Goal: Task Accomplishment & Management: Complete application form

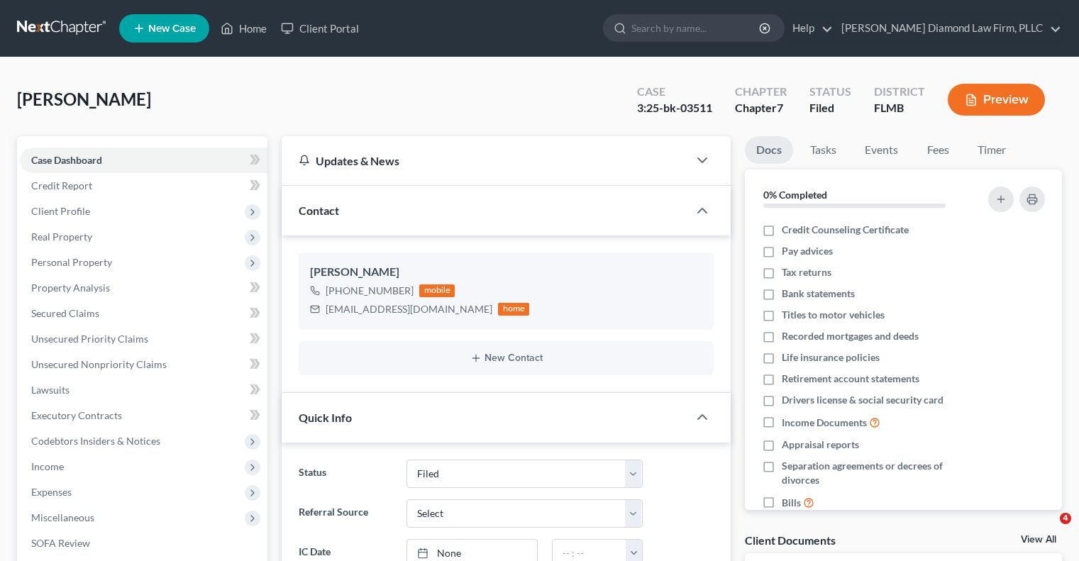
select select "4"
click at [704, 29] on input "search" at bounding box center [696, 28] width 130 height 26
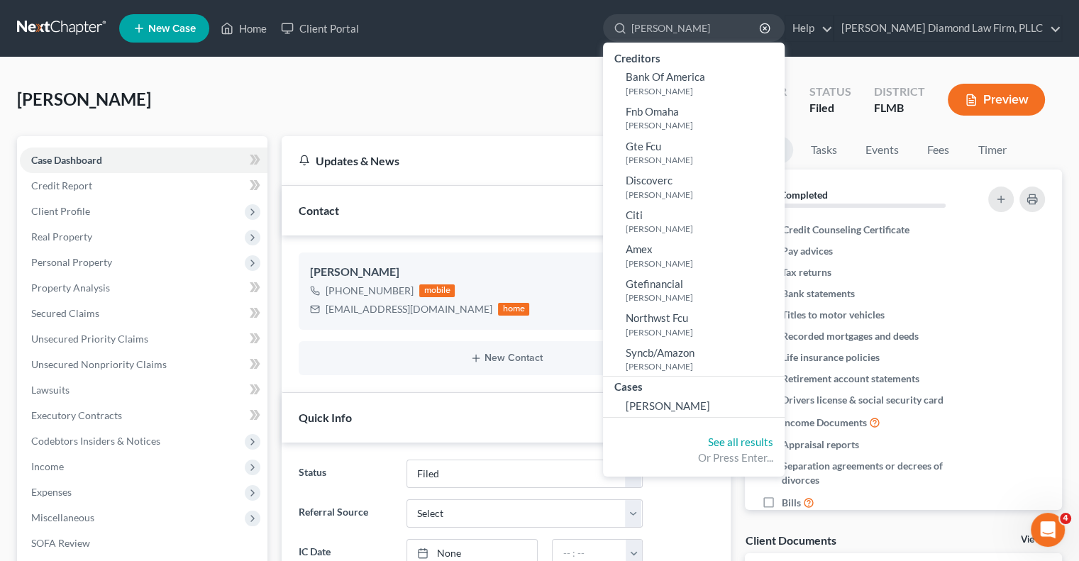
click at [500, 133] on div "[PERSON_NAME] Upgraded Case 3:25-bk-03511 Chapter Chapter 7 Status Filed Distri…" at bounding box center [539, 105] width 1045 height 62
click at [739, 29] on input "[PERSON_NAME]" at bounding box center [696, 28] width 130 height 26
type input "[PERSON_NAME]"
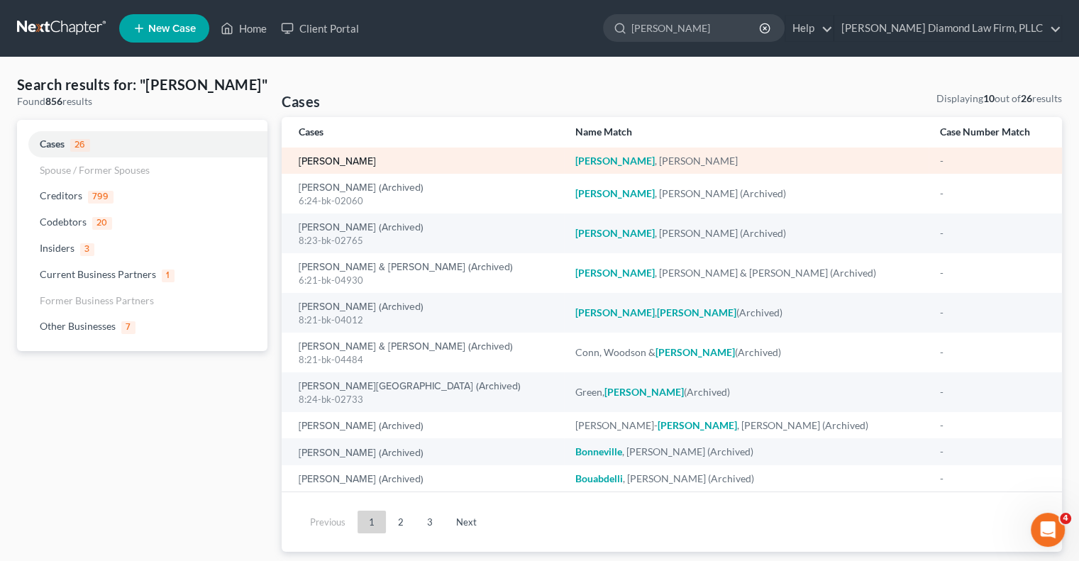
click at [353, 162] on link "[PERSON_NAME]" at bounding box center [337, 162] width 77 height 10
select select "8"
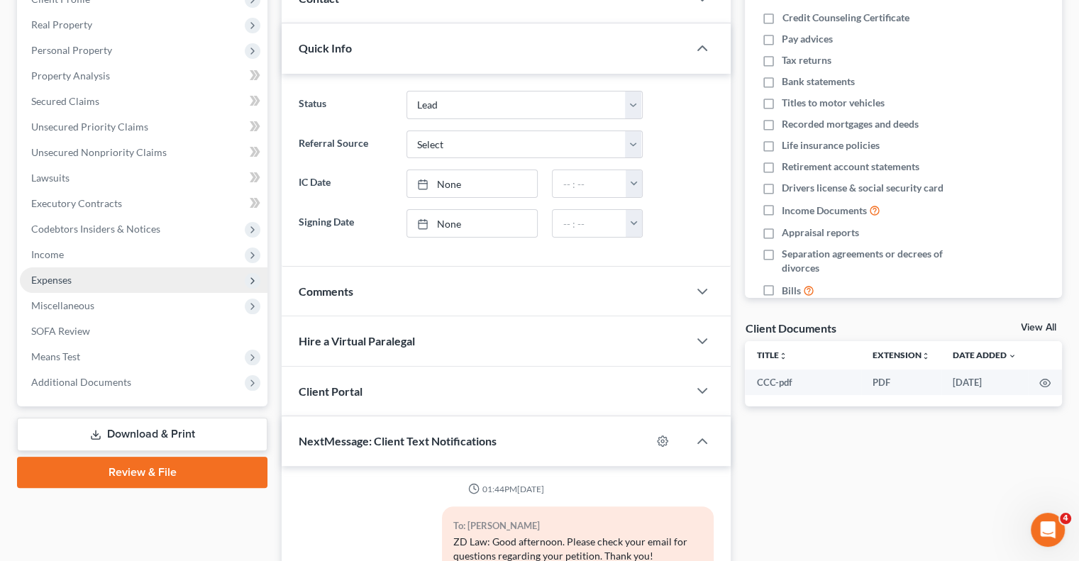
scroll to position [213, 0]
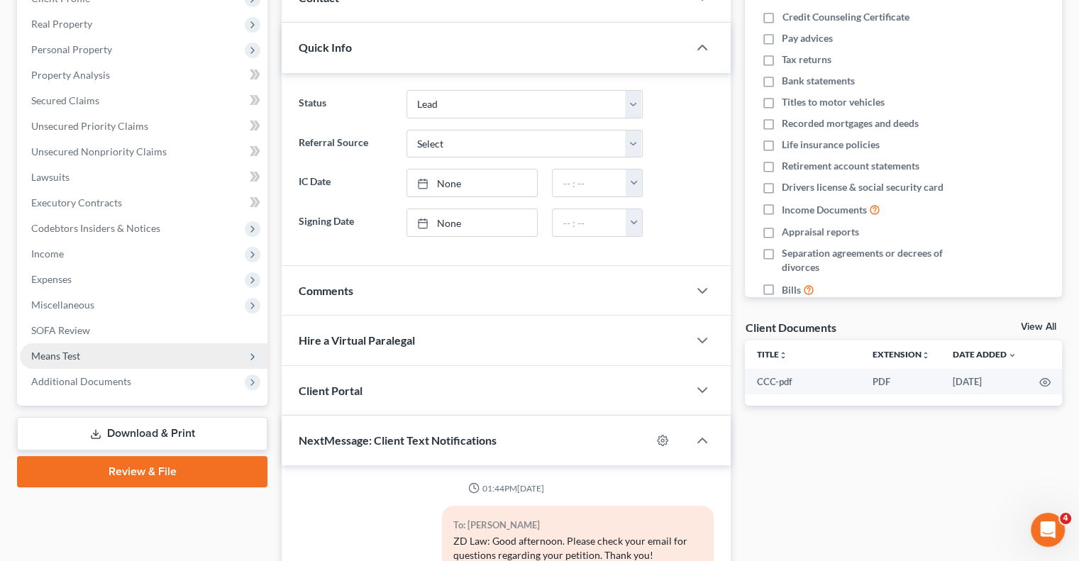
click at [98, 360] on span "Means Test" at bounding box center [144, 356] width 248 height 26
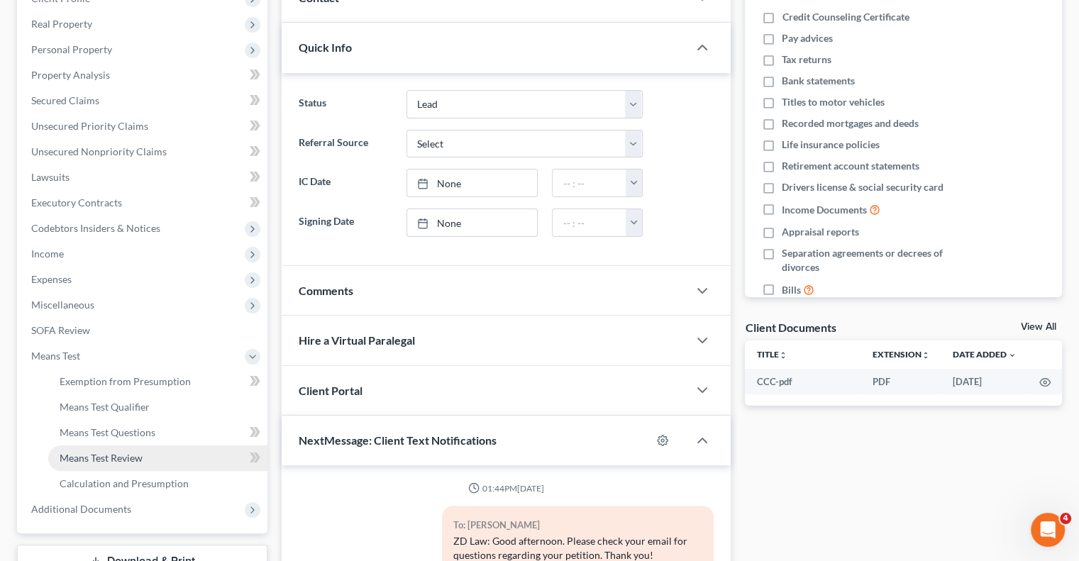
click at [160, 452] on link "Means Test Review" at bounding box center [157, 458] width 219 height 26
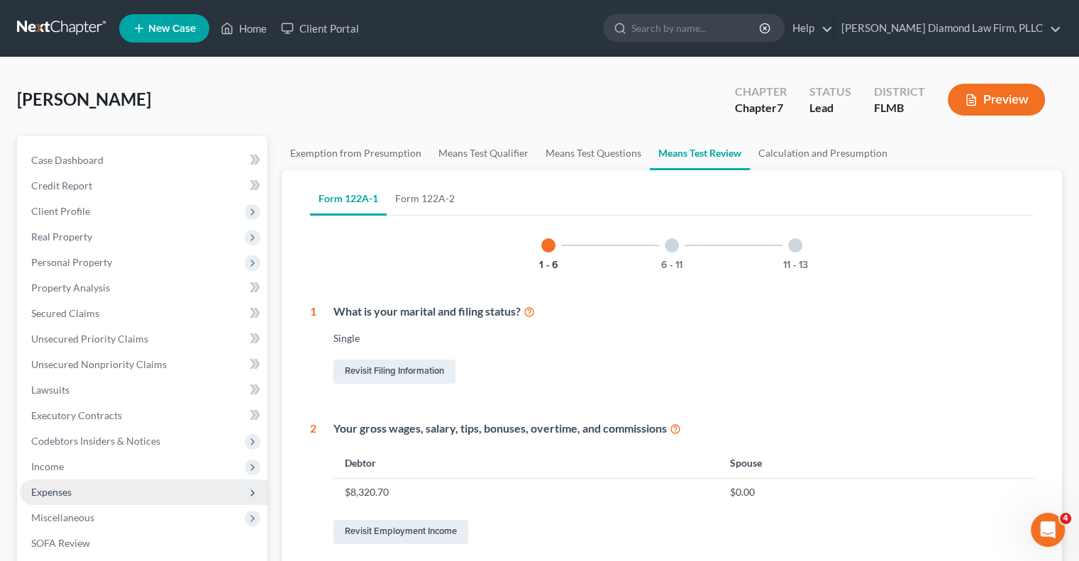
click at [133, 492] on span "Expenses" at bounding box center [144, 493] width 248 height 26
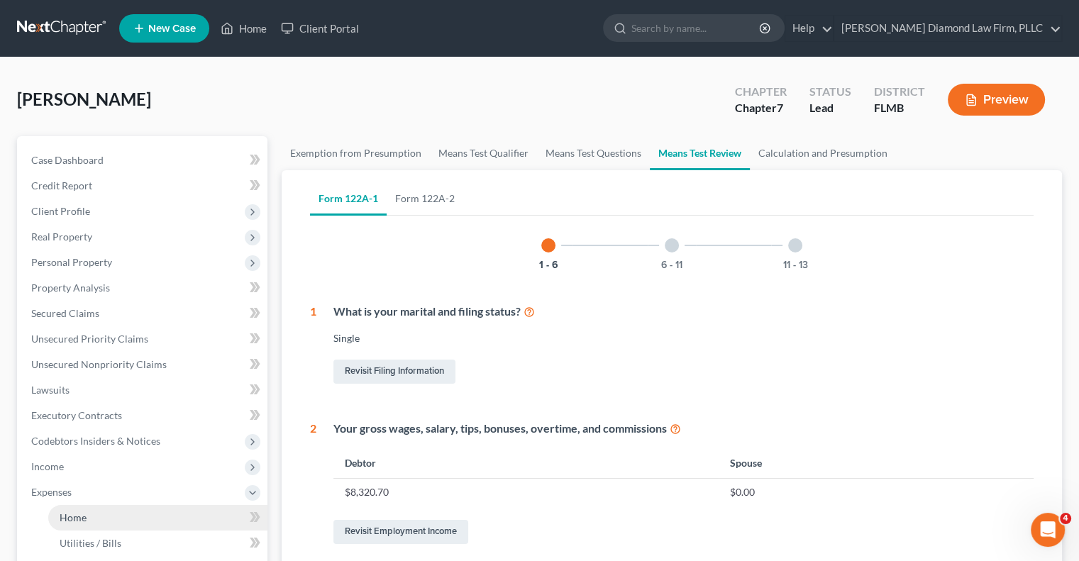
click at [128, 511] on link "Home" at bounding box center [157, 518] width 219 height 26
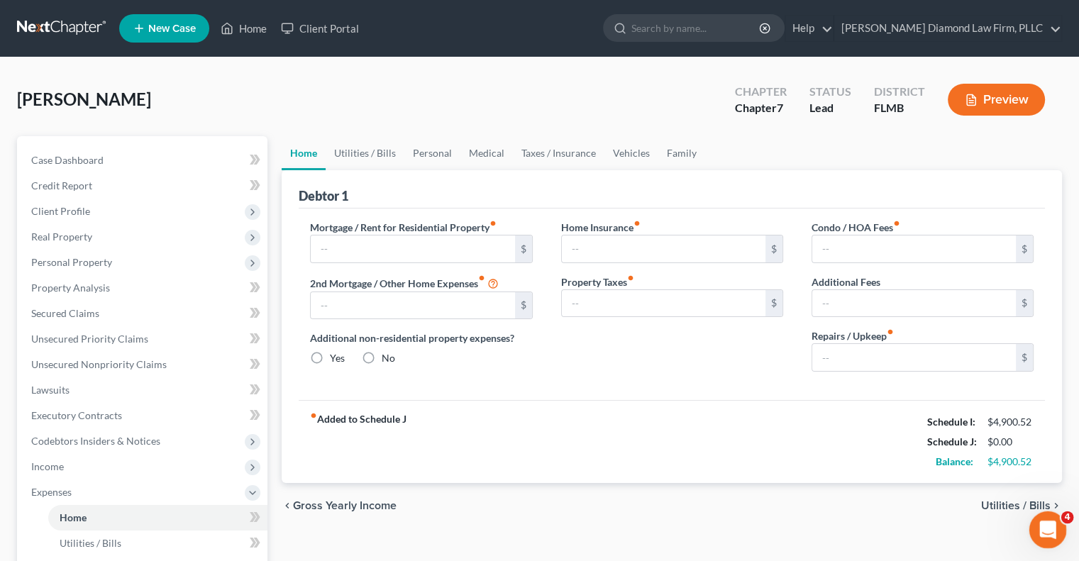
type input "1,886.49"
type input "0.00"
radio input "true"
type input "0.00"
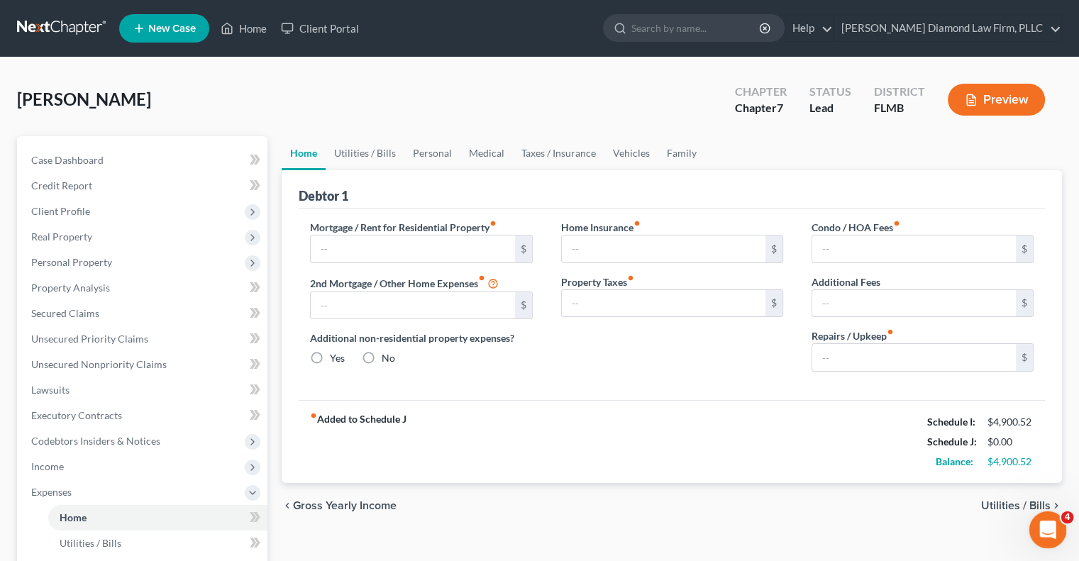
type input "0.00"
type input "150.00"
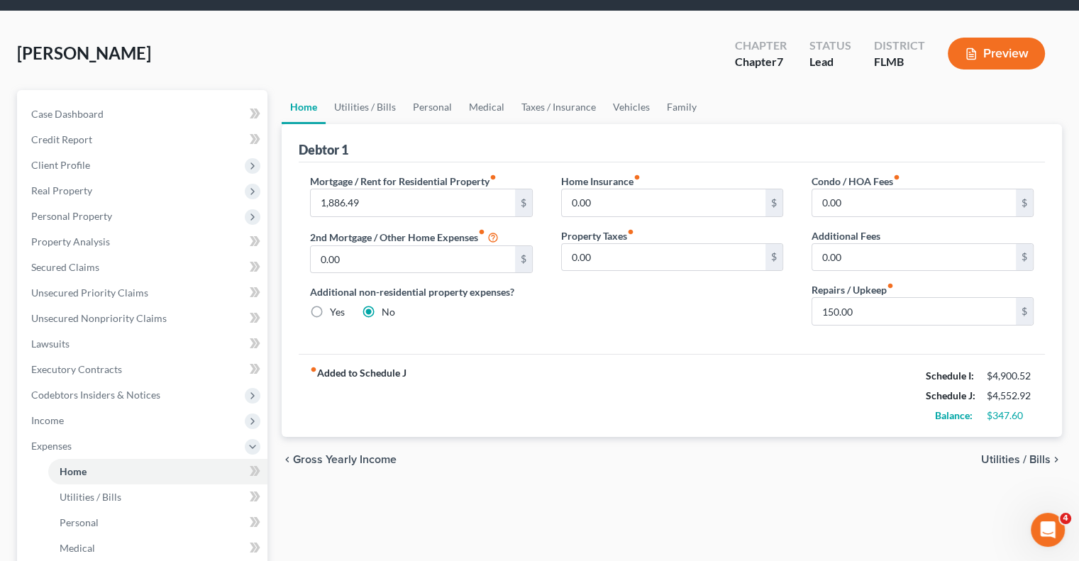
scroll to position [71, 0]
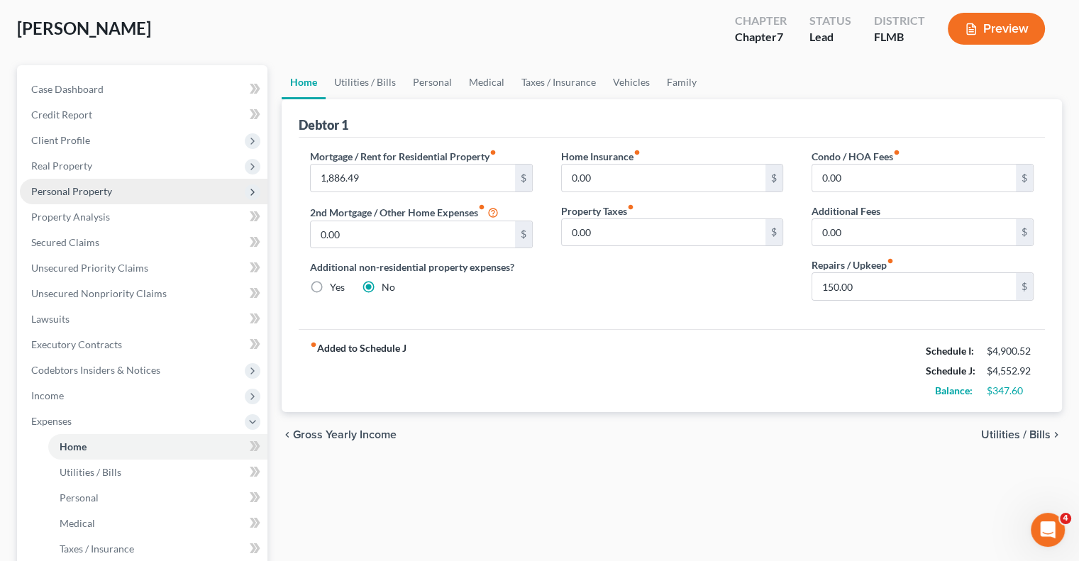
click at [71, 189] on span "Personal Property" at bounding box center [71, 191] width 81 height 12
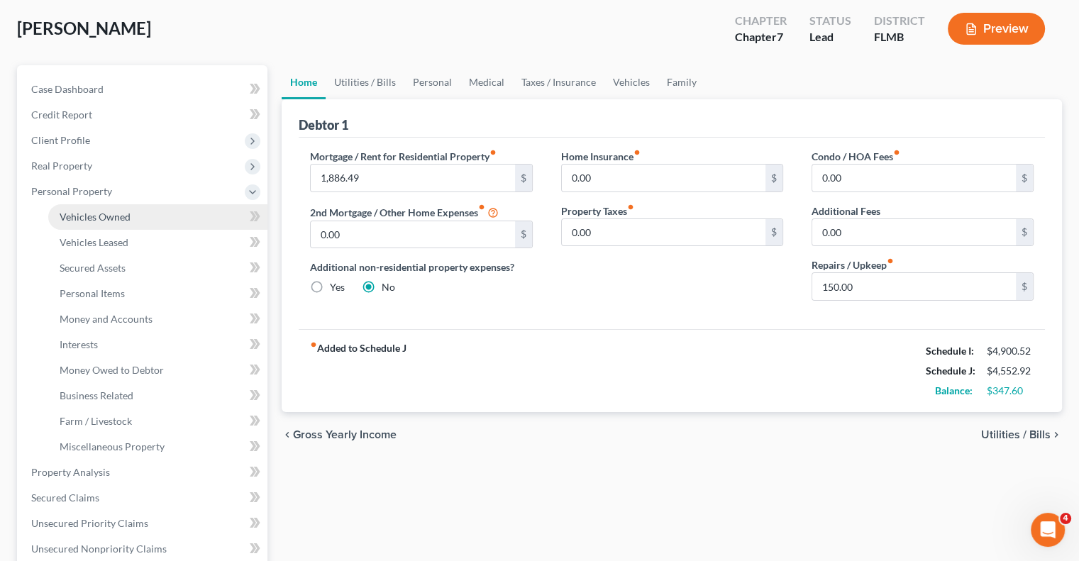
click at [89, 215] on span "Vehicles Owned" at bounding box center [95, 217] width 71 height 12
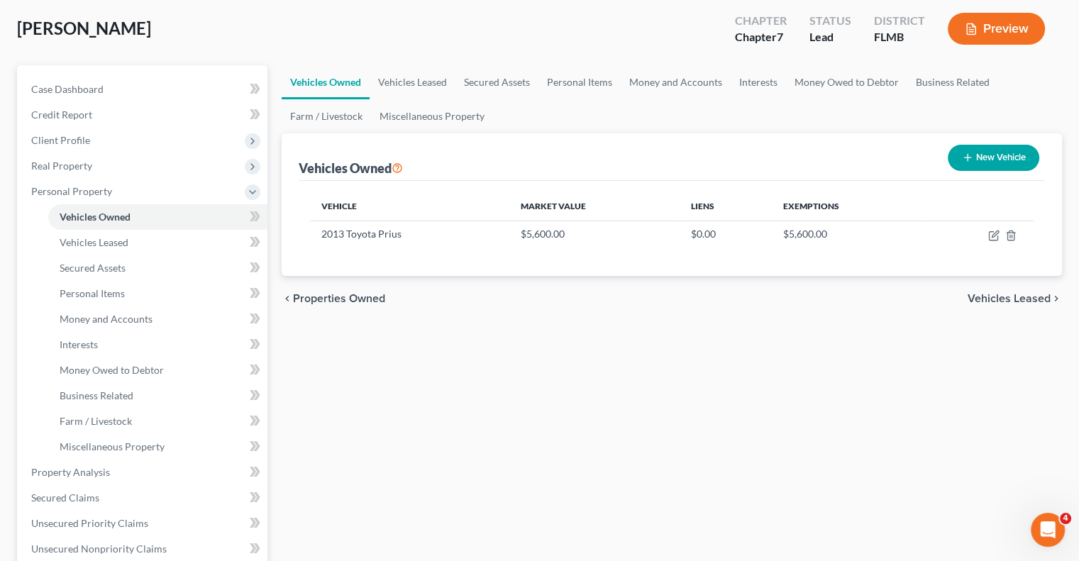
scroll to position [71, 0]
click at [94, 163] on span "Real Property" at bounding box center [144, 166] width 248 height 26
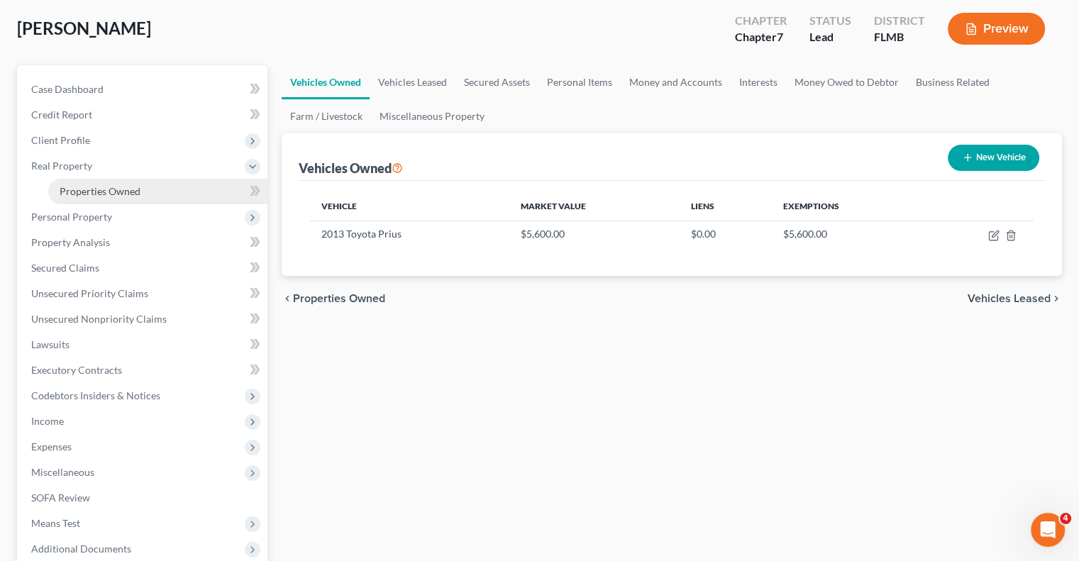
click at [94, 192] on span "Properties Owned" at bounding box center [100, 191] width 81 height 12
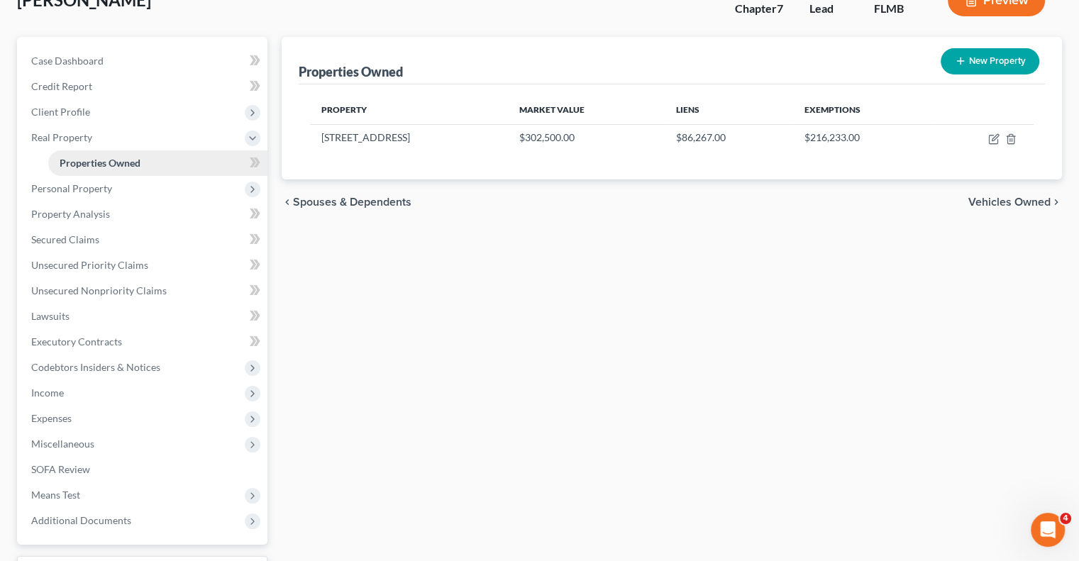
scroll to position [213, 0]
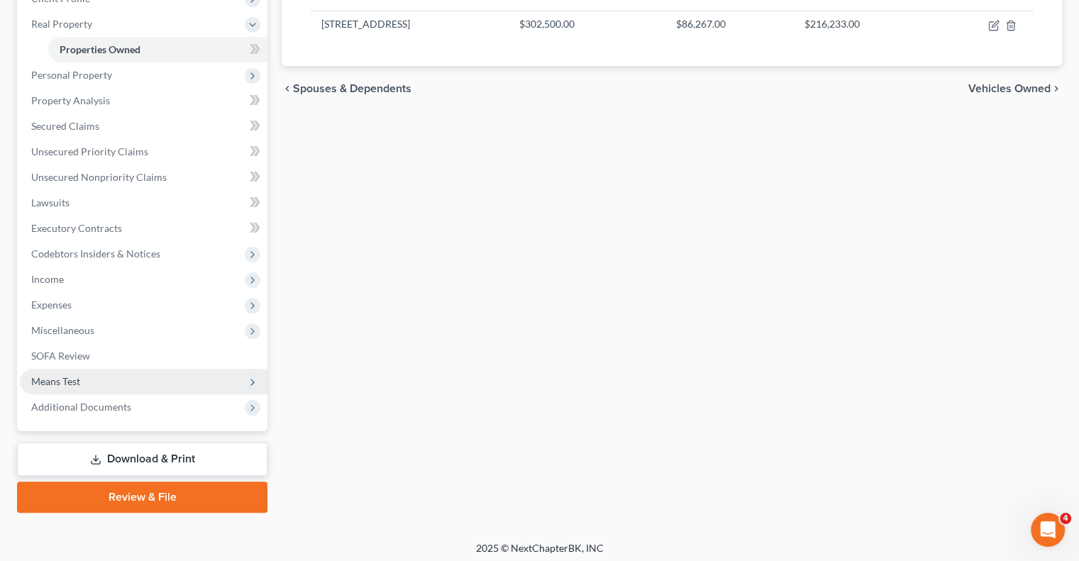
click at [71, 383] on span "Means Test" at bounding box center [55, 381] width 49 height 12
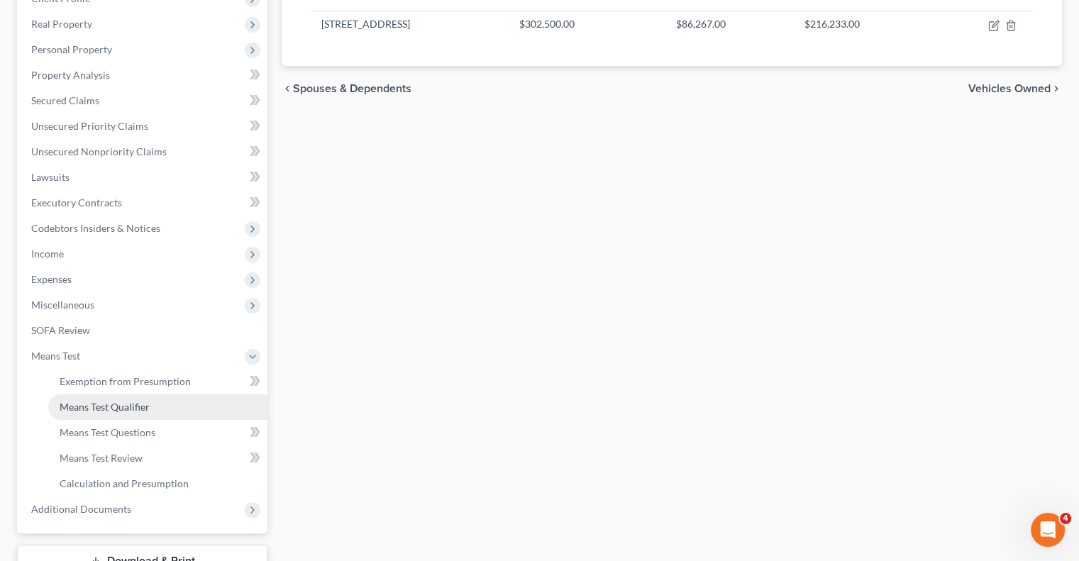
click at [118, 411] on span "Means Test Qualifier" at bounding box center [105, 407] width 90 height 12
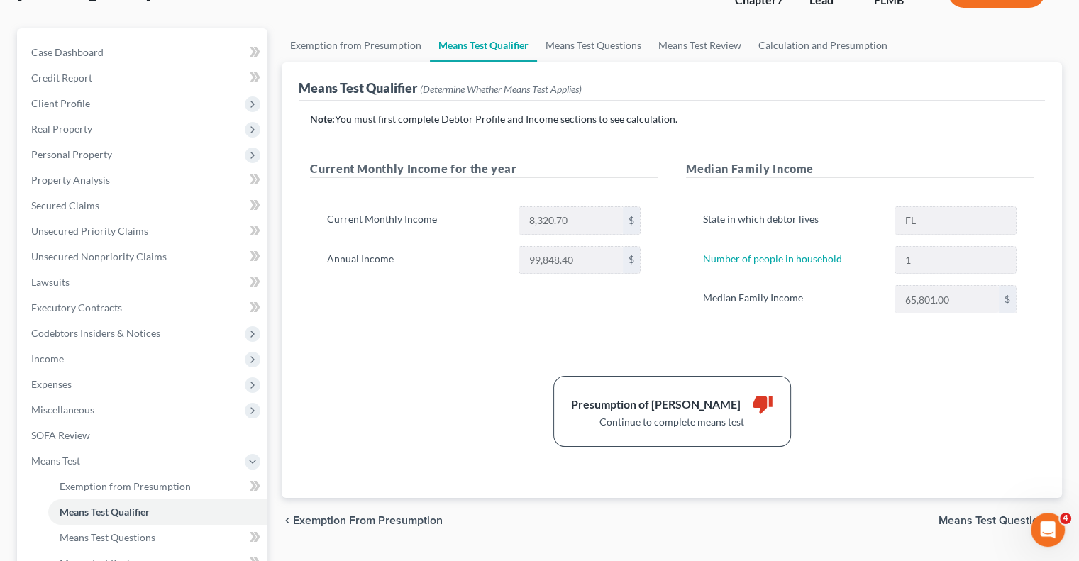
scroll to position [142, 0]
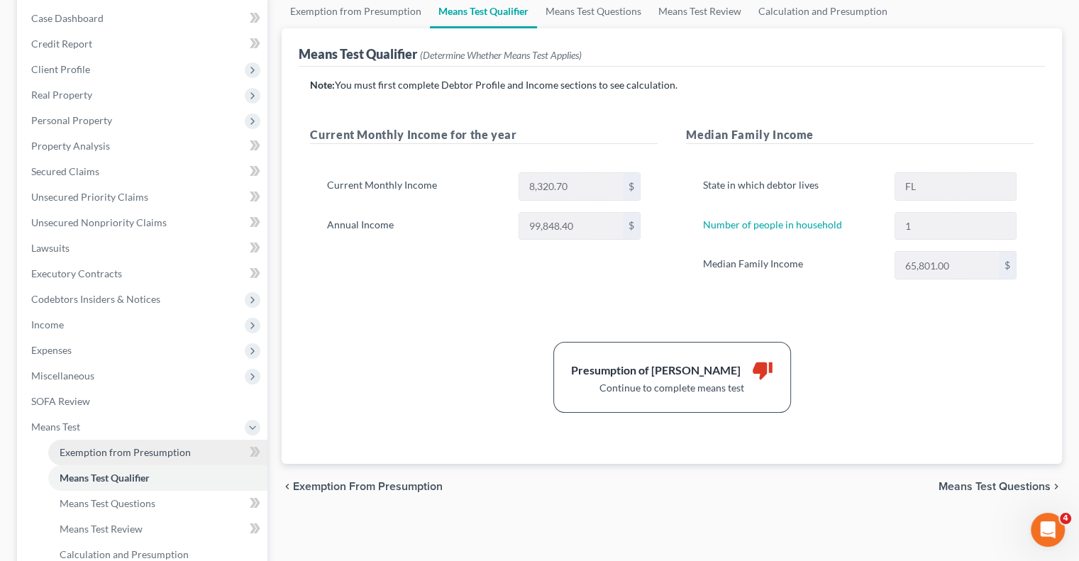
click at [116, 453] on span "Exemption from Presumption" at bounding box center [125, 452] width 131 height 12
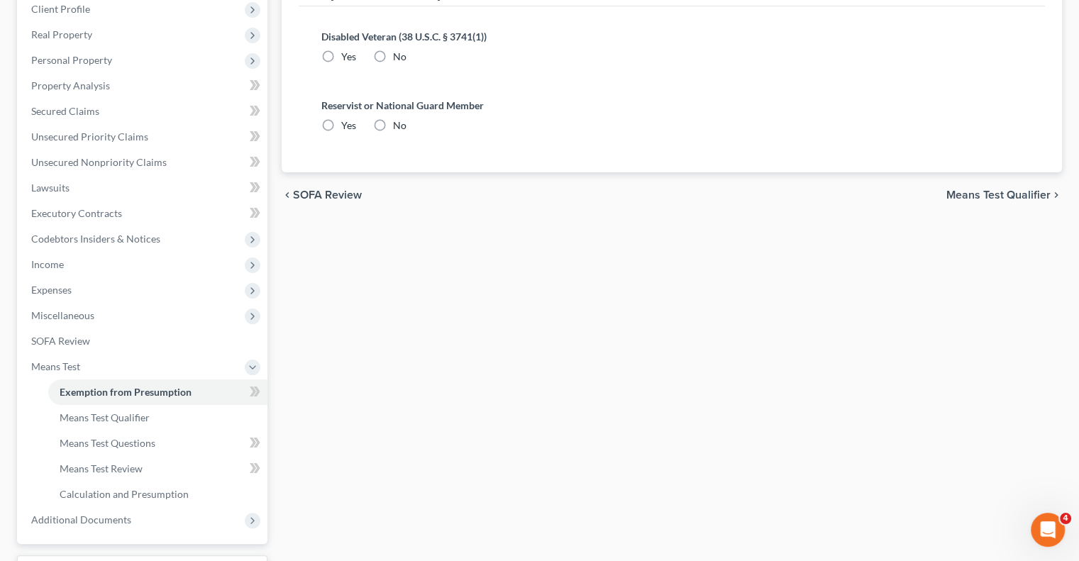
scroll to position [284, 0]
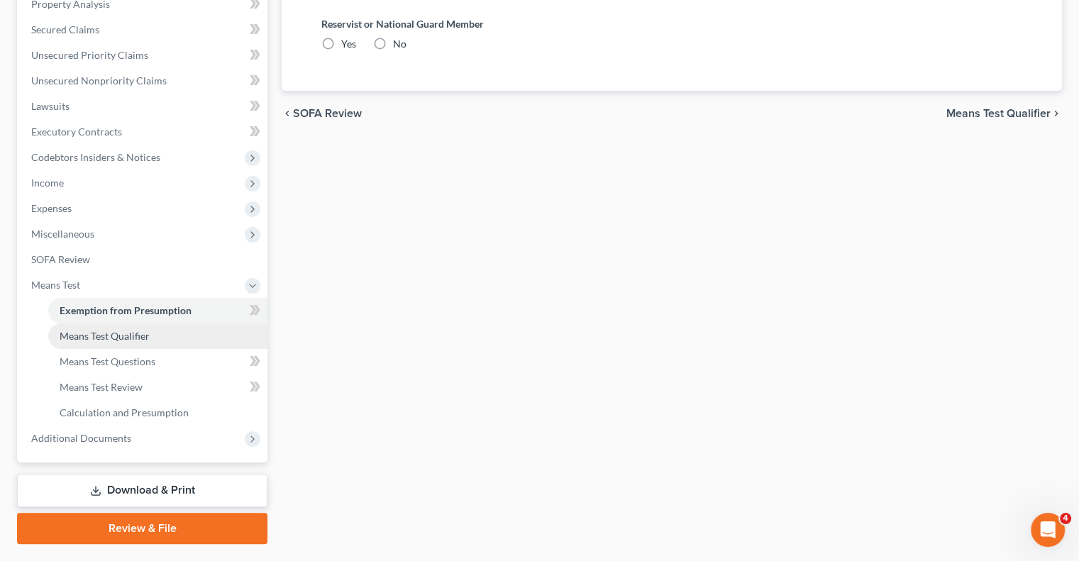
click at [72, 330] on span "Means Test Qualifier" at bounding box center [105, 336] width 90 height 12
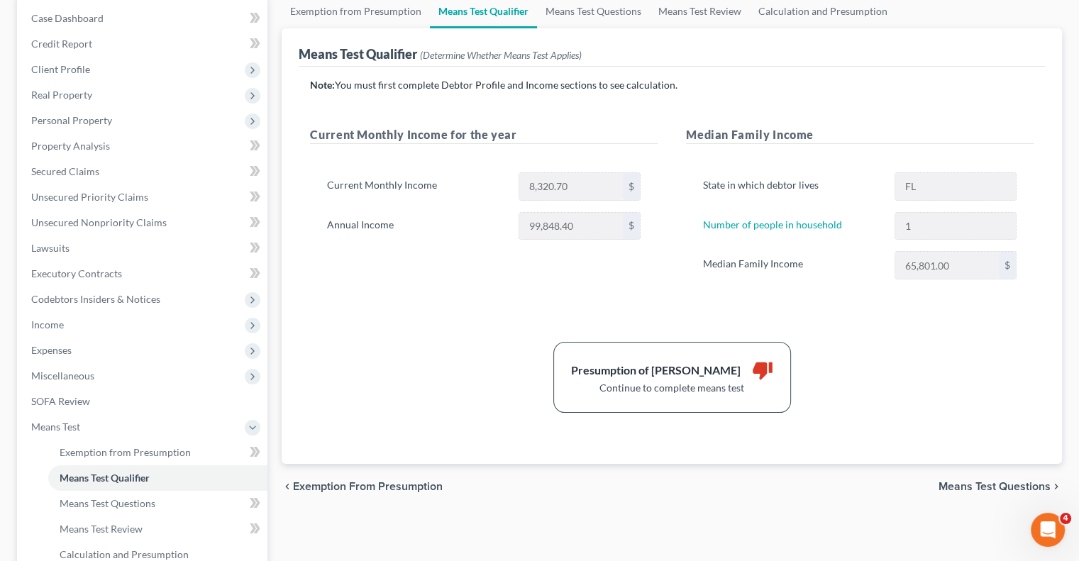
scroll to position [213, 0]
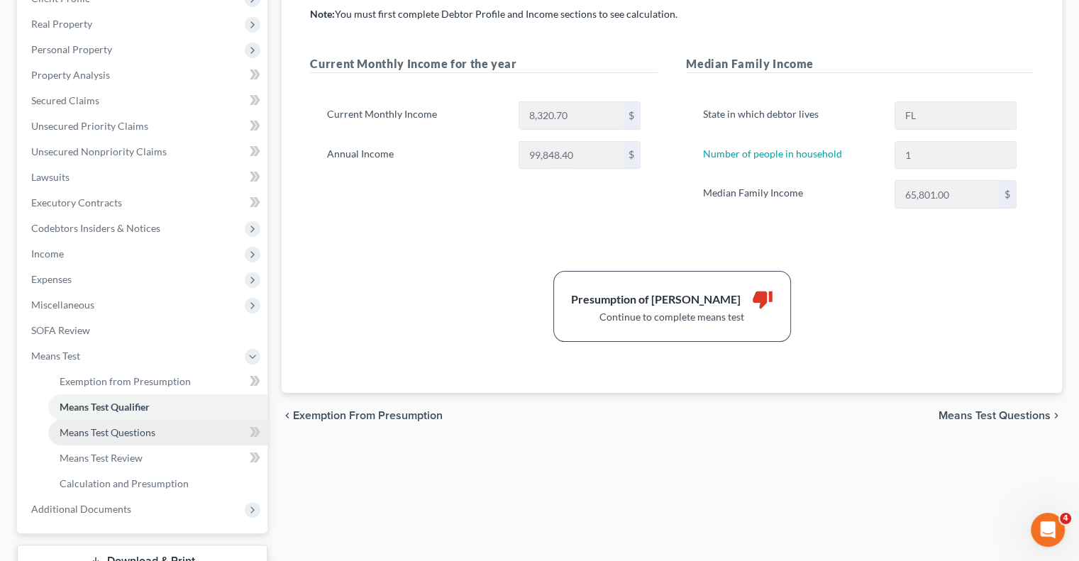
click at [113, 433] on span "Means Test Questions" at bounding box center [108, 432] width 96 height 12
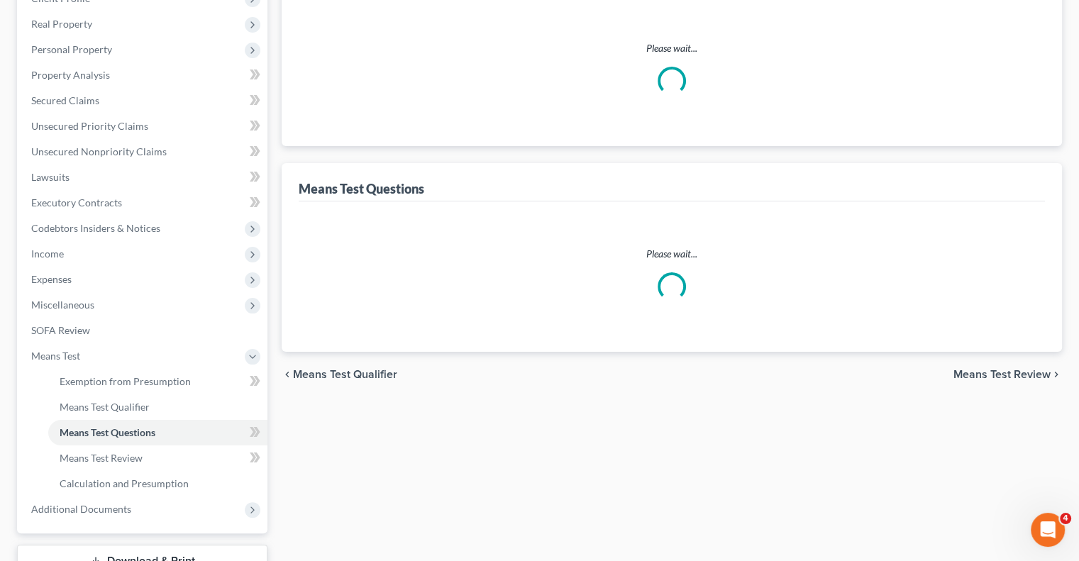
scroll to position [47, 0]
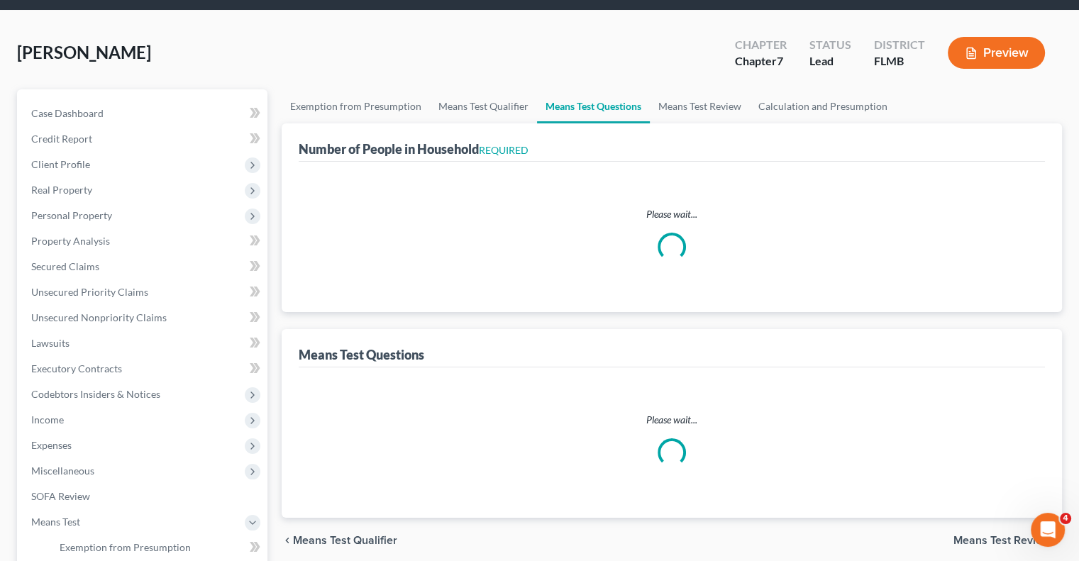
select select "0"
select select "60"
select select "1"
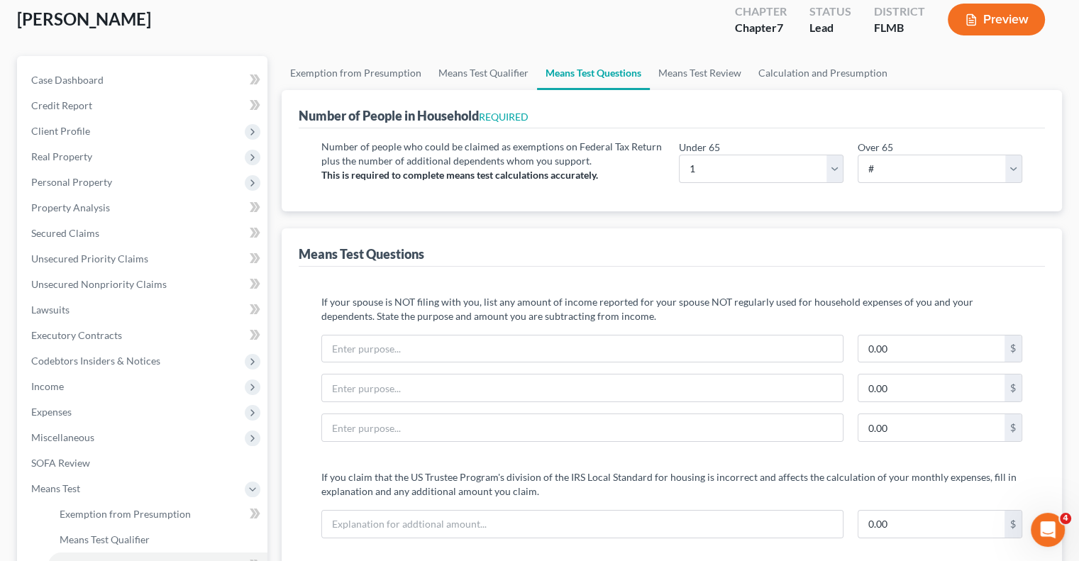
scroll to position [77, 0]
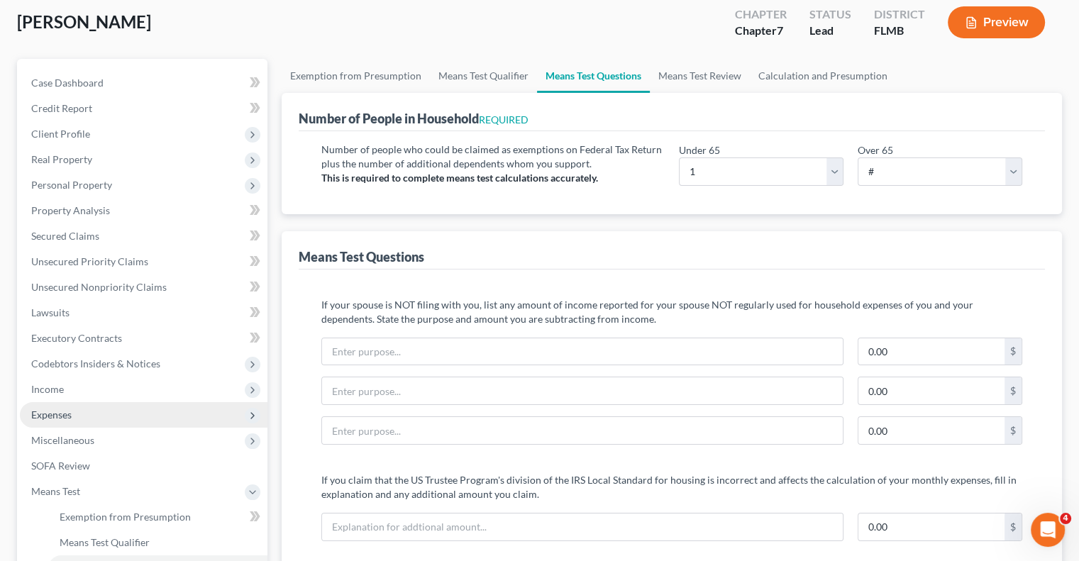
click at [34, 411] on span "Expenses" at bounding box center [51, 415] width 40 height 12
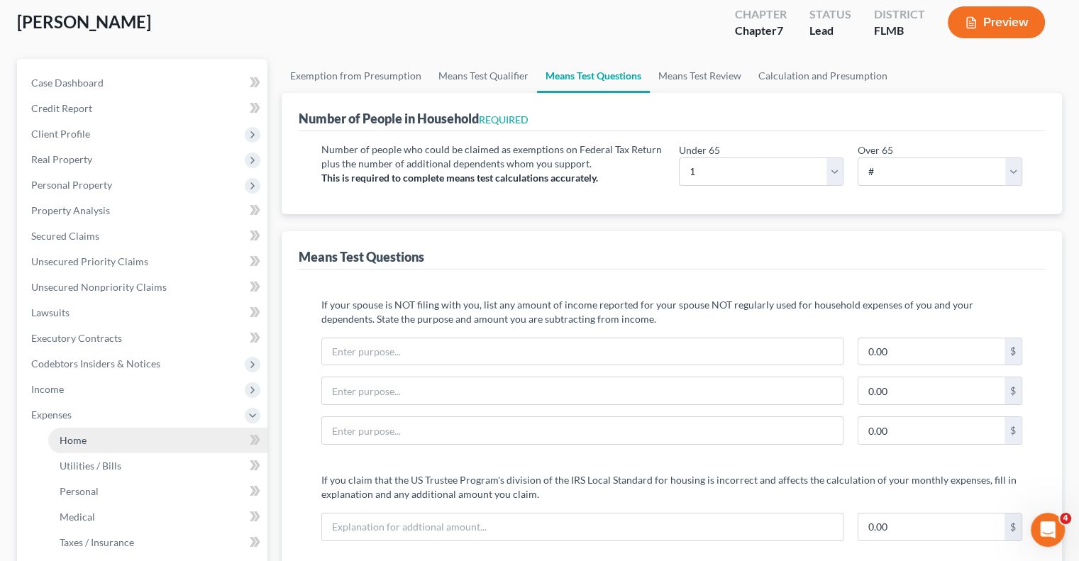
click at [80, 439] on span "Home" at bounding box center [73, 440] width 27 height 12
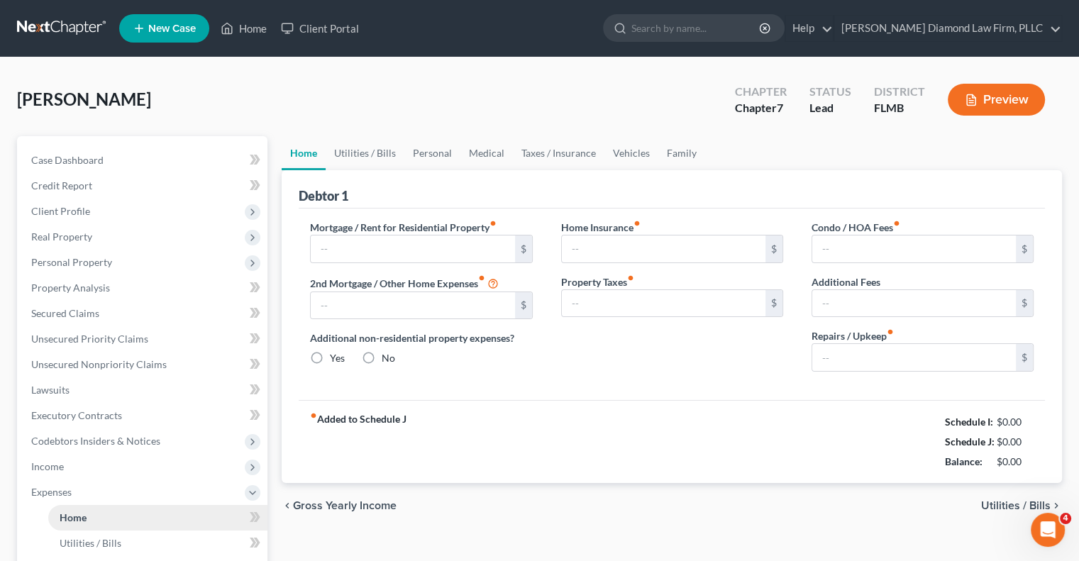
type input "1,886.49"
type input "0.00"
radio input "true"
type input "0.00"
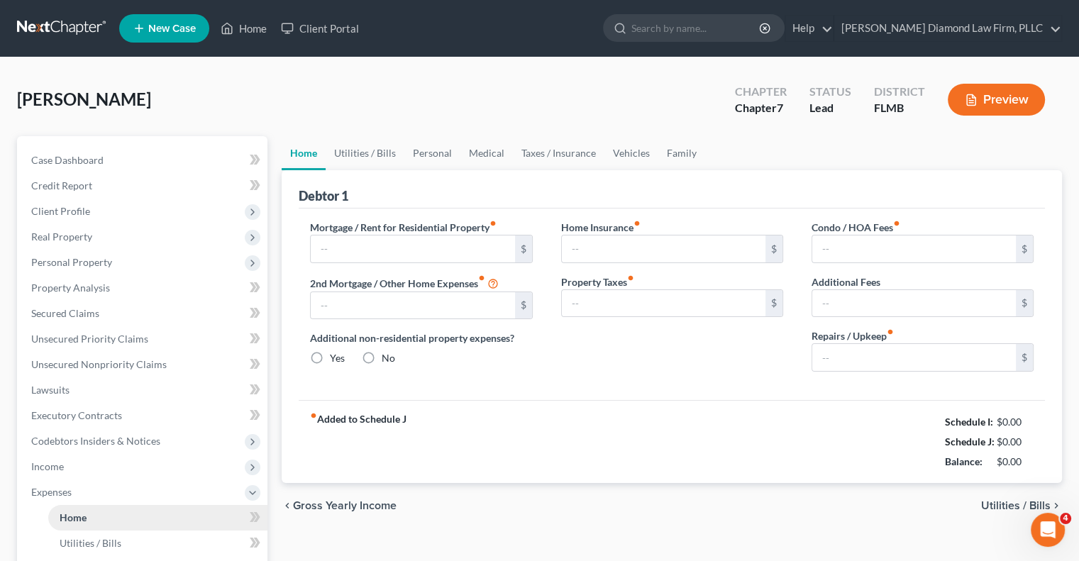
type input "0.00"
type input "150.00"
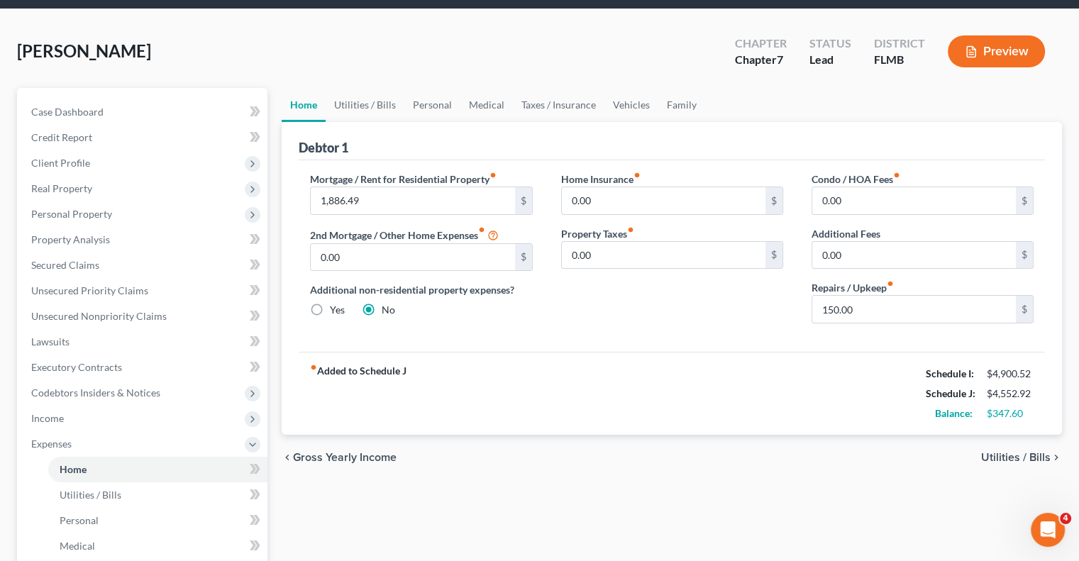
scroll to position [142, 0]
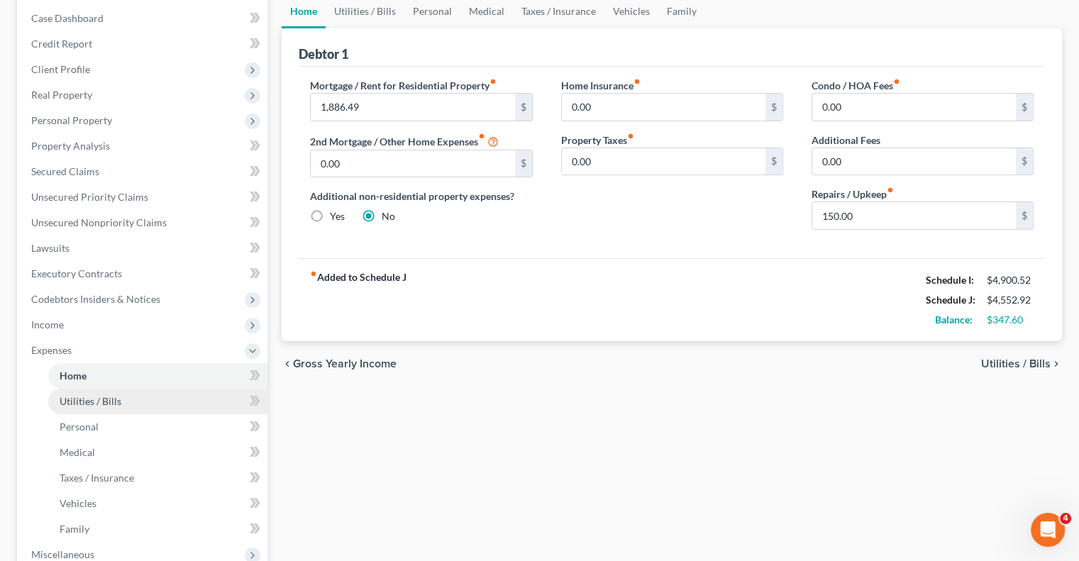
click at [90, 401] on span "Utilities / Bills" at bounding box center [91, 401] width 62 height 12
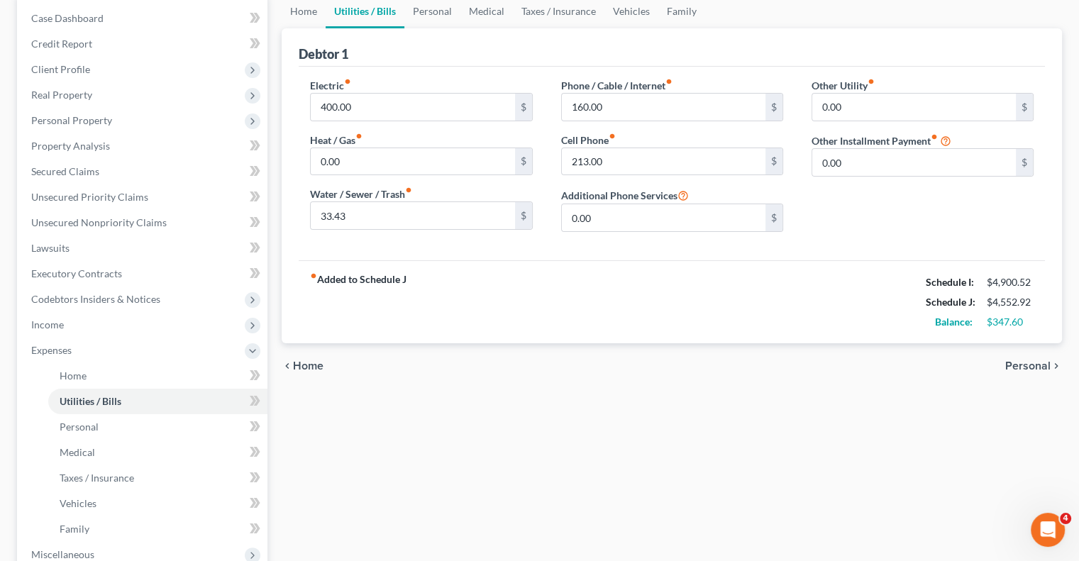
scroll to position [213, 0]
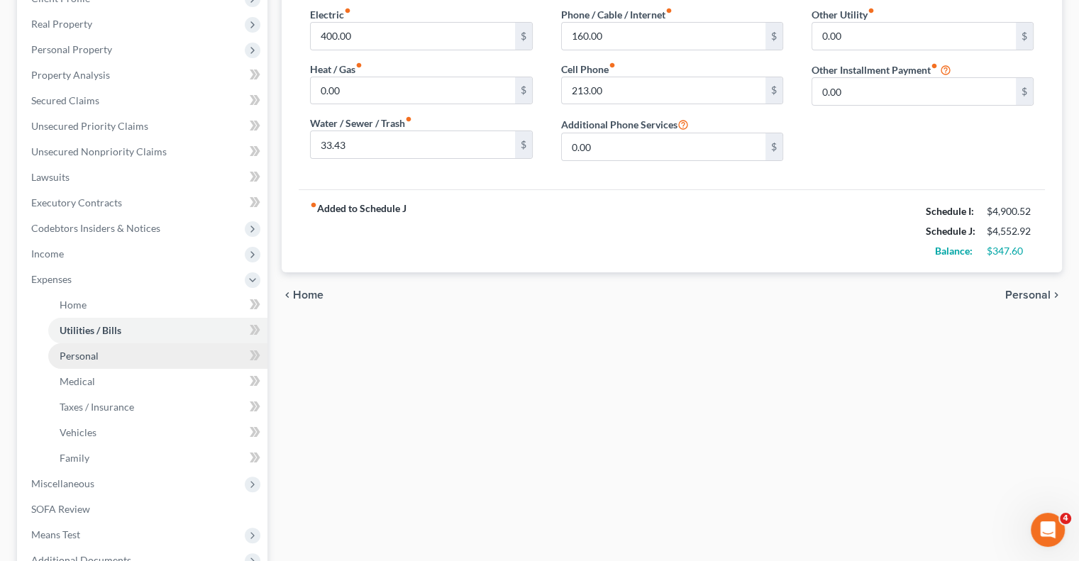
click at [89, 355] on span "Personal" at bounding box center [79, 356] width 39 height 12
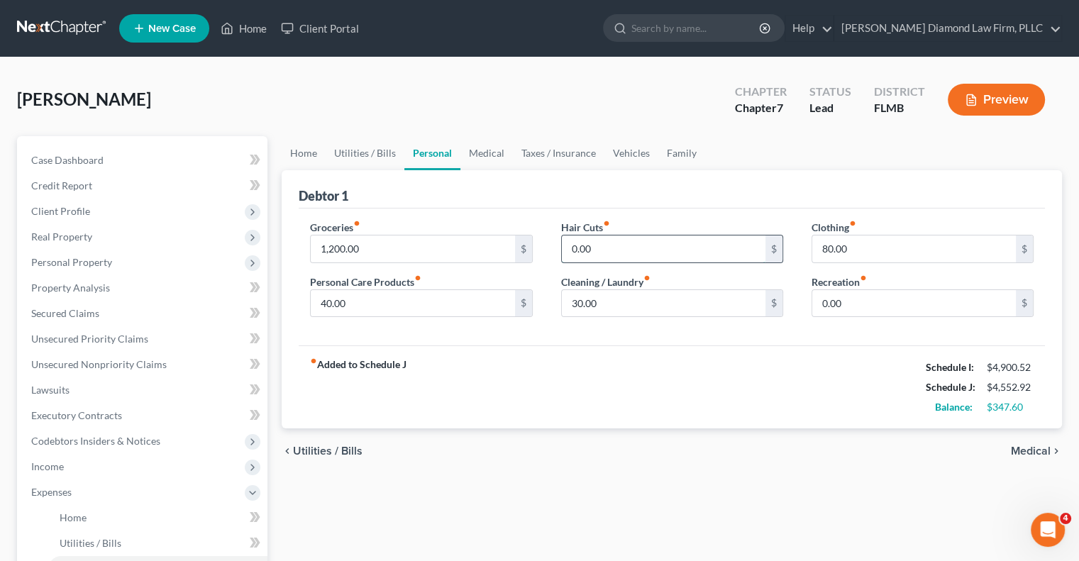
click at [665, 252] on input "0.00" at bounding box center [664, 249] width 204 height 27
type input "40"
click at [860, 303] on input "0.00" at bounding box center [914, 303] width 204 height 27
type input "100"
click at [340, 375] on strong "fiber_manual_record Added to Schedule J" at bounding box center [358, 388] width 96 height 60
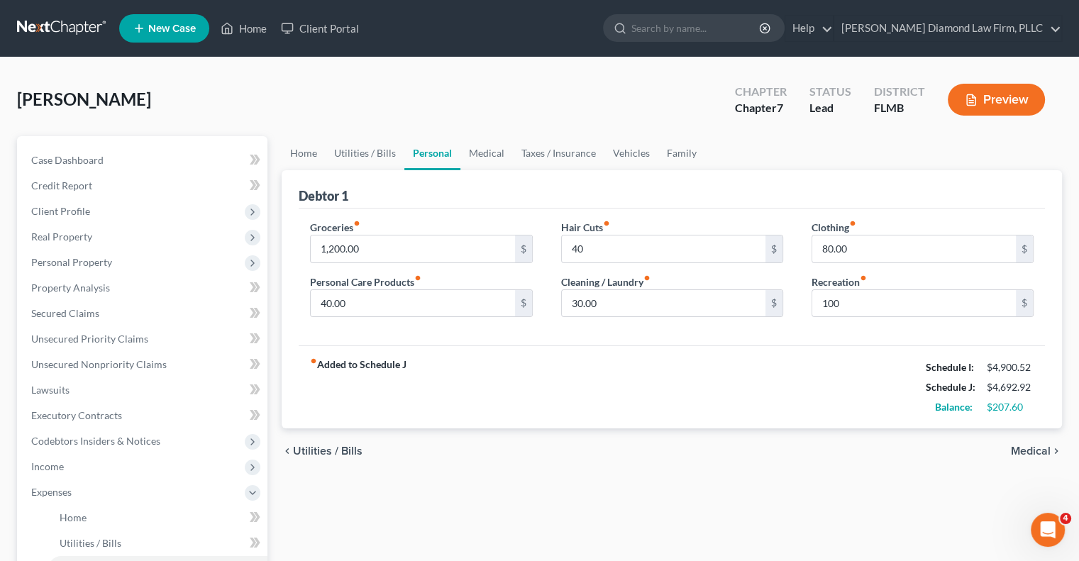
click at [340, 365] on strong "fiber_manual_record Added to Schedule J" at bounding box center [358, 388] width 96 height 60
click at [1038, 455] on span "Medical" at bounding box center [1031, 450] width 40 height 11
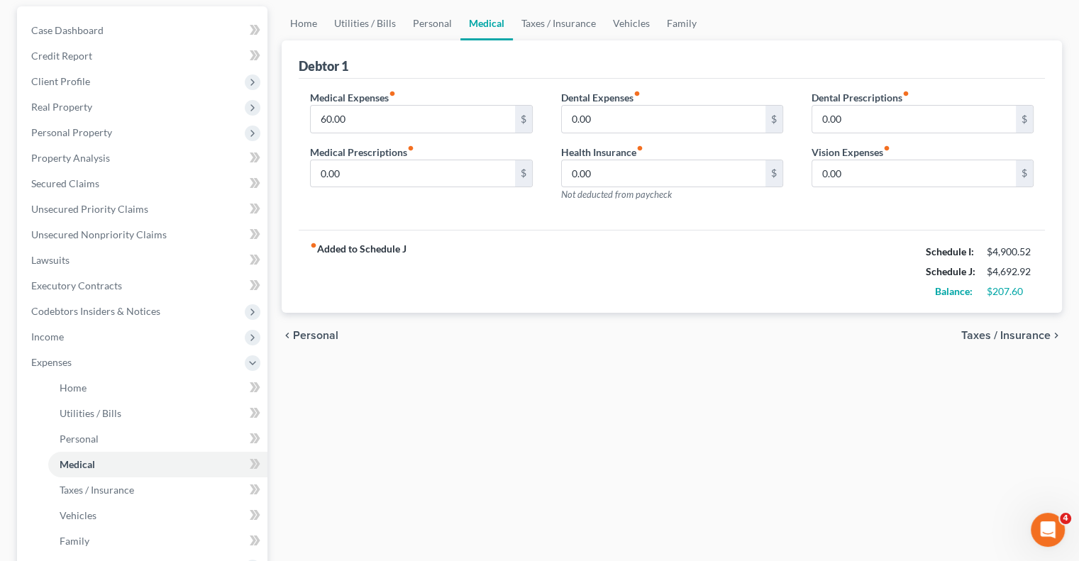
scroll to position [142, 0]
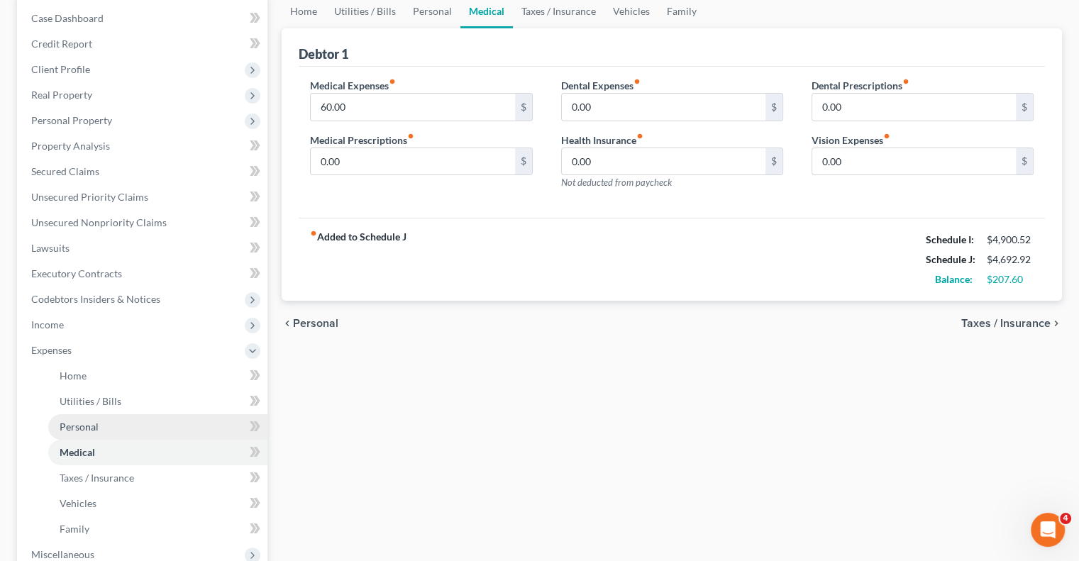
click at [63, 426] on span "Personal" at bounding box center [79, 427] width 39 height 12
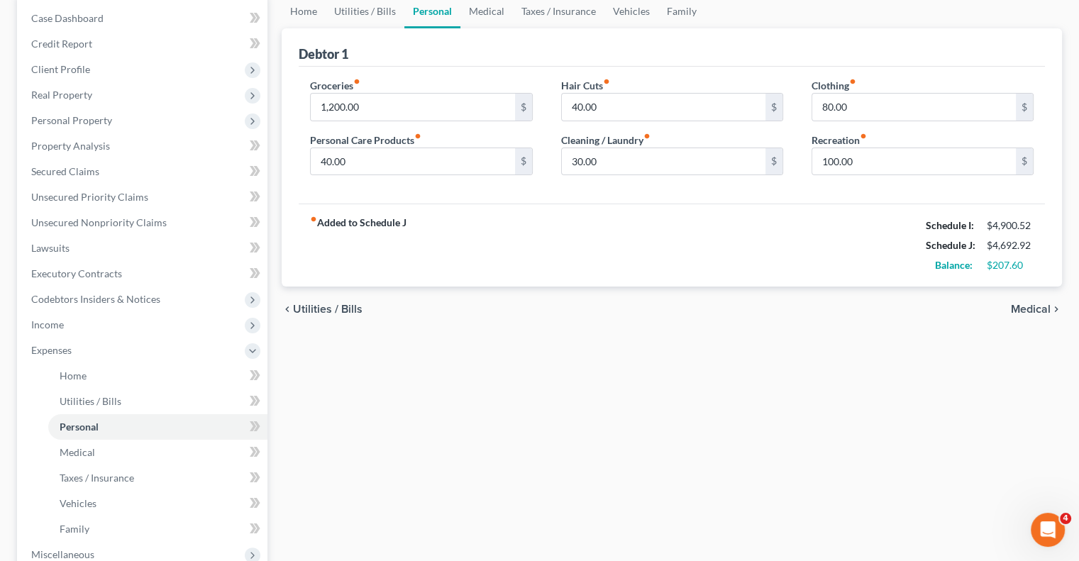
scroll to position [284, 0]
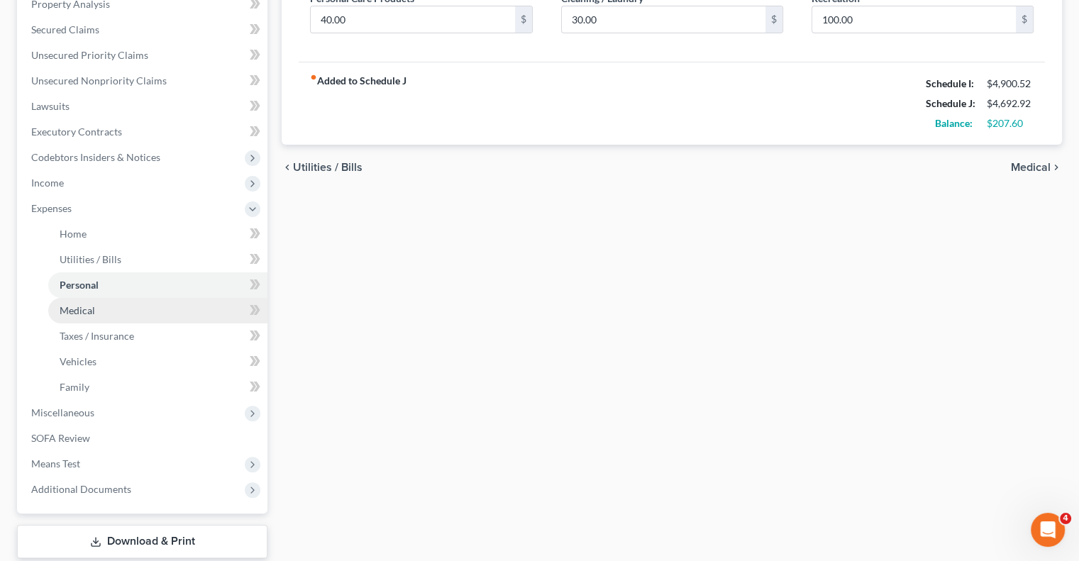
click at [70, 309] on span "Medical" at bounding box center [77, 310] width 35 height 12
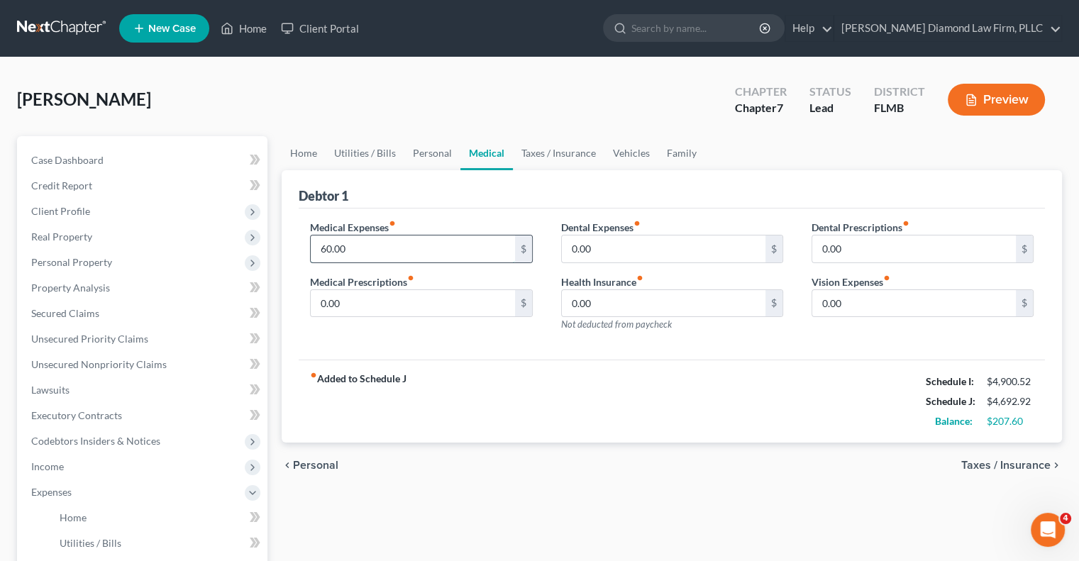
click at [386, 247] on input "60.00" at bounding box center [413, 249] width 204 height 27
type input "100"
click at [607, 240] on input "0.00" at bounding box center [664, 249] width 204 height 27
type input "5"
type input "25"
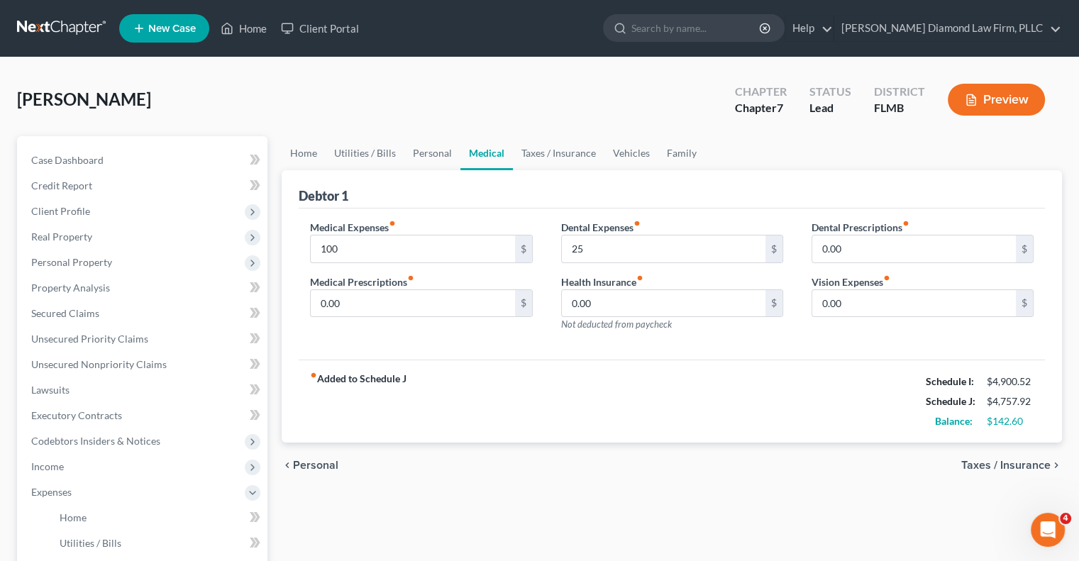
click at [680, 414] on div "fiber_manual_record Added to Schedule J Schedule I: $4,900.52 Schedule J: $4,75…" at bounding box center [672, 401] width 746 height 83
click at [340, 372] on strong "fiber_manual_record Added to Schedule J" at bounding box center [358, 402] width 96 height 60
click at [516, 502] on div "Home Utilities / Bills Personal Medical Taxes / Insurance Vehicles Family Debto…" at bounding box center [672, 507] width 794 height 743
click at [553, 524] on div "Home Utilities / Bills Personal Medical Taxes / Insurance Vehicles Family Debto…" at bounding box center [672, 507] width 794 height 743
click at [553, 522] on div "Home Utilities / Bills Personal Medical Taxes / Insurance Vehicles Family Debto…" at bounding box center [672, 507] width 794 height 743
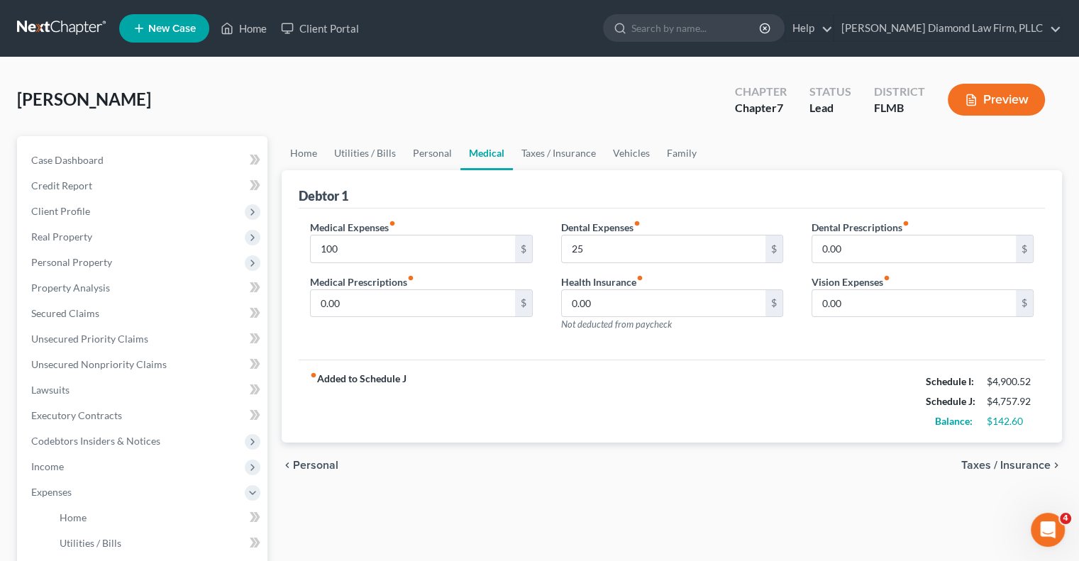
click at [553, 522] on div "Home Utilities / Bills Personal Medical Taxes / Insurance Vehicles Family Debto…" at bounding box center [672, 507] width 794 height 743
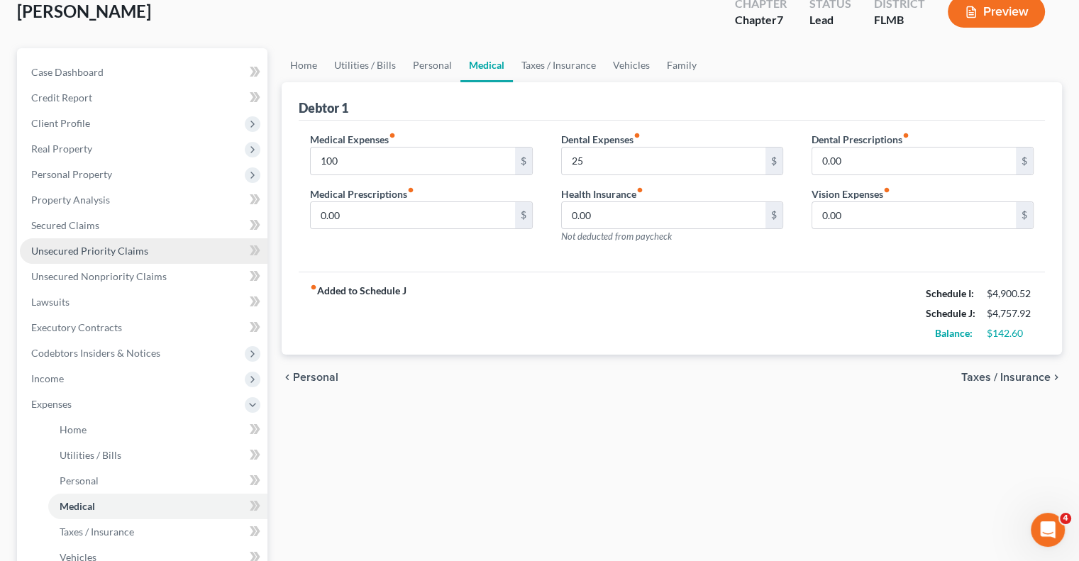
scroll to position [213, 0]
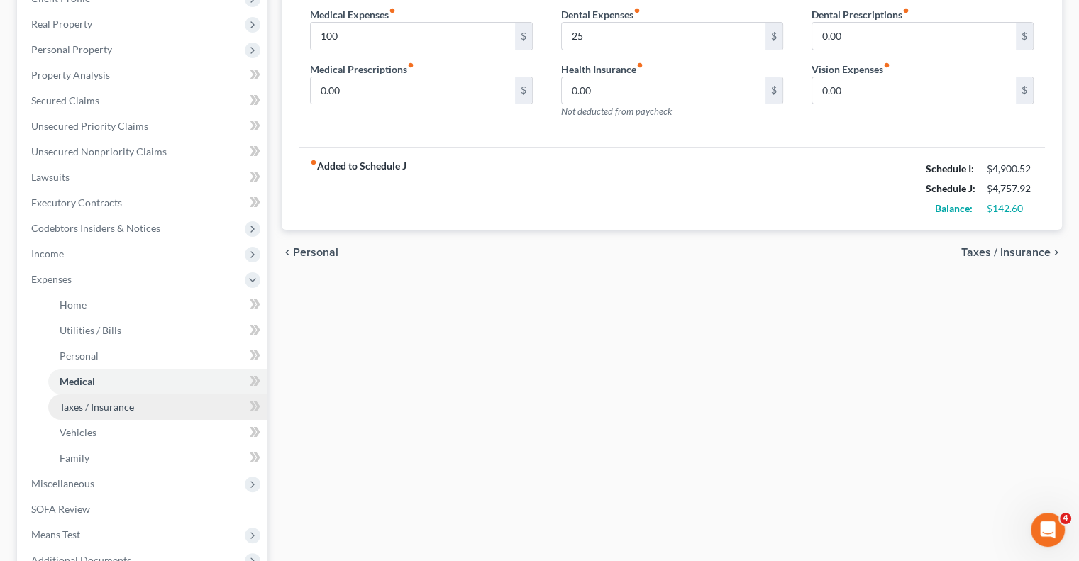
click at [90, 408] on span "Taxes / Insurance" at bounding box center [97, 407] width 74 height 12
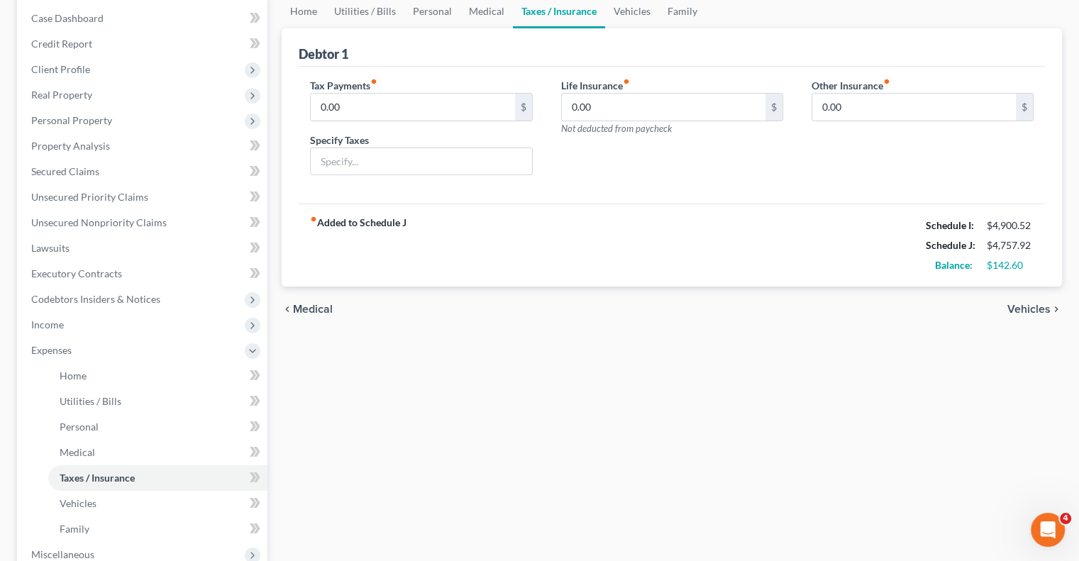
scroll to position [213, 0]
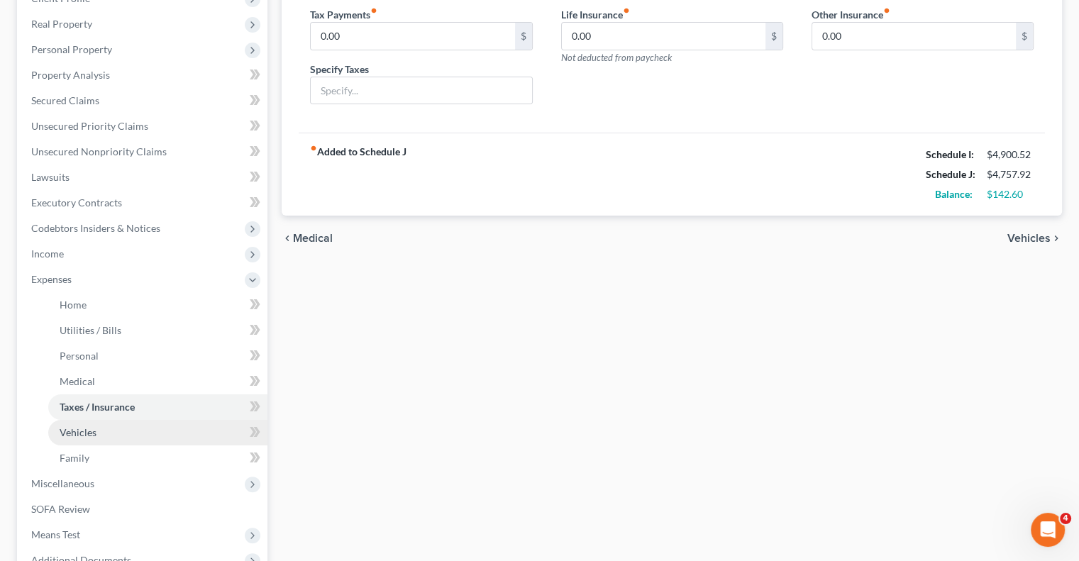
click at [82, 434] on span "Vehicles" at bounding box center [78, 432] width 37 height 12
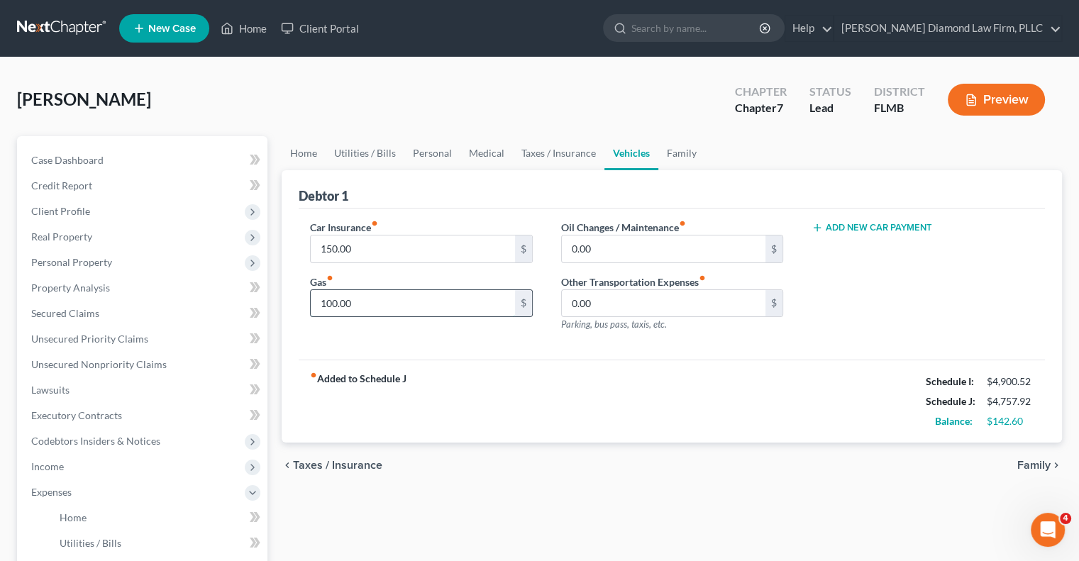
click at [376, 306] on input "100.00" at bounding box center [413, 303] width 204 height 27
type input "200.00"
click at [470, 383] on div "fiber_manual_record Added to Schedule J Schedule I: $4,900.52 Schedule J: $4,85…" at bounding box center [672, 401] width 746 height 83
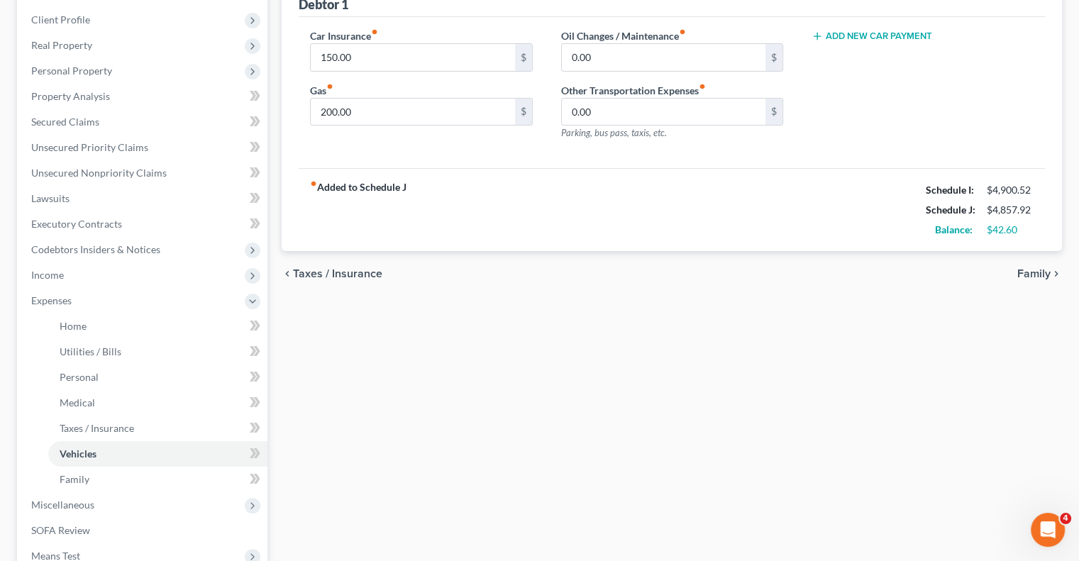
scroll to position [213, 0]
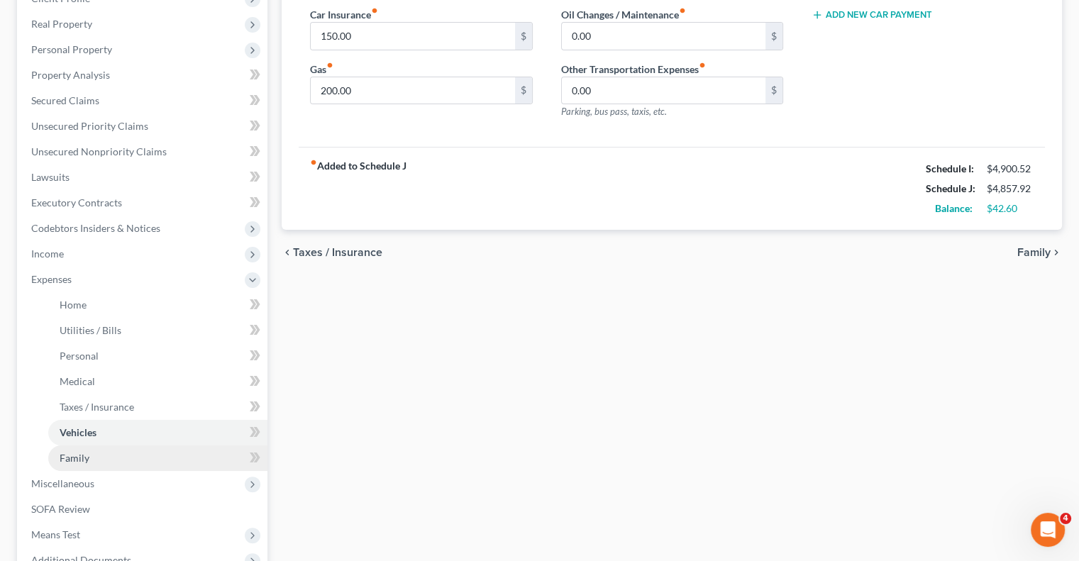
click at [82, 454] on span "Family" at bounding box center [75, 458] width 30 height 12
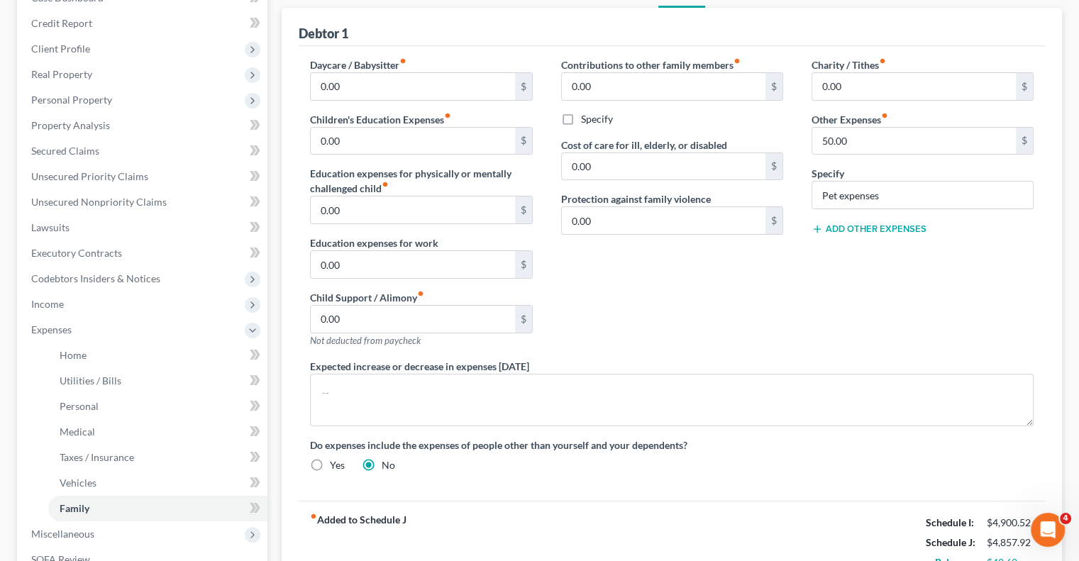
scroll to position [142, 0]
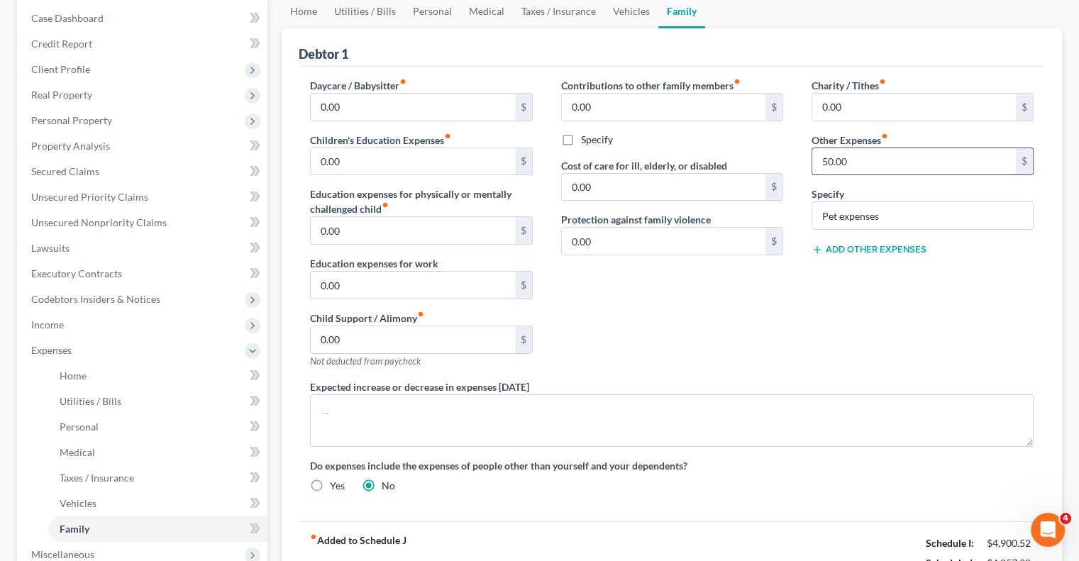
click at [855, 155] on input "50.00" at bounding box center [914, 161] width 204 height 27
click at [858, 151] on input "75" at bounding box center [914, 161] width 204 height 27
type input "75"
click at [810, 354] on div "Charity / Tithes fiber_manual_record 0.00 $ Other Expenses fiber_manual_record …" at bounding box center [922, 228] width 250 height 301
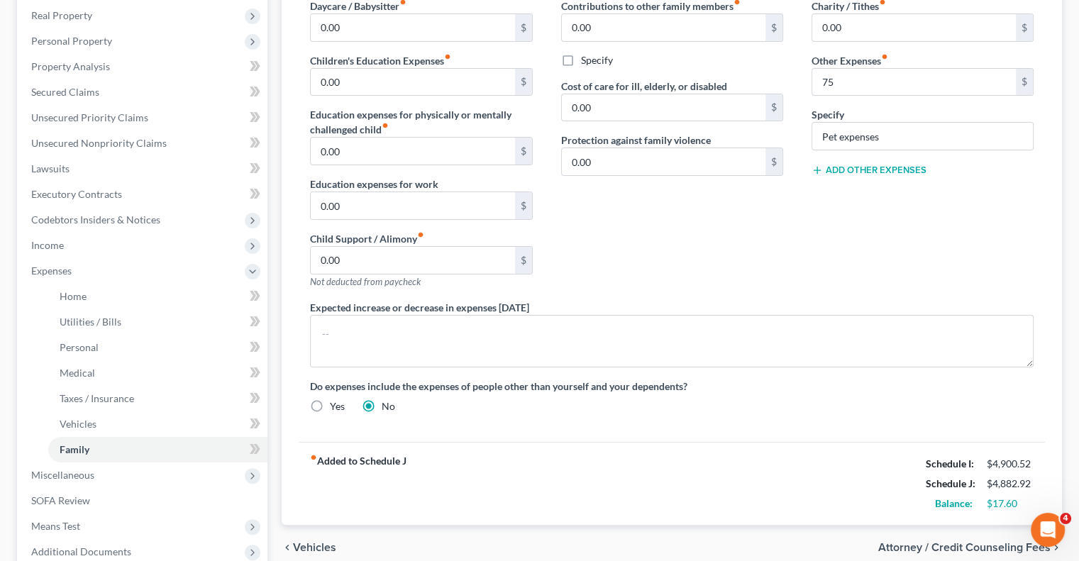
scroll to position [213, 0]
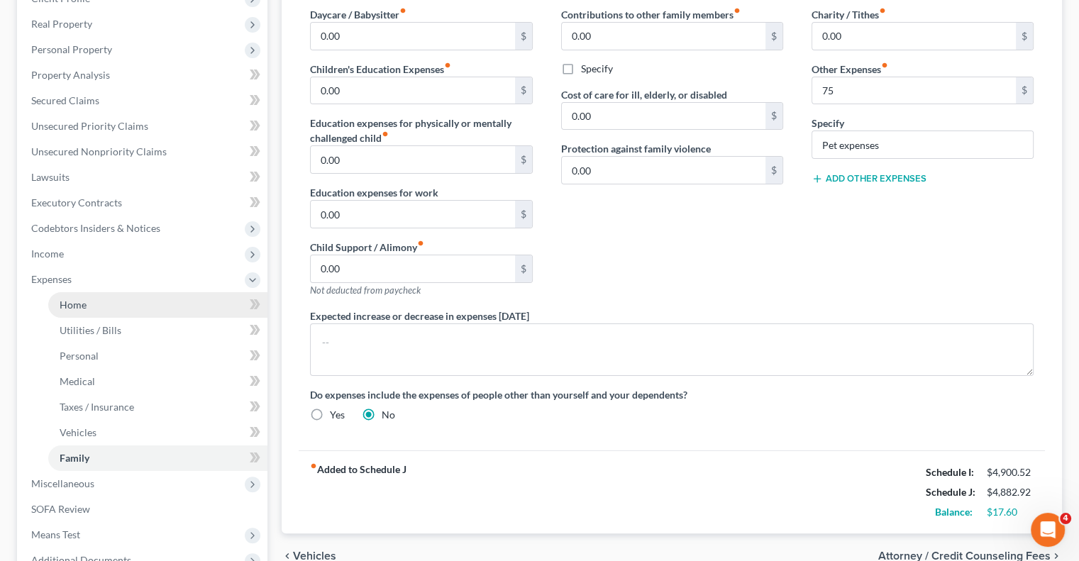
click at [65, 306] on span "Home" at bounding box center [73, 305] width 27 height 12
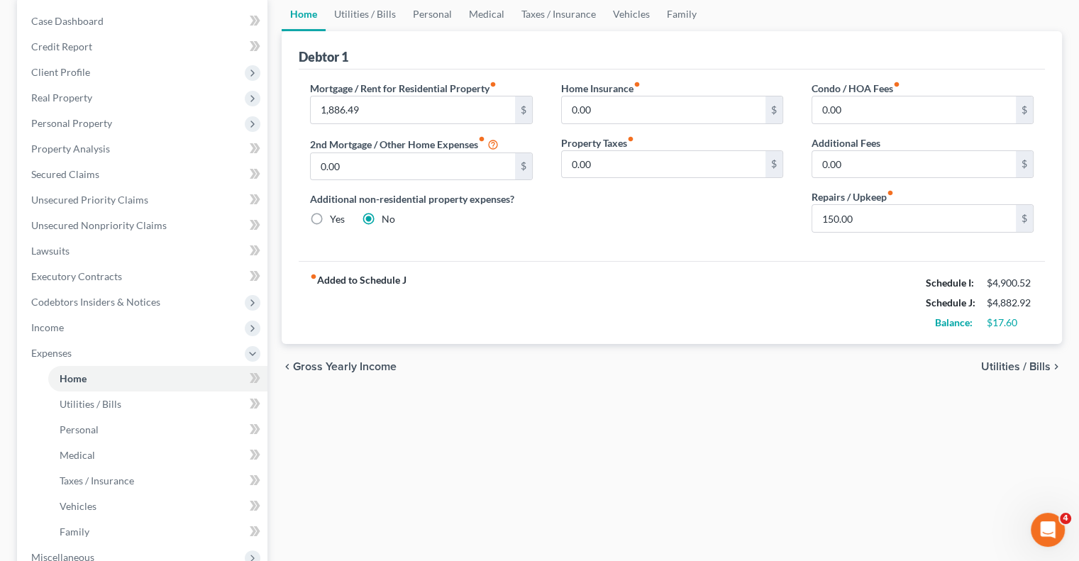
scroll to position [142, 0]
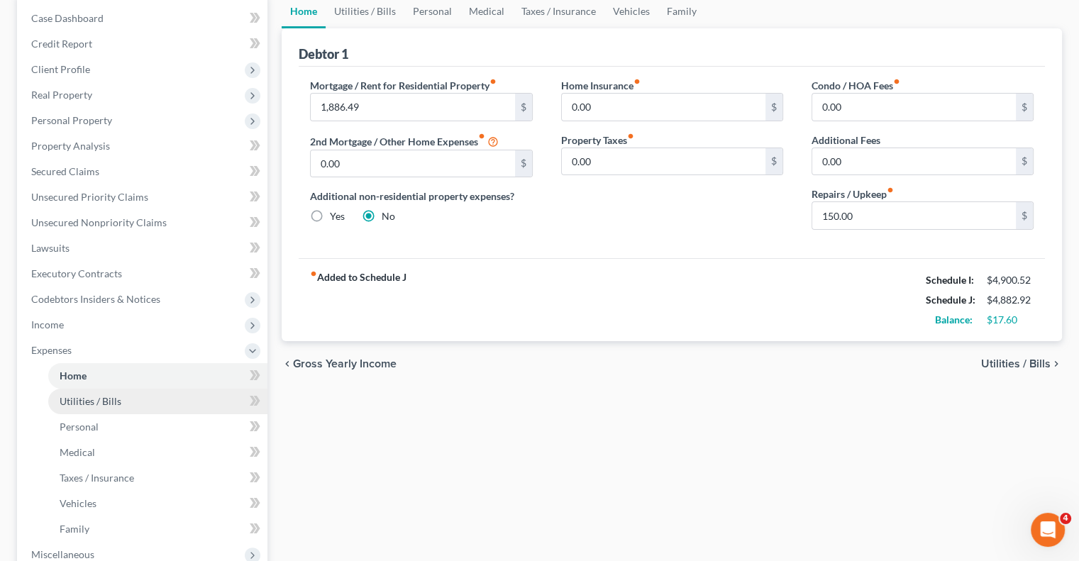
click at [70, 399] on span "Utilities / Bills" at bounding box center [91, 401] width 62 height 12
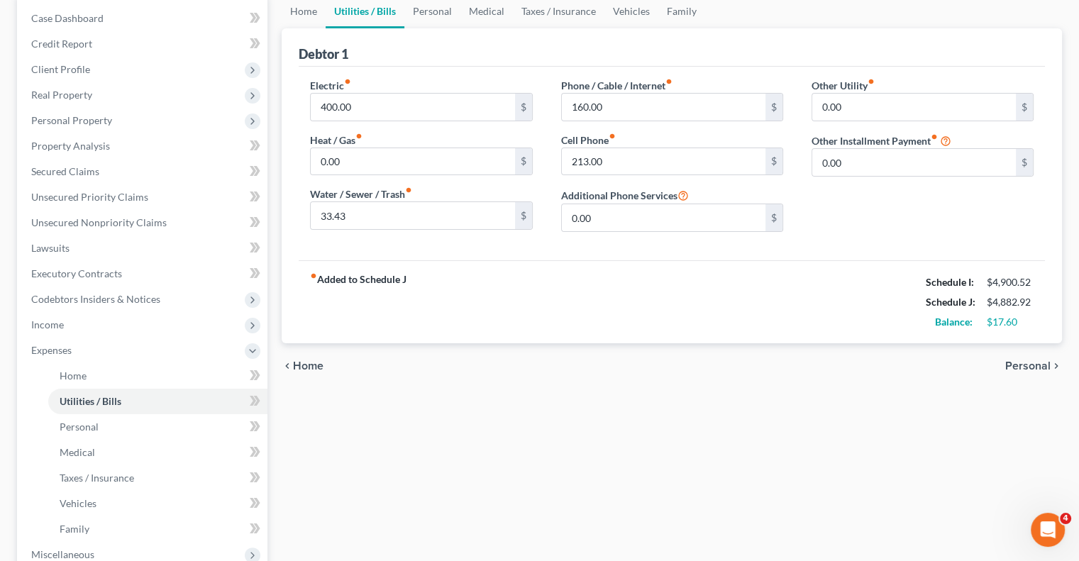
scroll to position [213, 0]
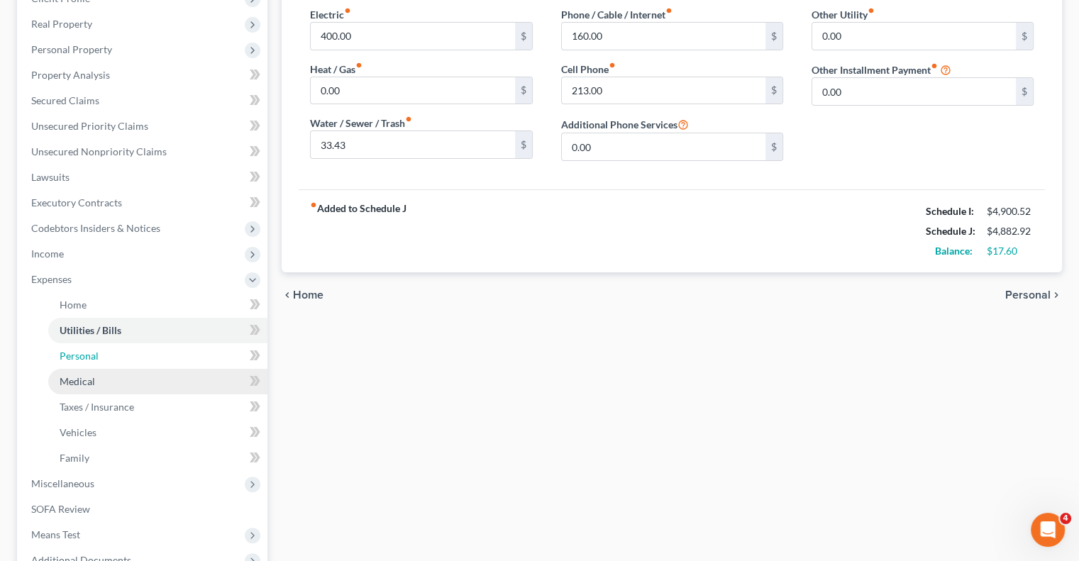
drag, startPoint x: 87, startPoint y: 358, endPoint x: 200, endPoint y: 386, distance: 117.0
click at [87, 358] on span "Personal" at bounding box center [79, 356] width 39 height 12
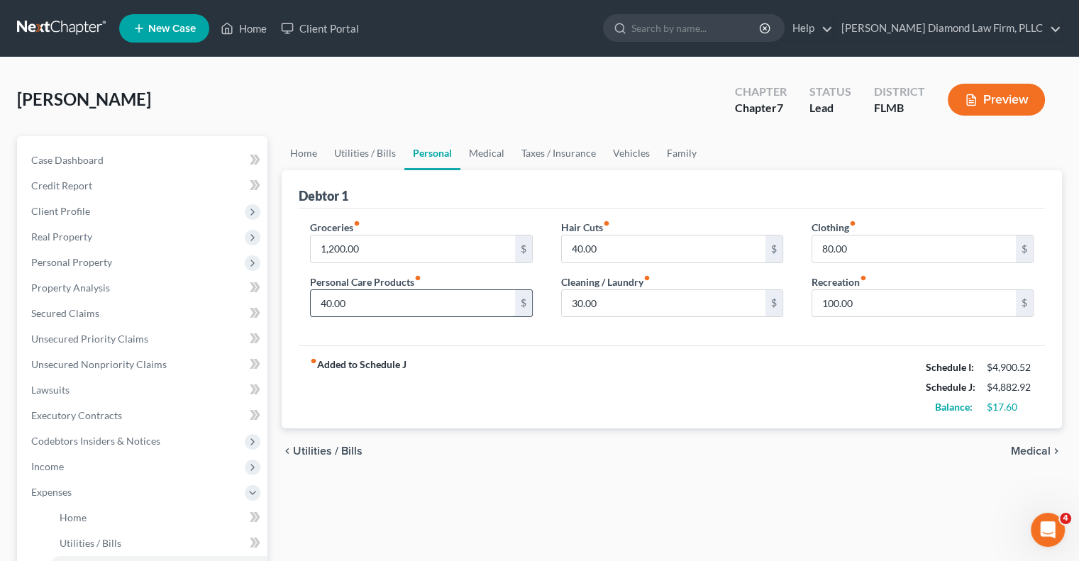
click at [365, 304] on input "40.00" at bounding box center [413, 303] width 204 height 27
type input "50.00"
click at [631, 248] on input "40.00" at bounding box center [664, 249] width 204 height 27
click at [636, 305] on input "30.00" at bounding box center [664, 303] width 204 height 27
click at [714, 437] on div "chevron_left Utilities / Bills Medical chevron_right" at bounding box center [672, 450] width 780 height 45
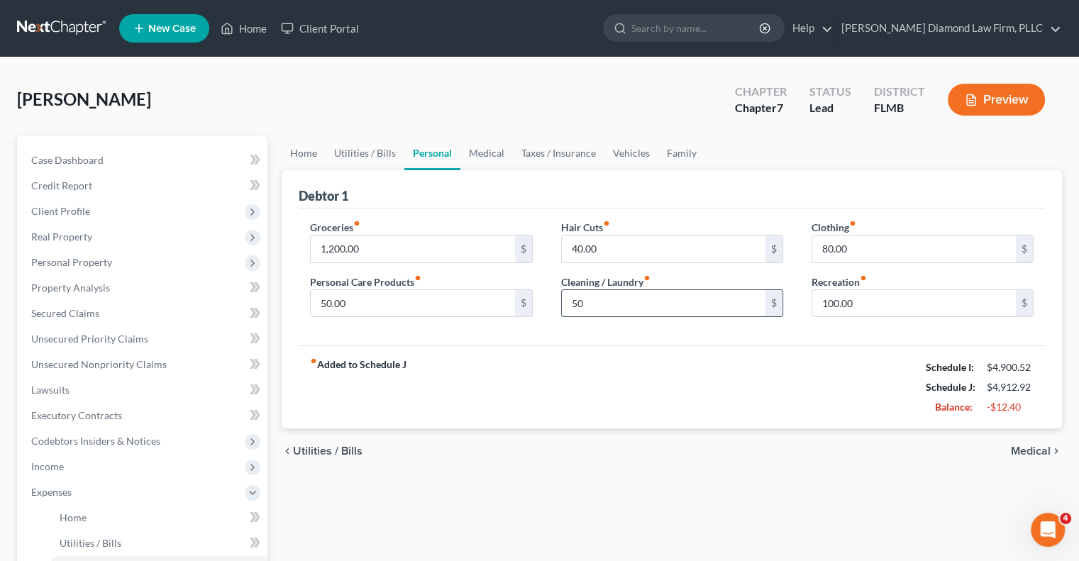
click at [746, 304] on input "50" at bounding box center [664, 303] width 204 height 27
click at [734, 340] on div "Groceries fiber_manual_record 1,200.00 $ Personal Care Products fiber_manual_re…" at bounding box center [672, 278] width 746 height 138
click at [755, 512] on div "Home Utilities / Bills Personal Medical Taxes / Insurance Vehicles Family Debto…" at bounding box center [672, 507] width 794 height 743
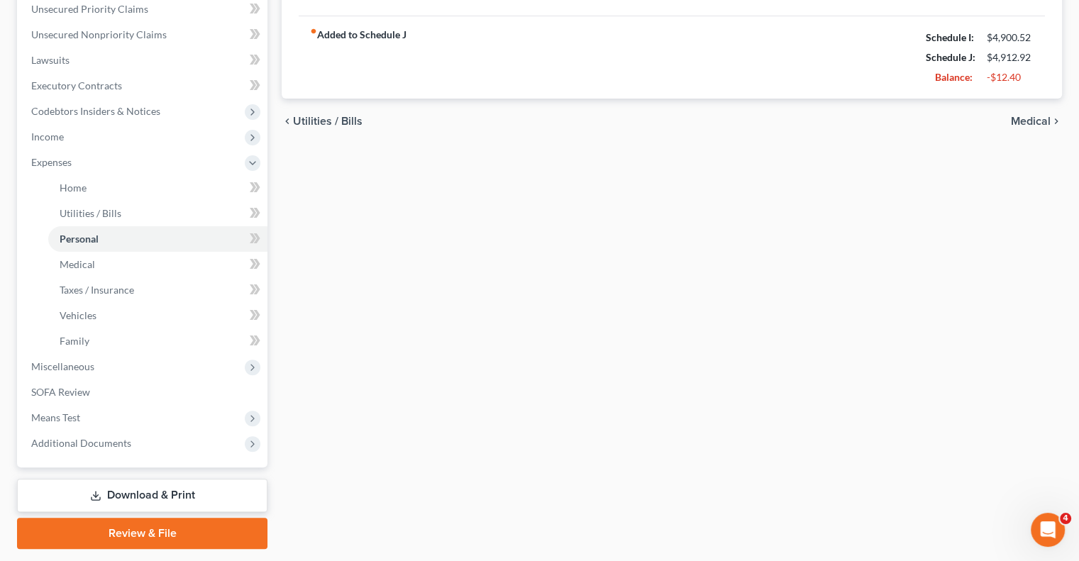
scroll to position [355, 0]
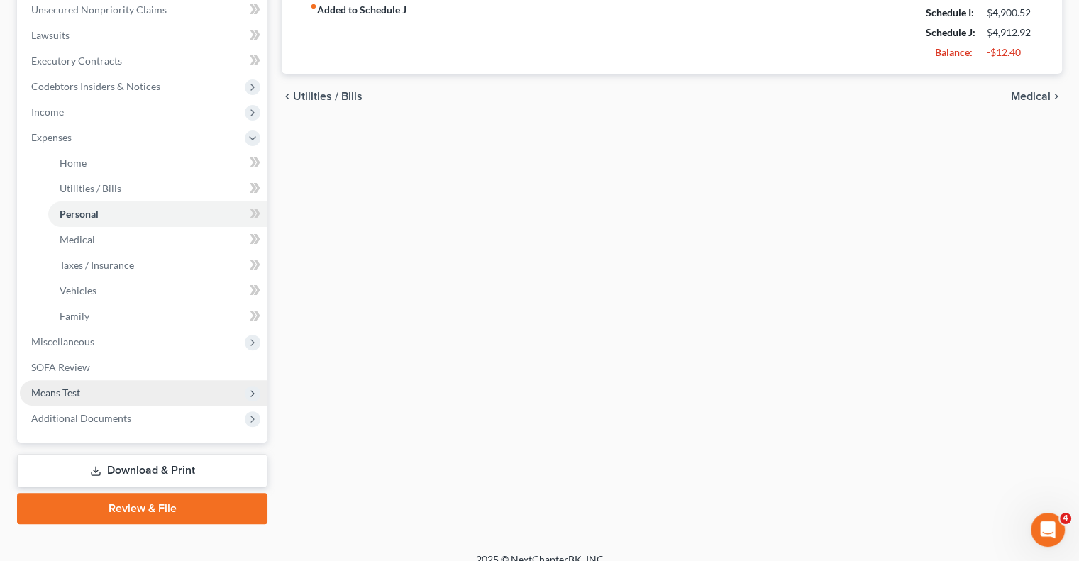
click at [65, 388] on span "Means Test" at bounding box center [55, 393] width 49 height 12
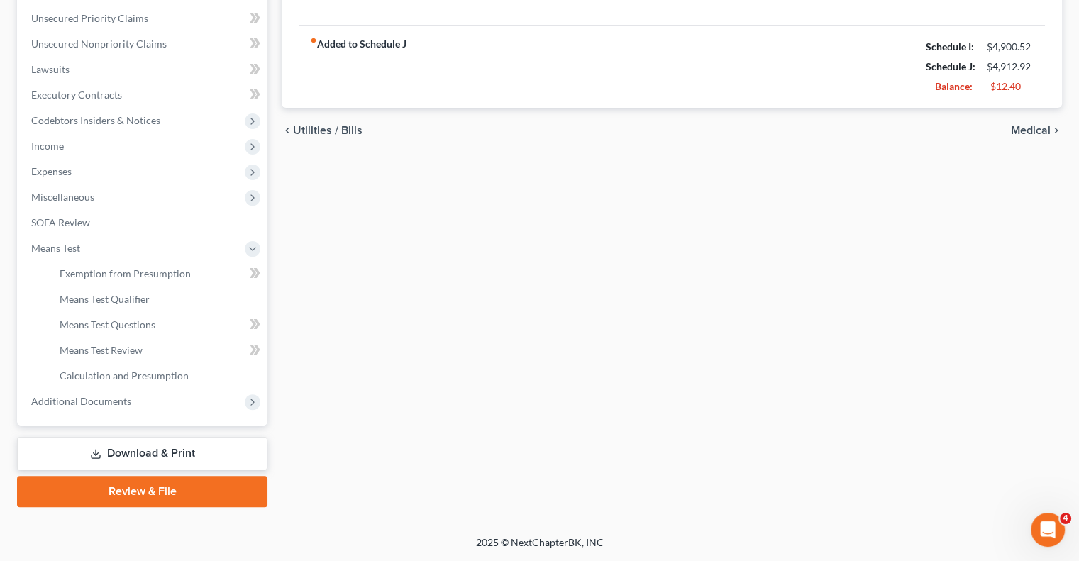
scroll to position [319, 0]
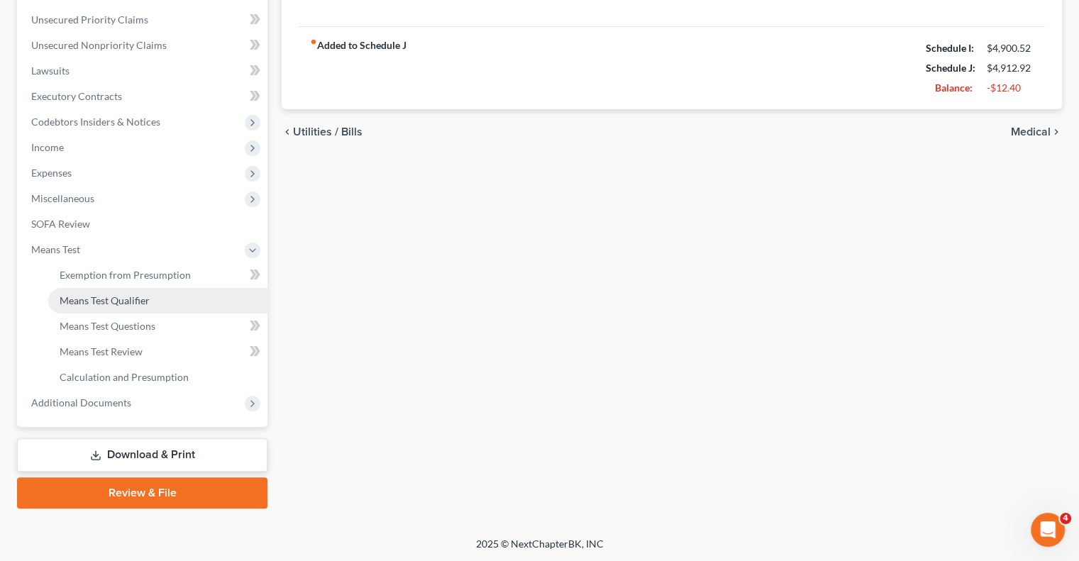
click at [107, 297] on span "Means Test Qualifier" at bounding box center [105, 300] width 90 height 12
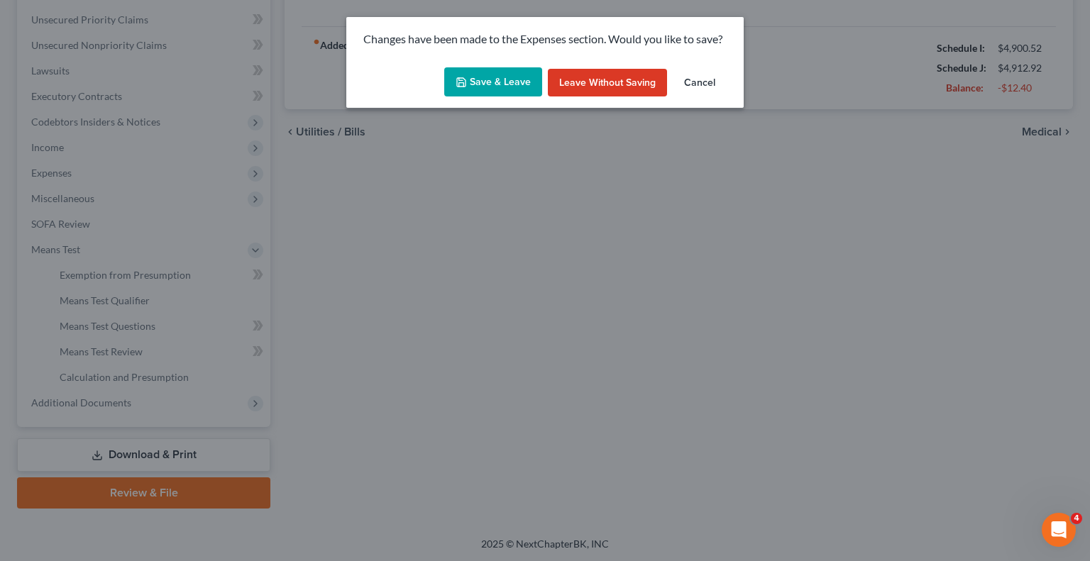
click at [472, 84] on button "Save & Leave" at bounding box center [493, 82] width 98 height 30
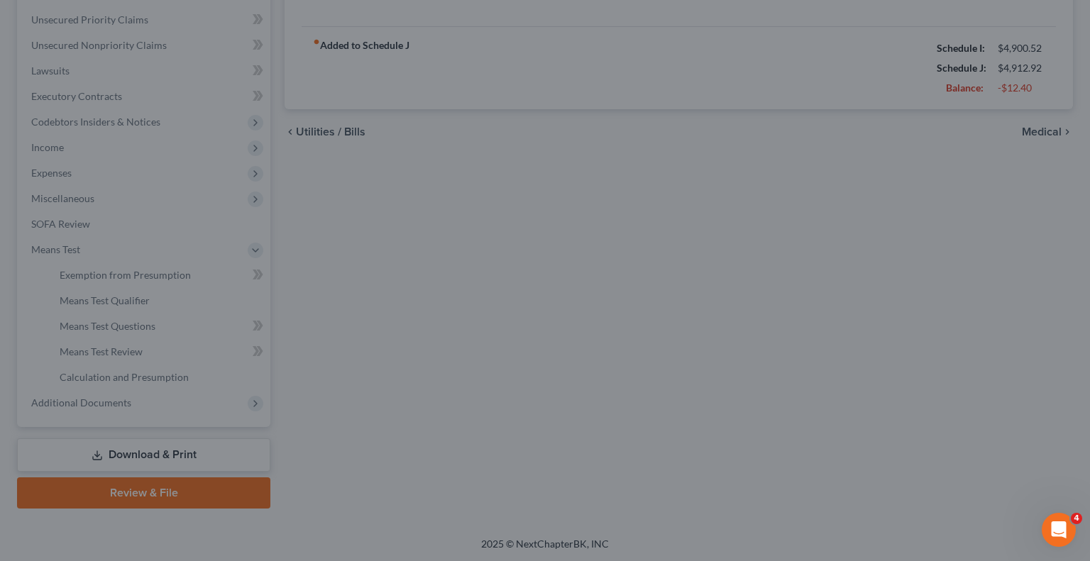
type input "50.00"
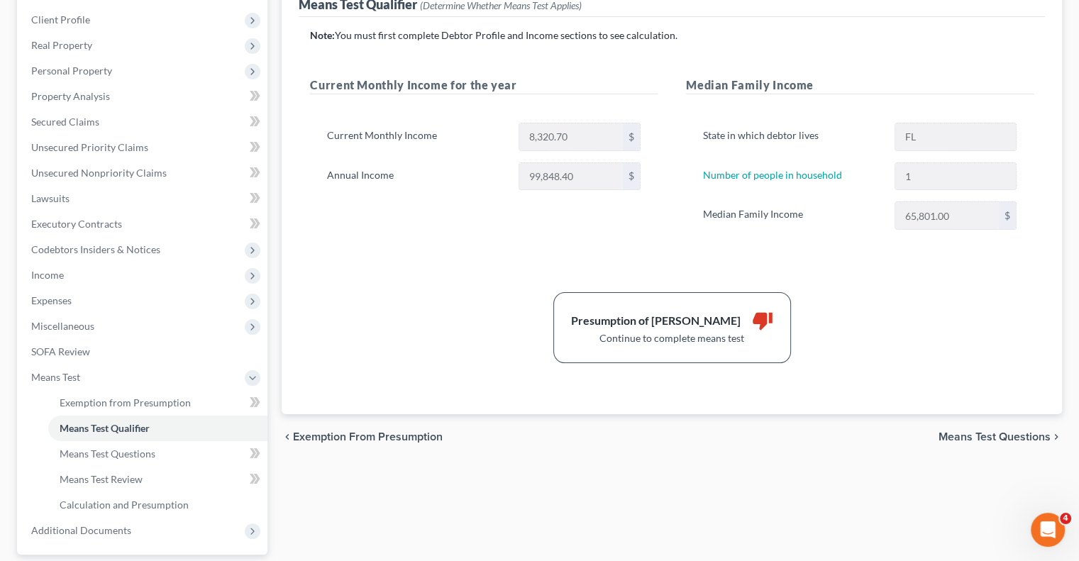
scroll to position [213, 0]
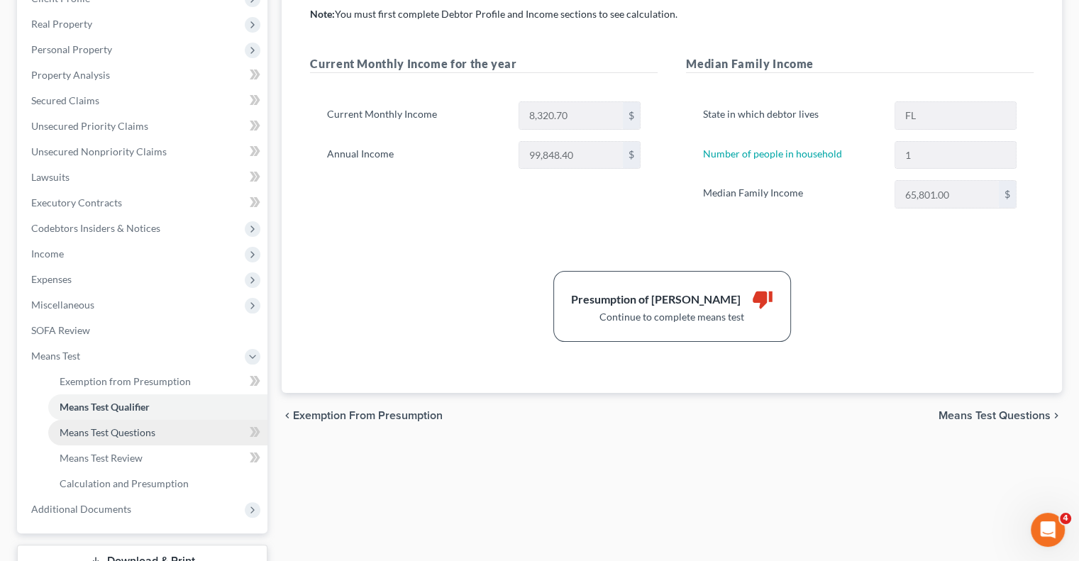
click at [128, 428] on span "Means Test Questions" at bounding box center [108, 432] width 96 height 12
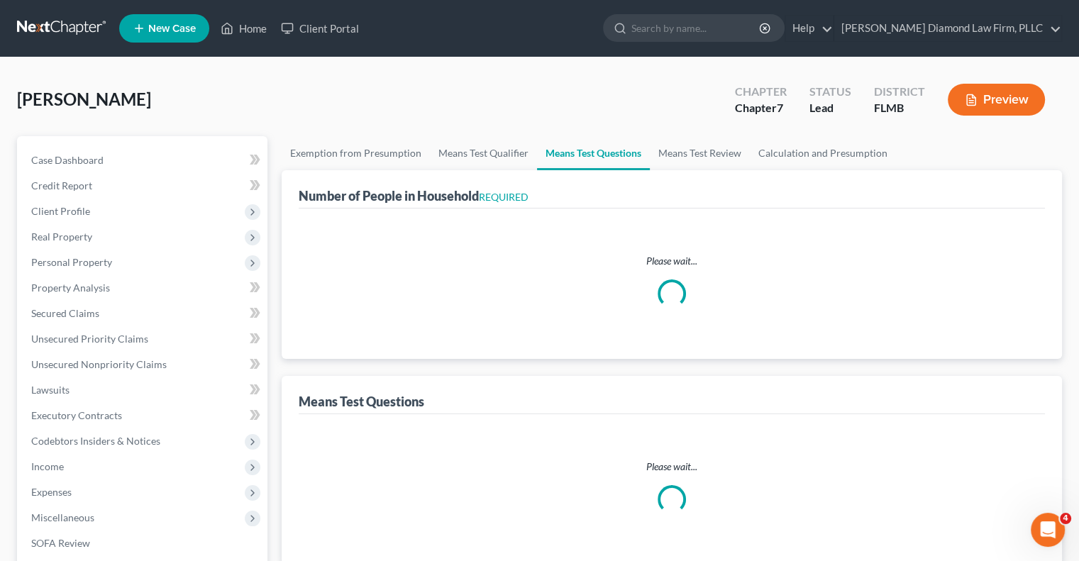
select select "0"
select select "60"
select select "1"
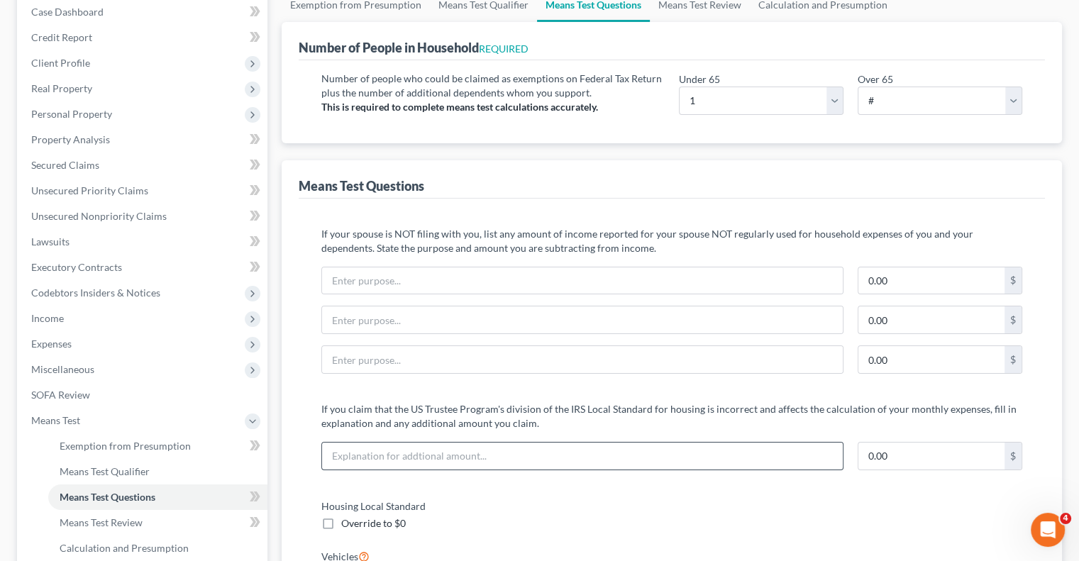
scroll to position [219, 0]
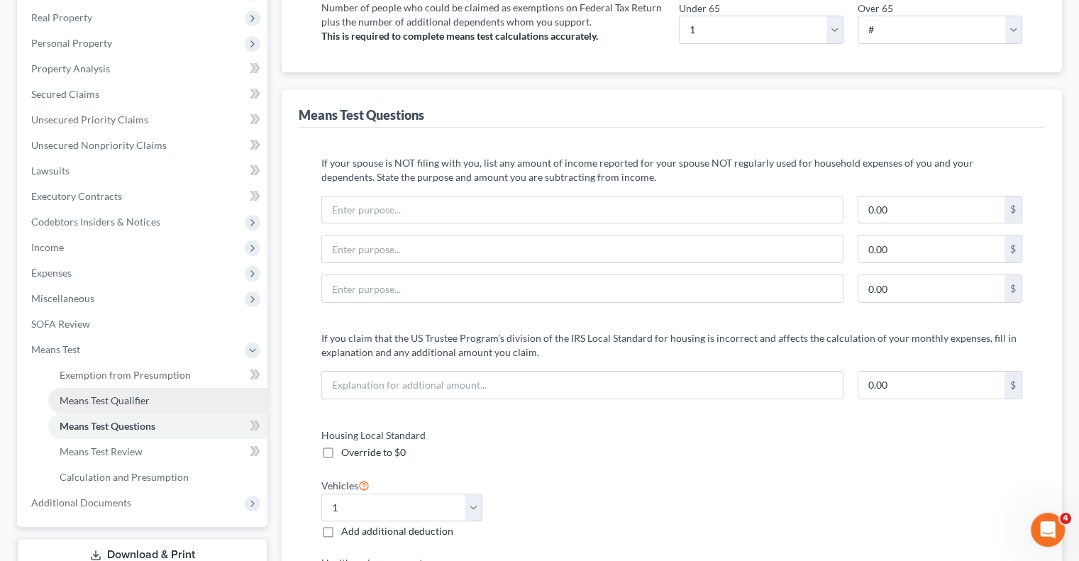
click at [89, 401] on span "Means Test Qualifier" at bounding box center [105, 400] width 90 height 12
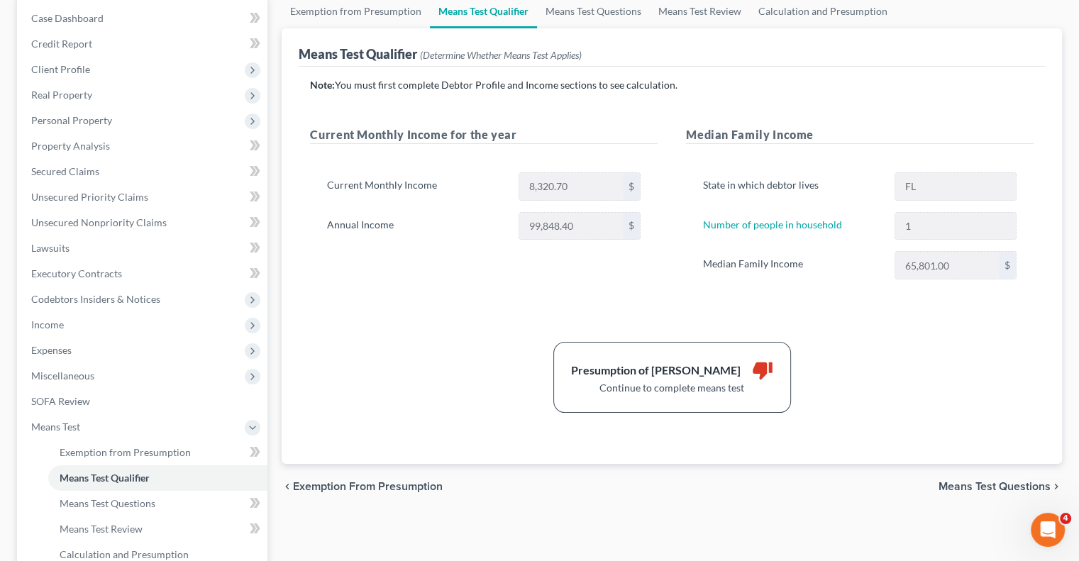
scroll to position [213, 0]
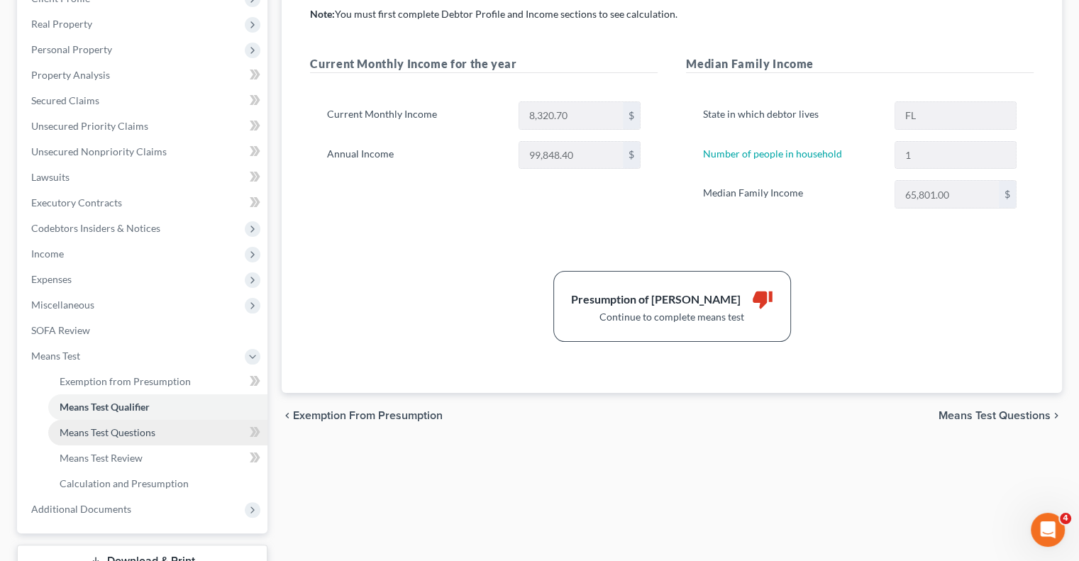
click at [111, 434] on span "Means Test Questions" at bounding box center [108, 432] width 96 height 12
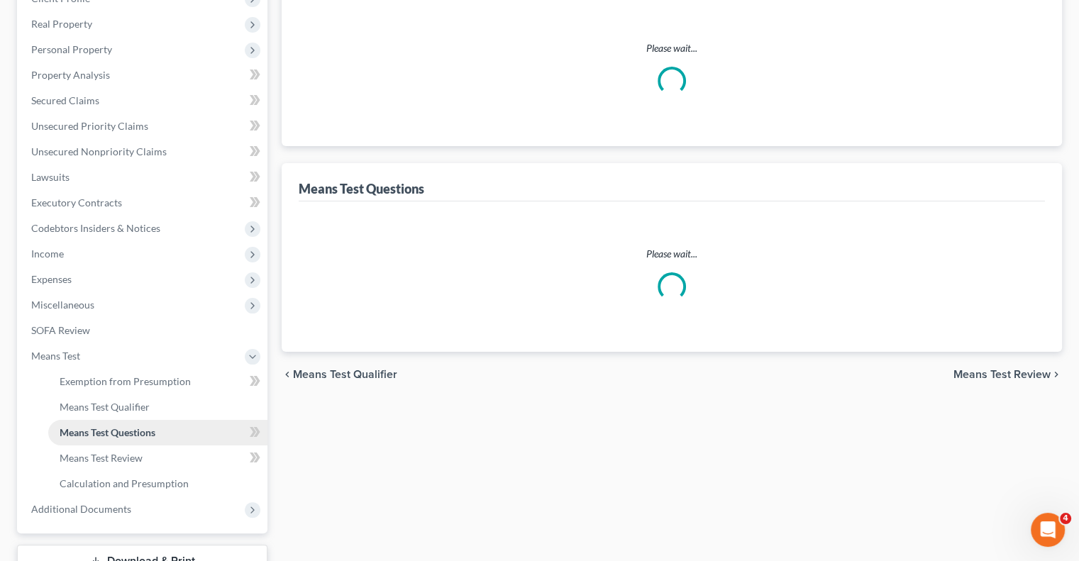
scroll to position [62, 0]
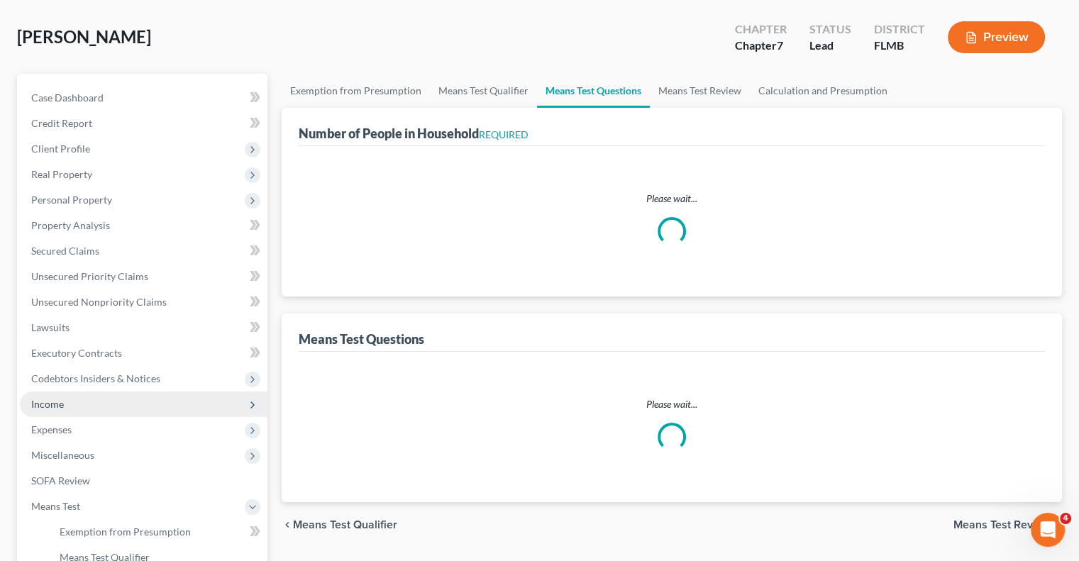
select select "0"
select select "60"
select select "1"
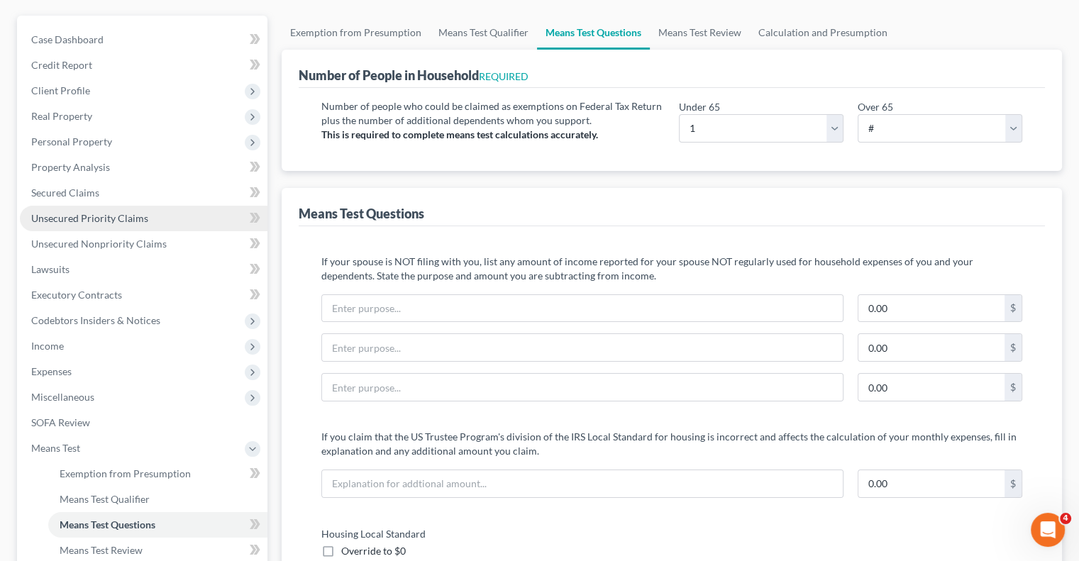
scroll to position [142, 0]
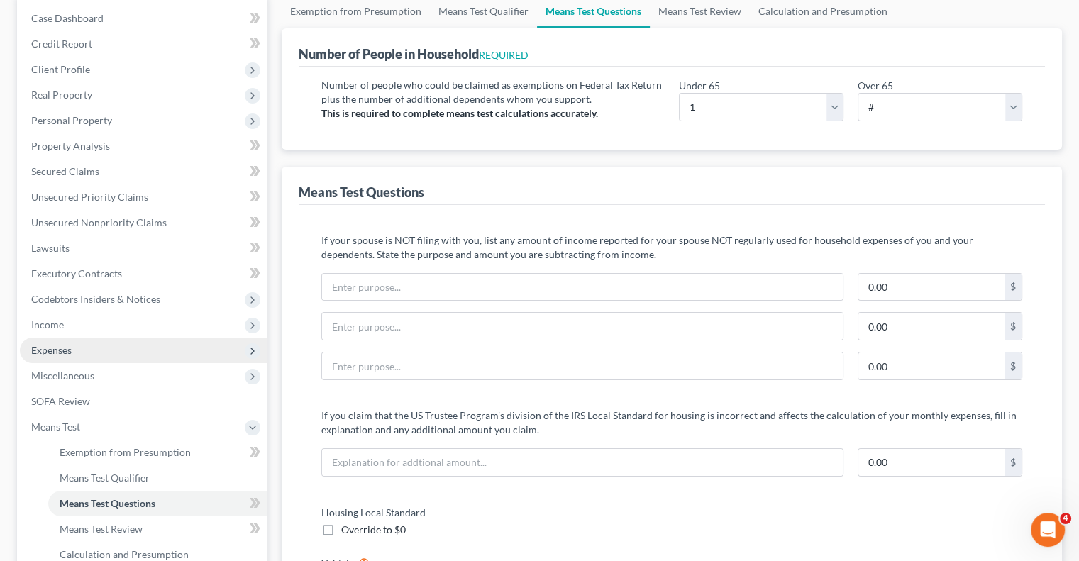
click at [113, 340] on span "Expenses" at bounding box center [144, 351] width 248 height 26
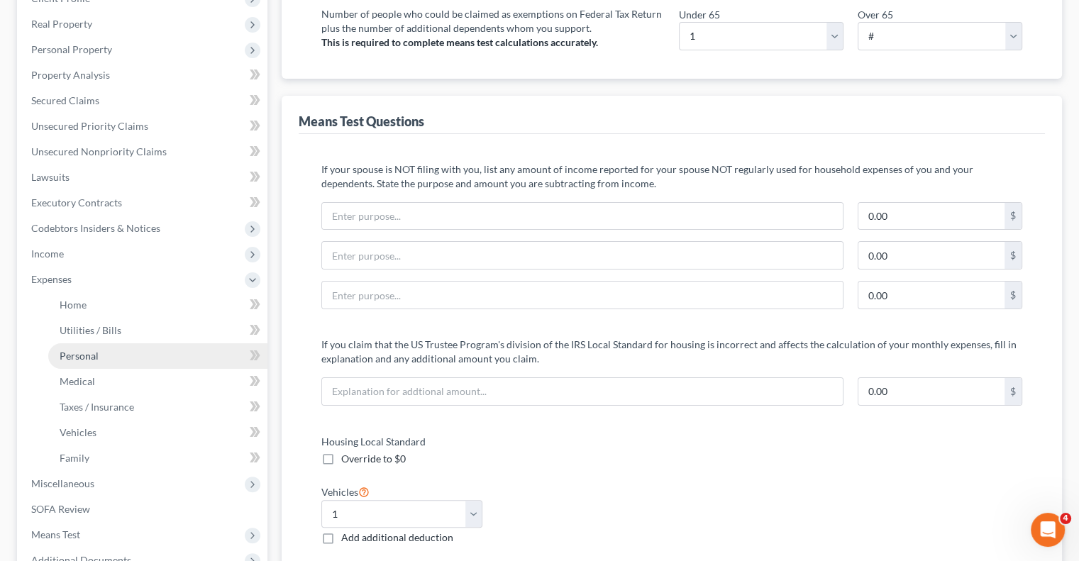
scroll to position [284, 0]
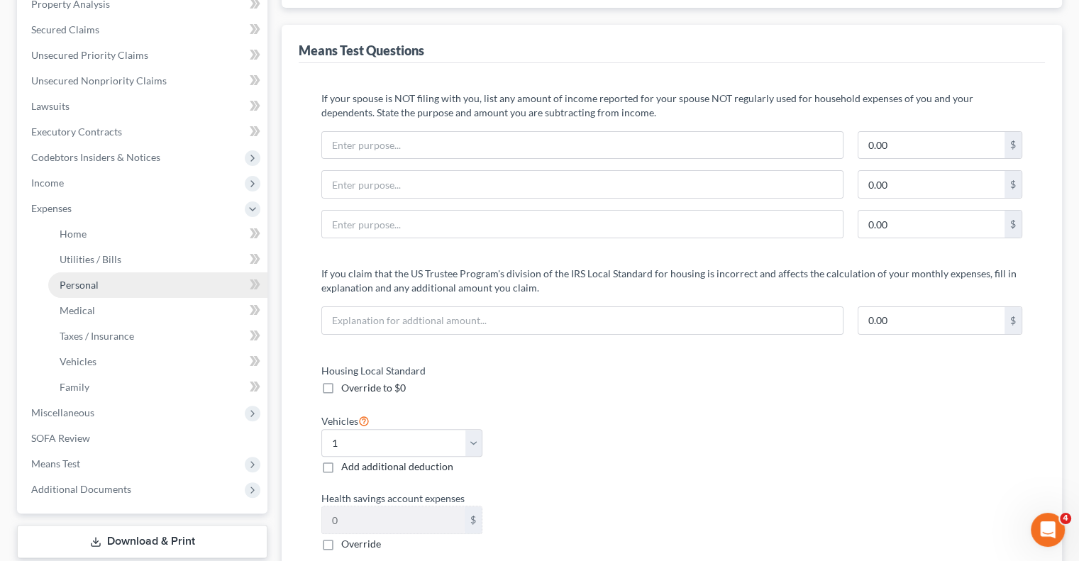
click at [89, 288] on span "Personal" at bounding box center [79, 285] width 39 height 12
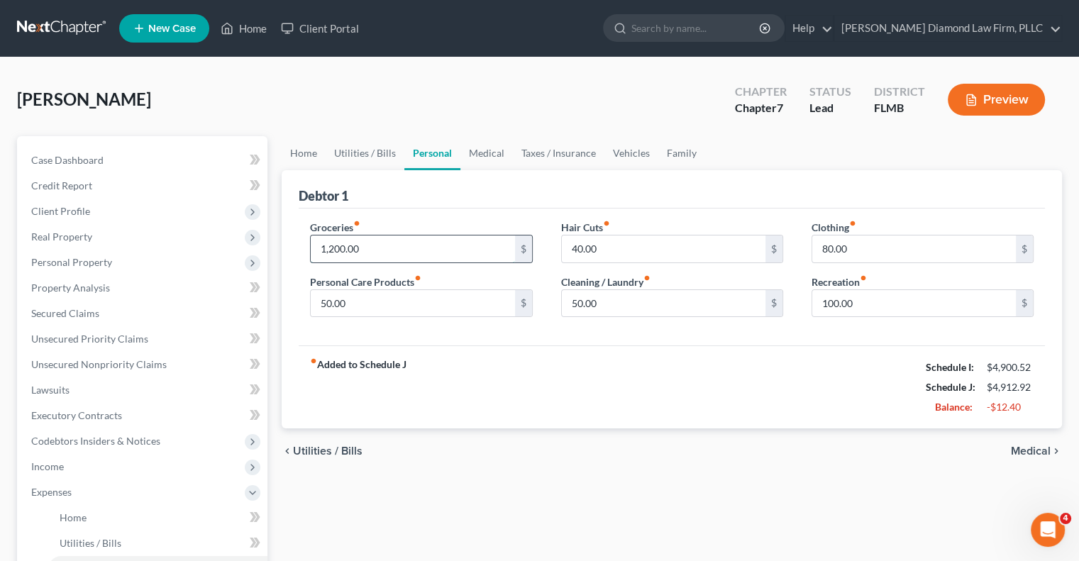
click at [381, 248] on input "1,200.00" at bounding box center [413, 249] width 204 height 27
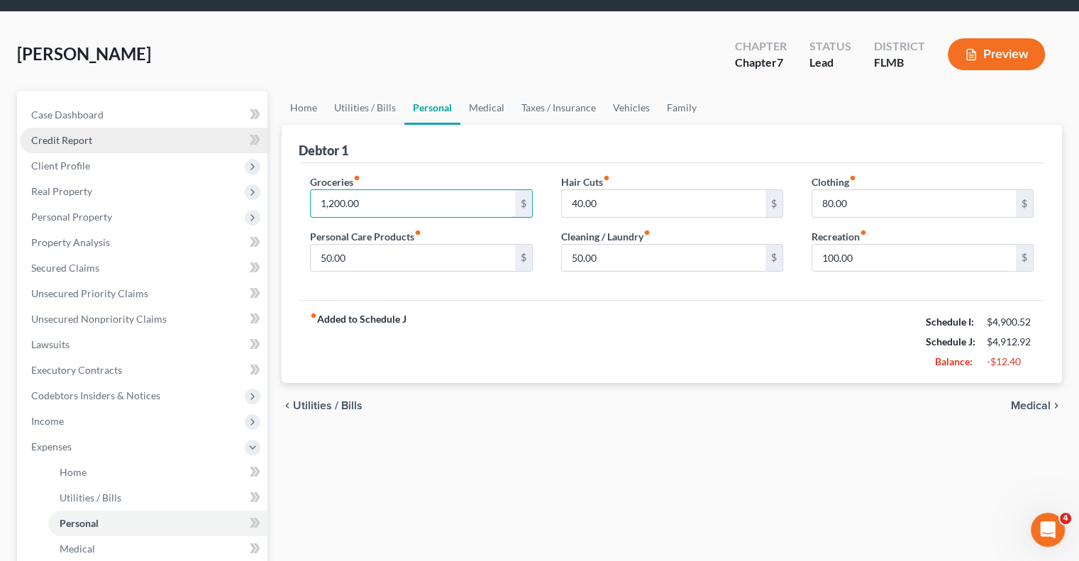
scroll to position [71, 0]
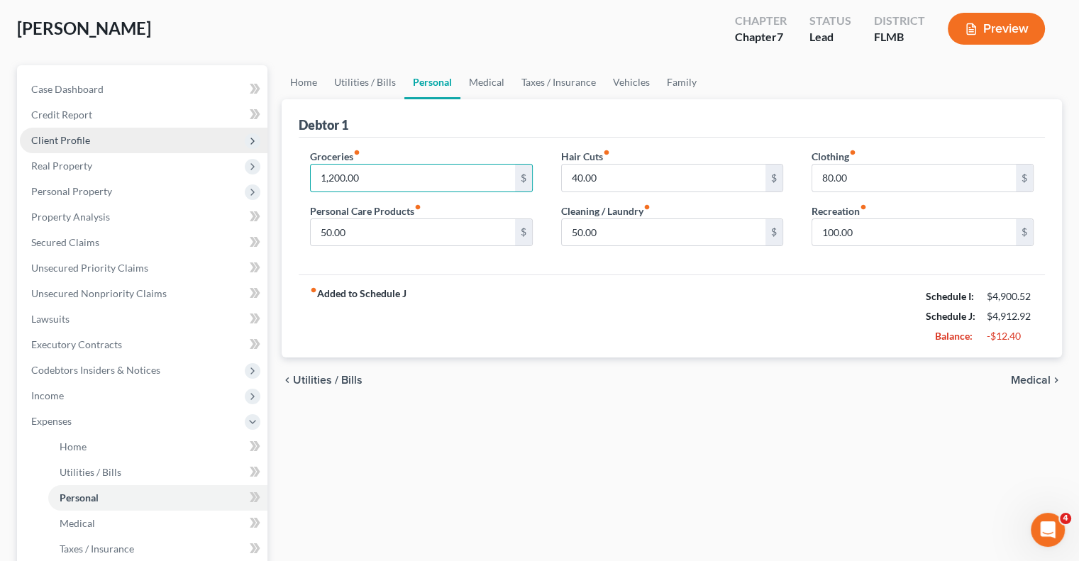
click at [69, 143] on span "Client Profile" at bounding box center [60, 140] width 59 height 12
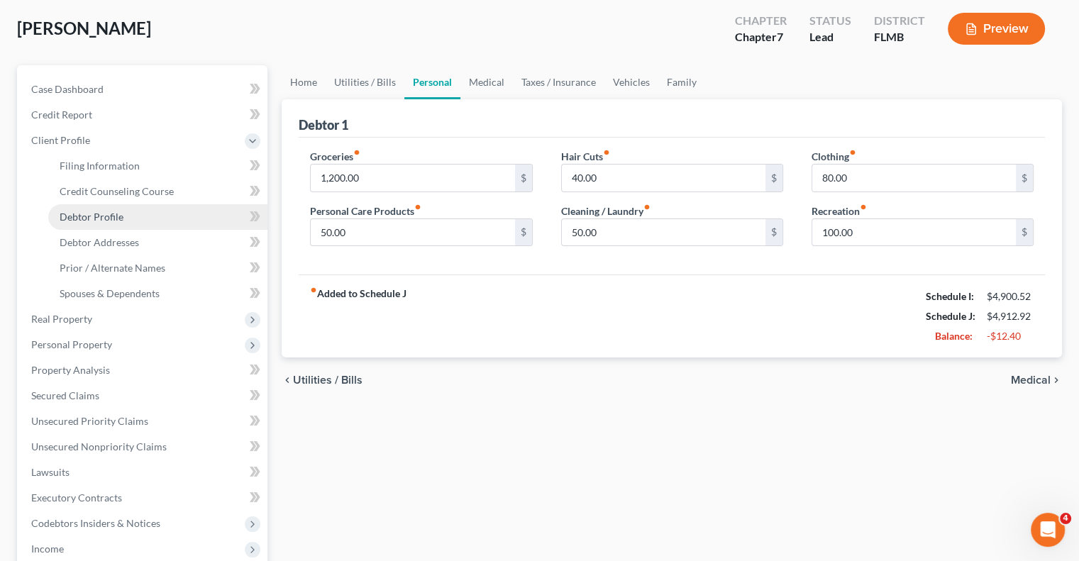
click at [138, 215] on link "Debtor Profile" at bounding box center [157, 217] width 219 height 26
select select "0"
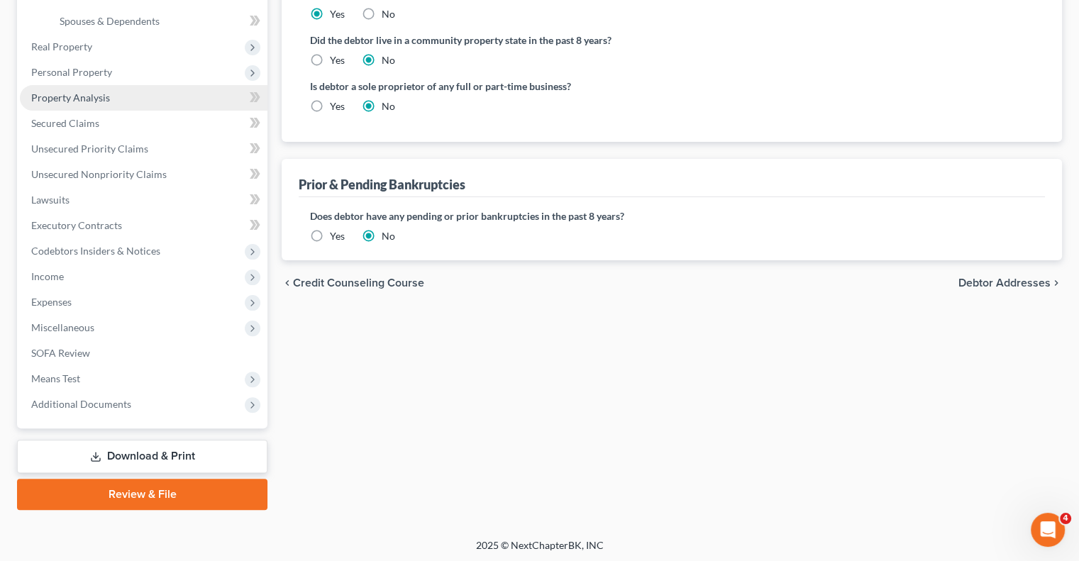
scroll to position [345, 0]
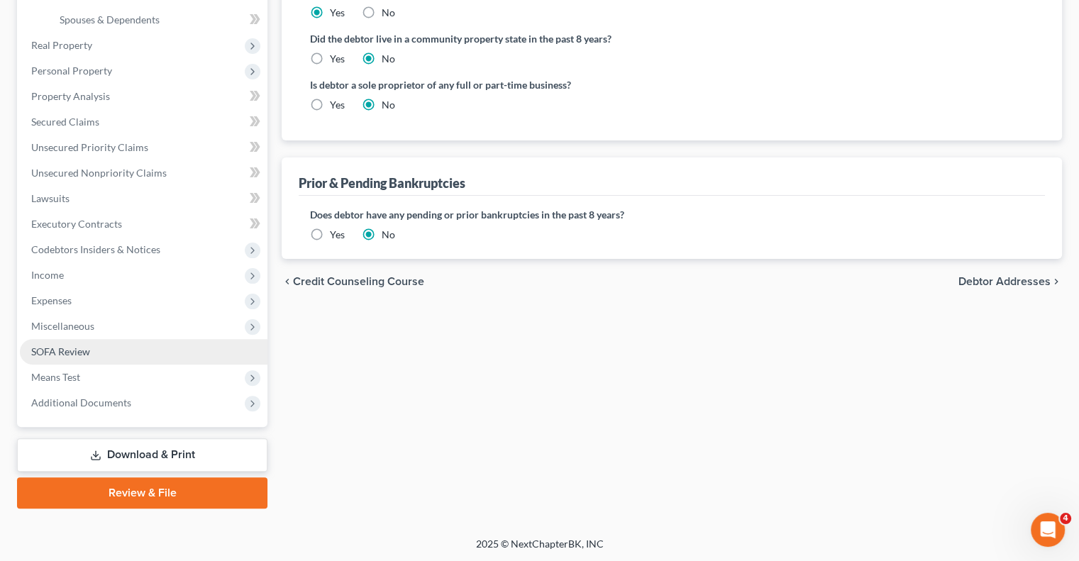
click at [52, 345] on span "SOFA Review" at bounding box center [60, 351] width 59 height 12
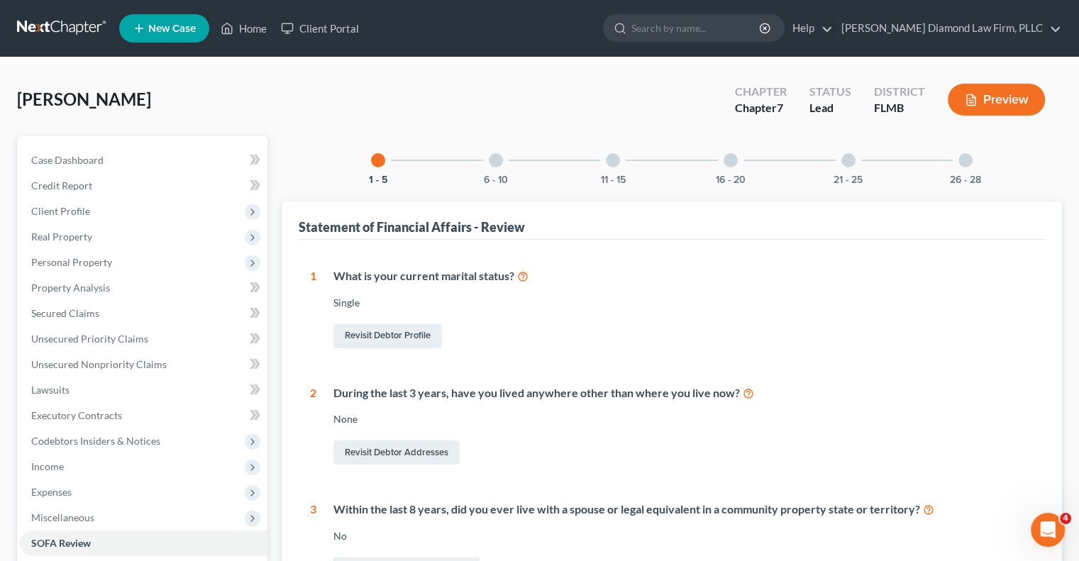
click at [494, 157] on div at bounding box center [496, 160] width 14 height 14
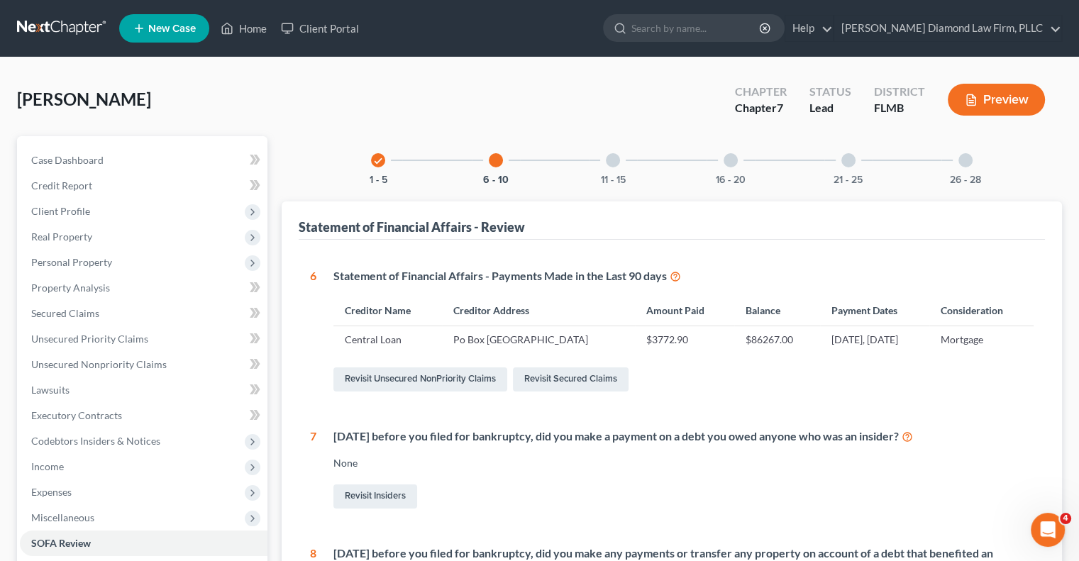
click at [614, 159] on div at bounding box center [613, 160] width 14 height 14
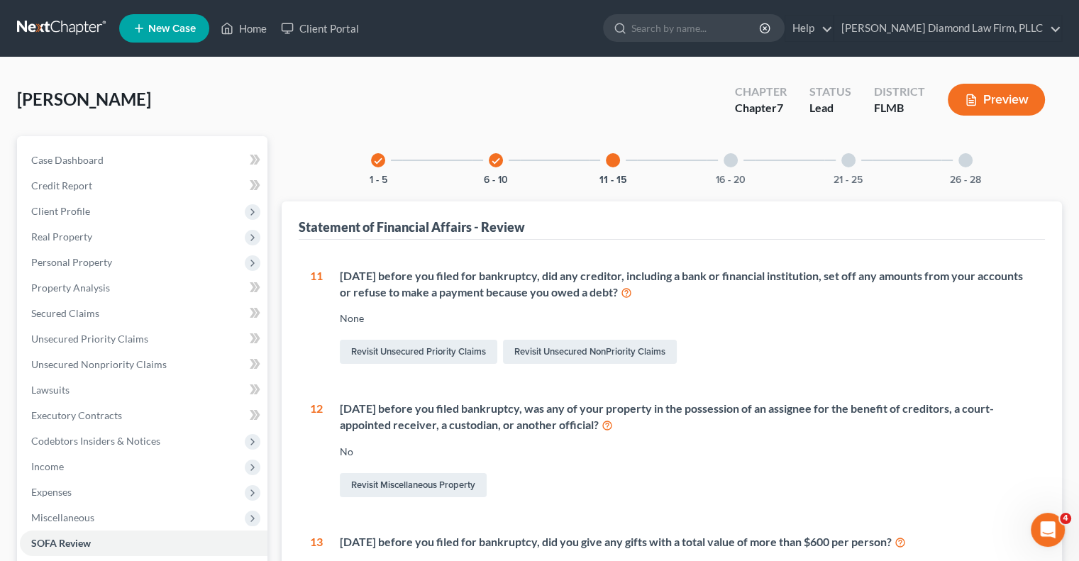
click at [729, 157] on div at bounding box center [731, 160] width 14 height 14
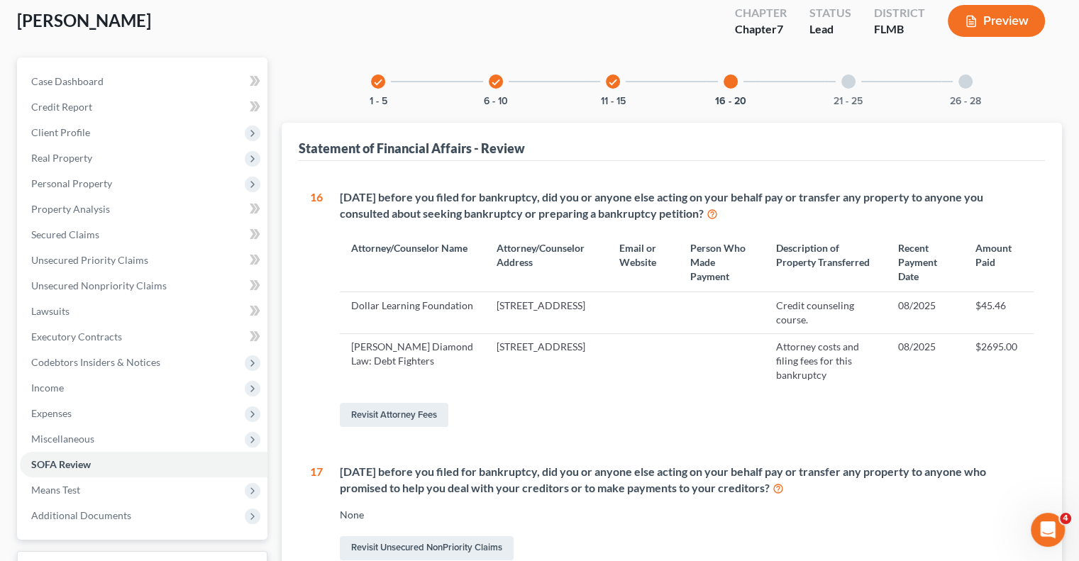
scroll to position [71, 0]
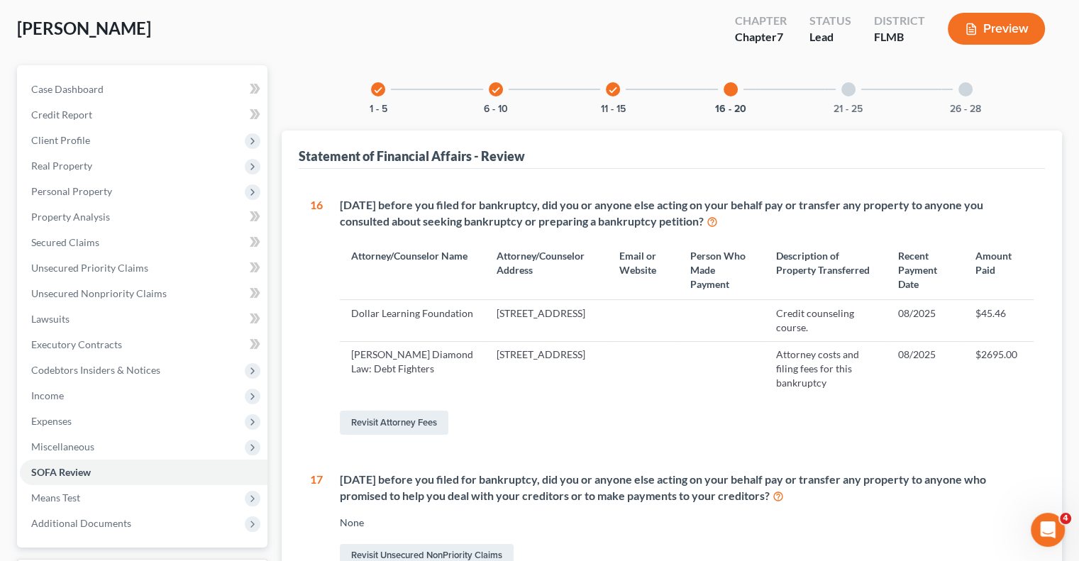
click at [845, 89] on div at bounding box center [848, 89] width 14 height 14
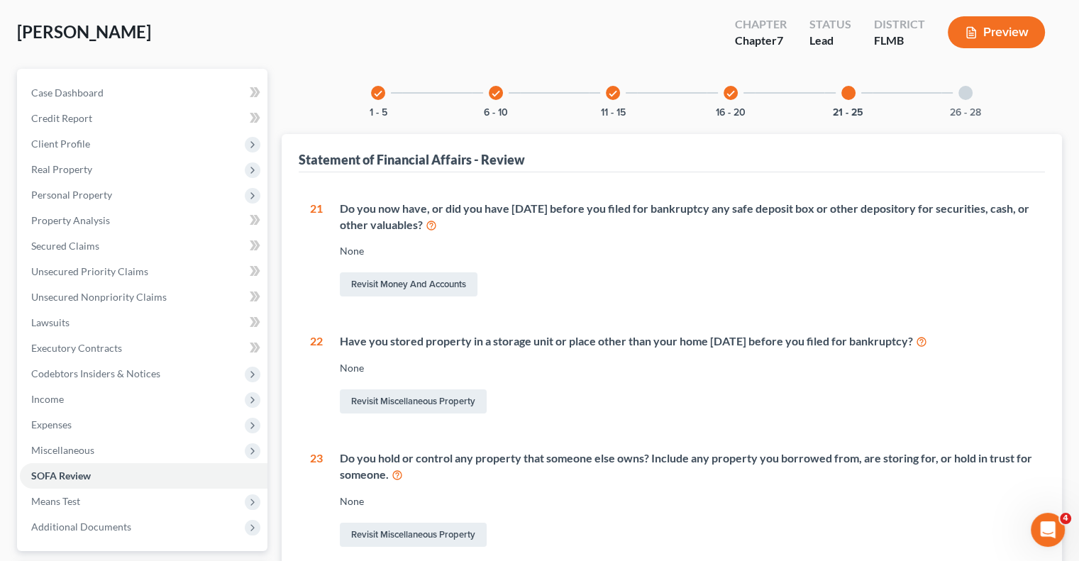
scroll to position [13, 0]
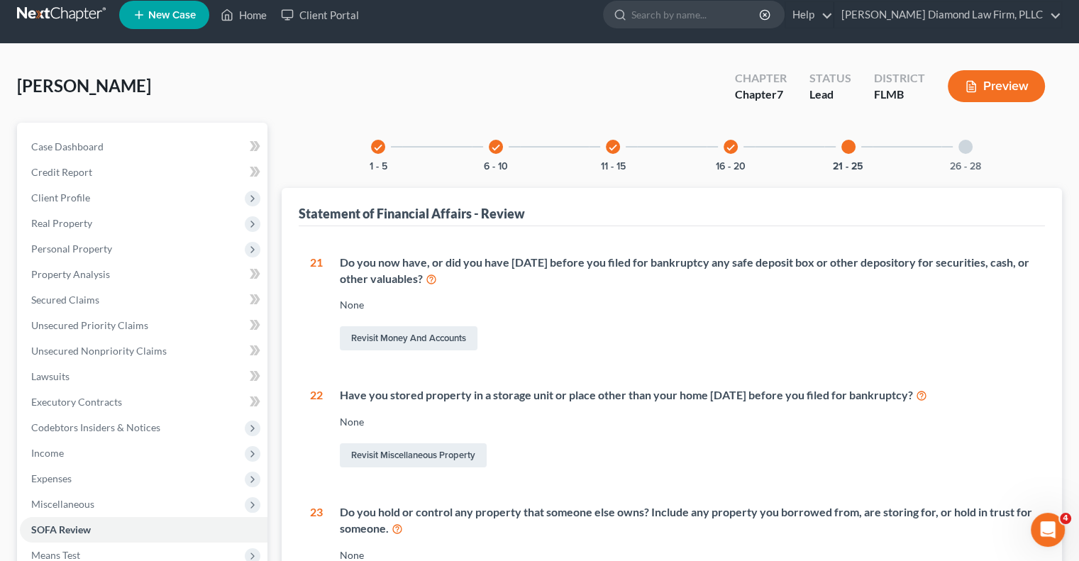
click at [963, 148] on div at bounding box center [965, 147] width 14 height 14
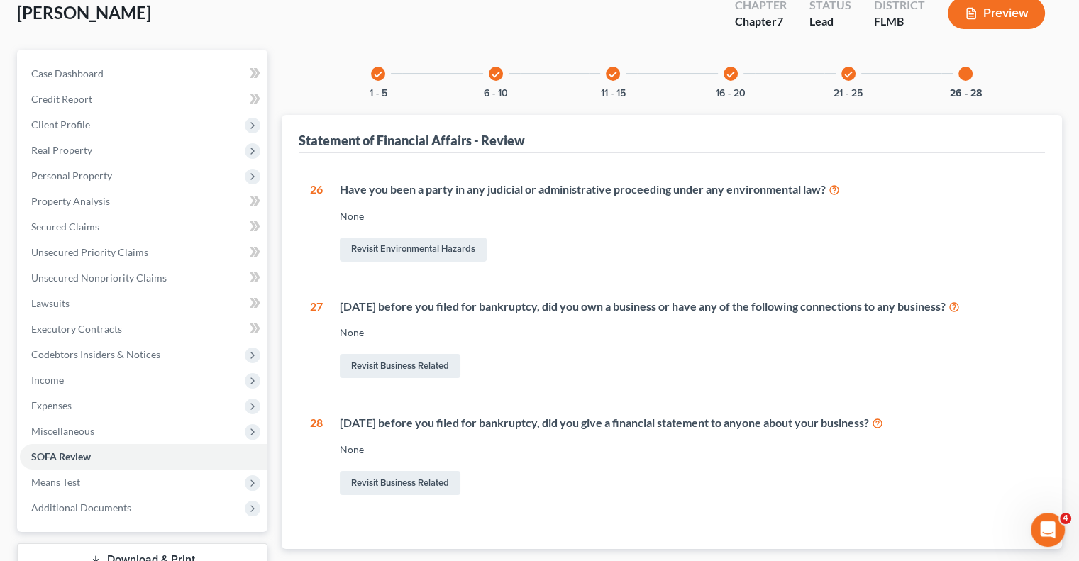
scroll to position [0, 0]
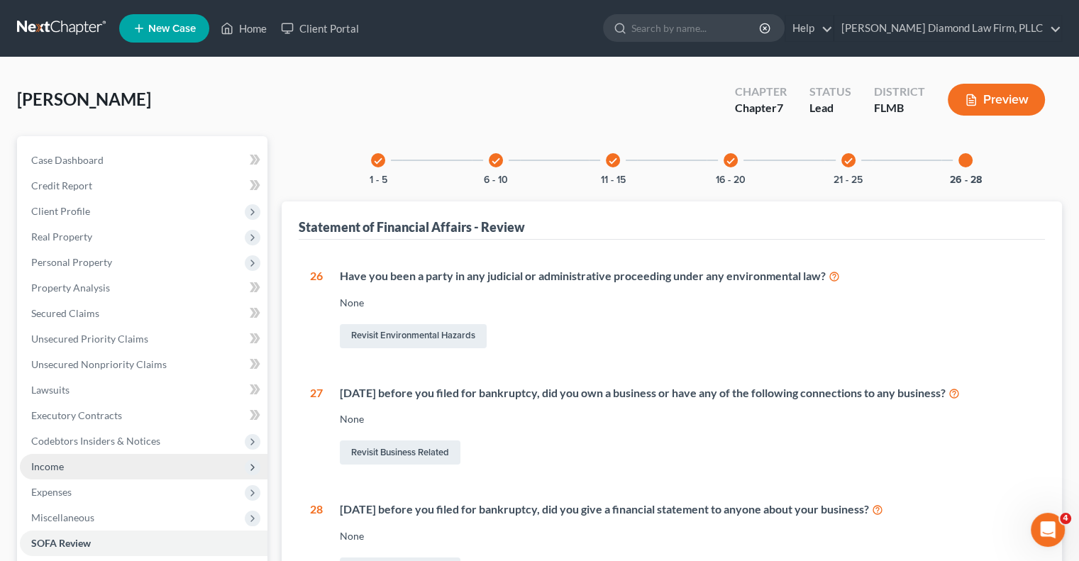
click at [55, 465] on span "Income" at bounding box center [47, 466] width 33 height 12
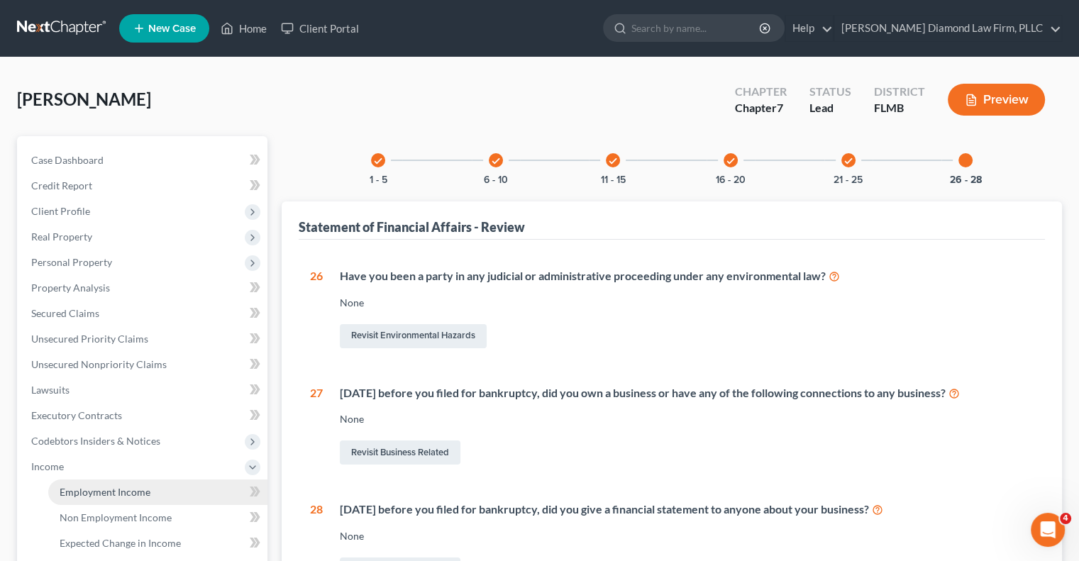
click at [81, 496] on span "Employment Income" at bounding box center [105, 492] width 91 height 12
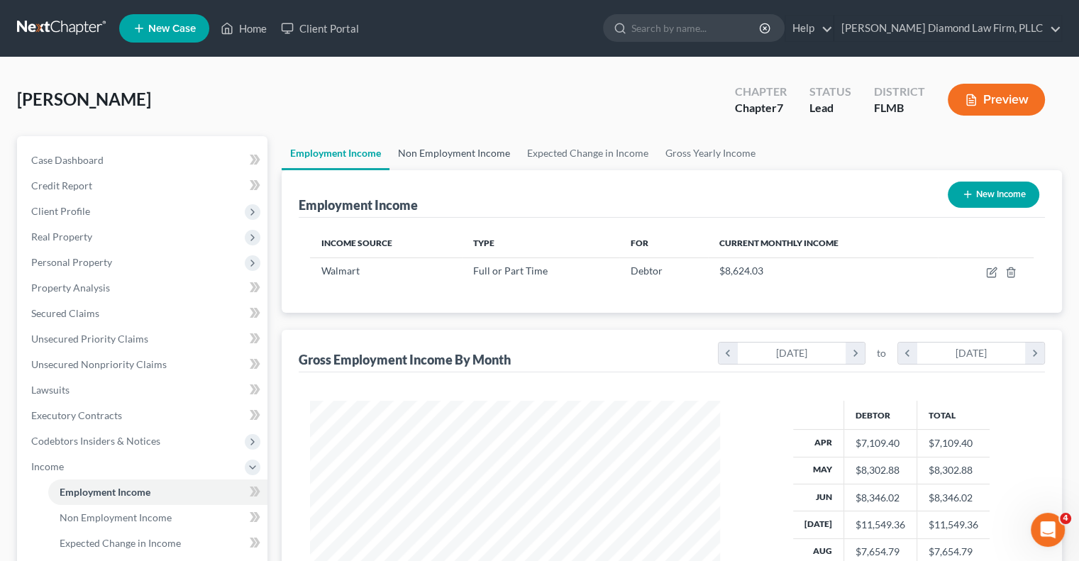
click at [431, 150] on link "Non Employment Income" at bounding box center [453, 153] width 129 height 34
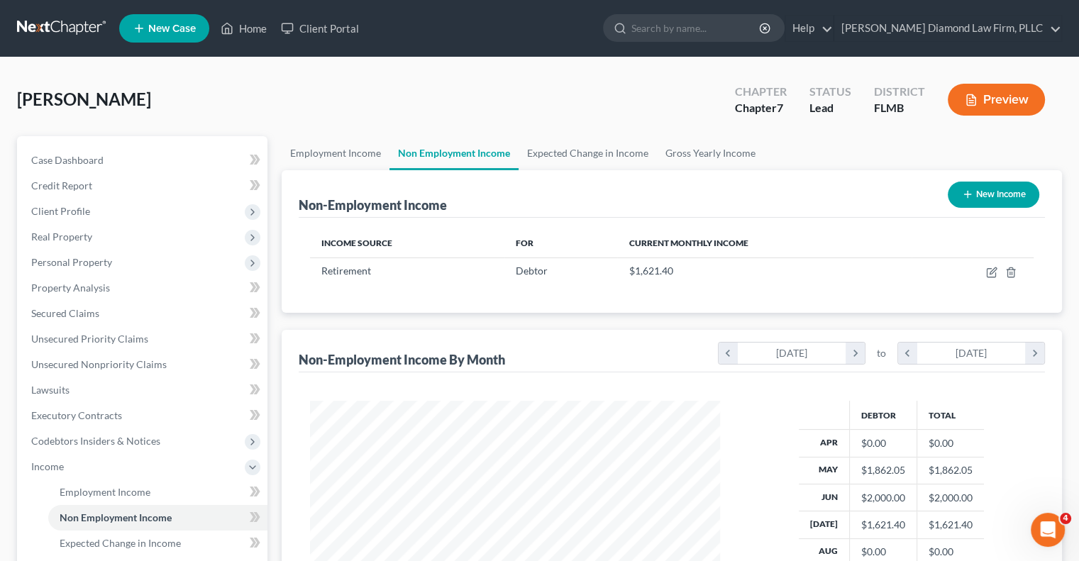
scroll to position [253, 438]
click at [333, 153] on link "Employment Income" at bounding box center [336, 153] width 108 height 34
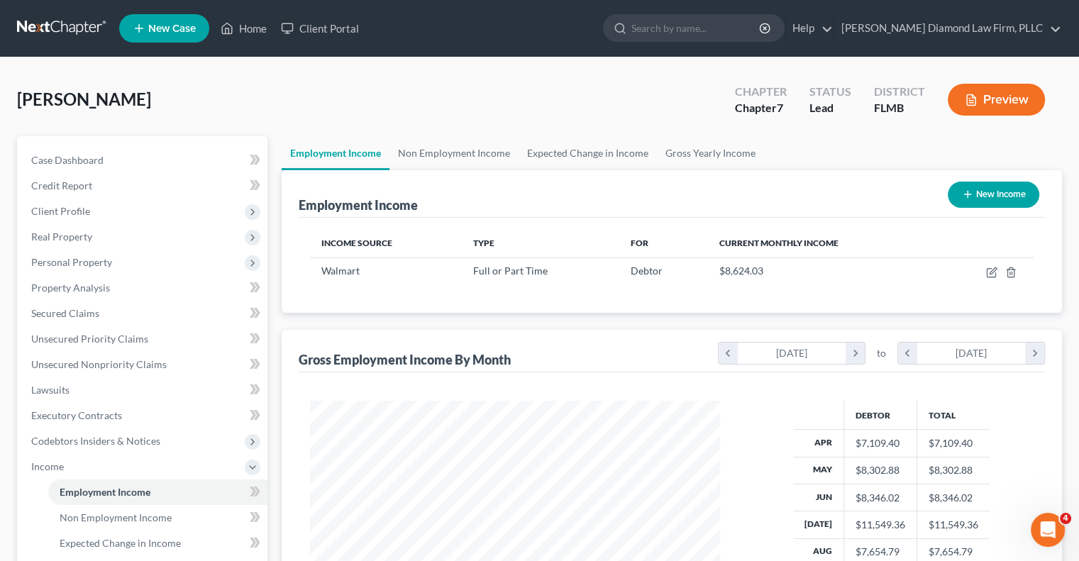
scroll to position [253, 438]
click at [418, 157] on link "Non Employment Income" at bounding box center [453, 153] width 129 height 34
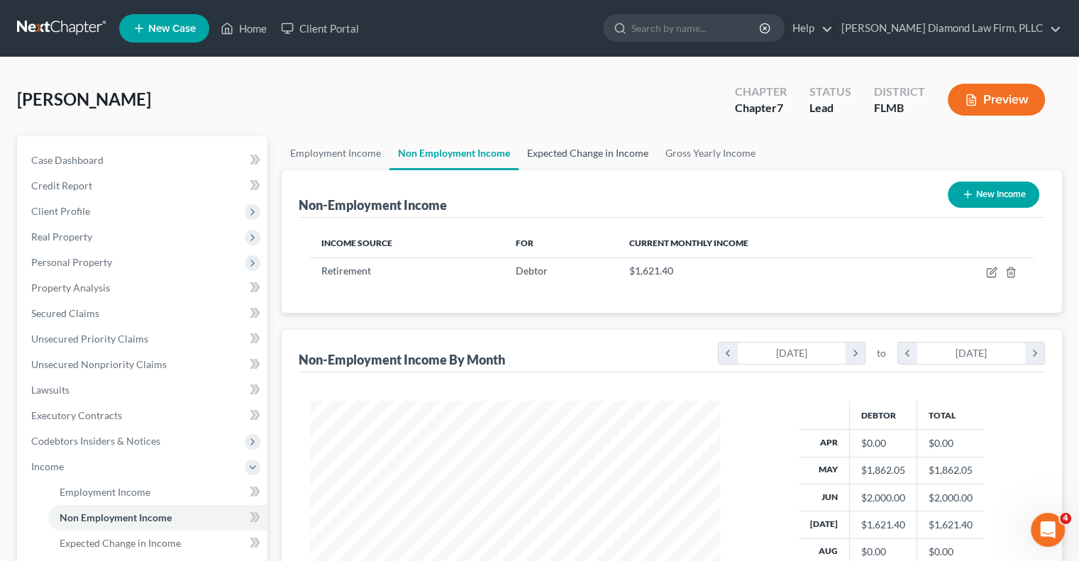
click at [569, 157] on link "Expected Change in Income" at bounding box center [588, 153] width 138 height 34
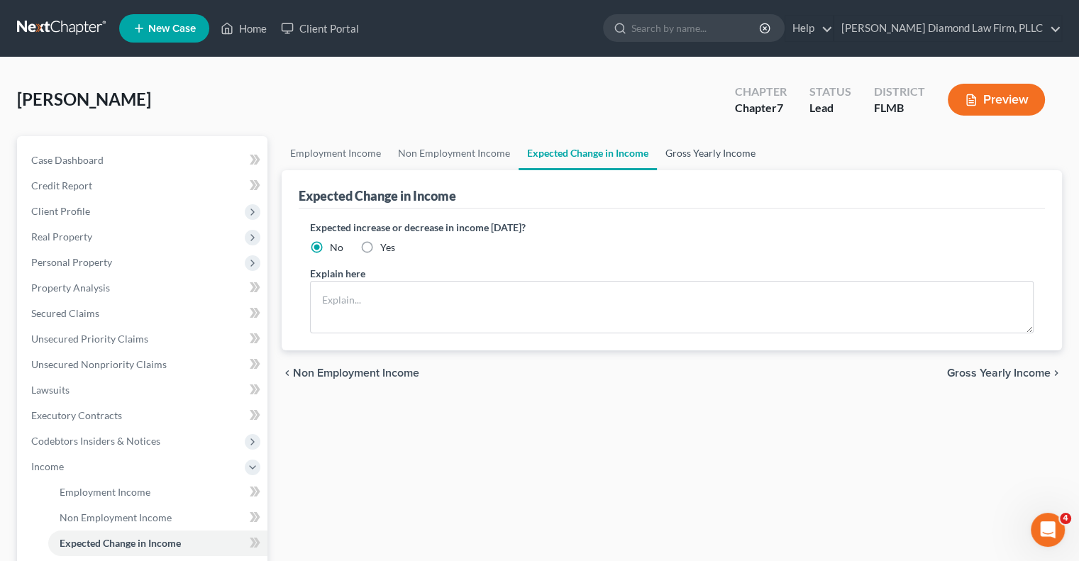
click at [685, 159] on link "Gross Yearly Income" at bounding box center [710, 153] width 107 height 34
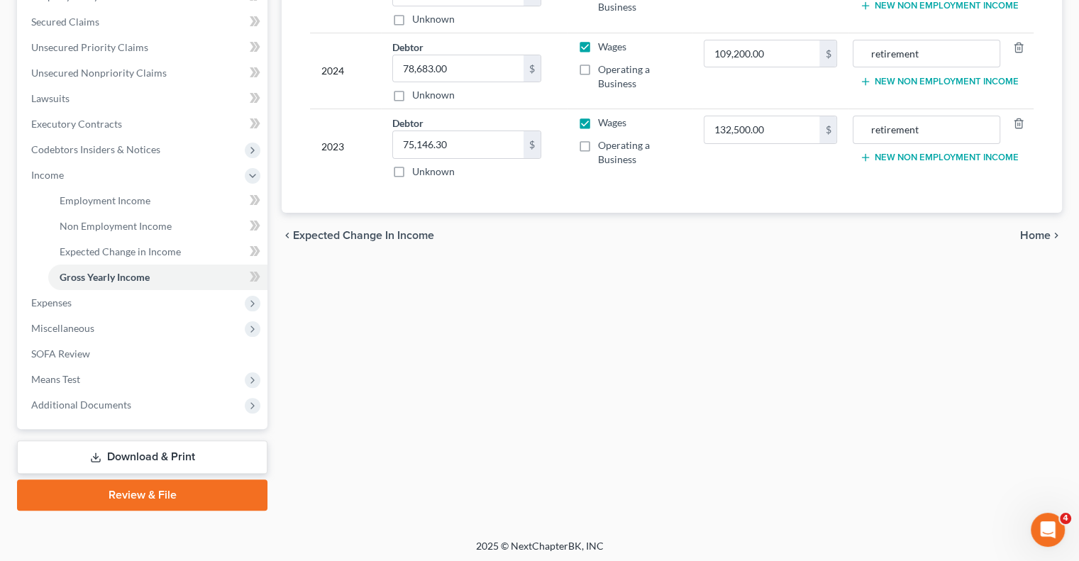
scroll to position [294, 0]
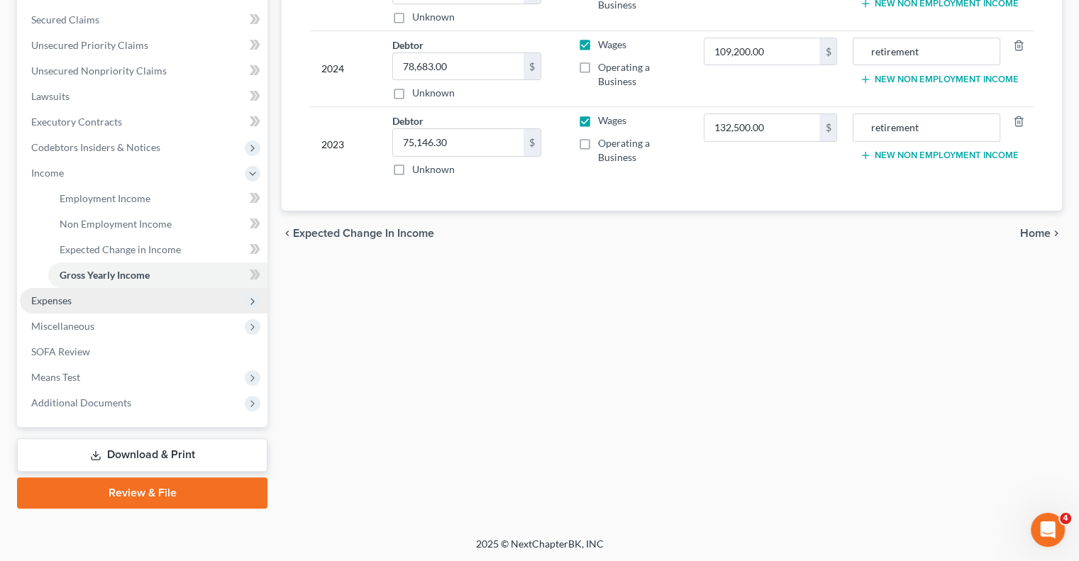
click at [101, 301] on span "Expenses" at bounding box center [144, 301] width 248 height 26
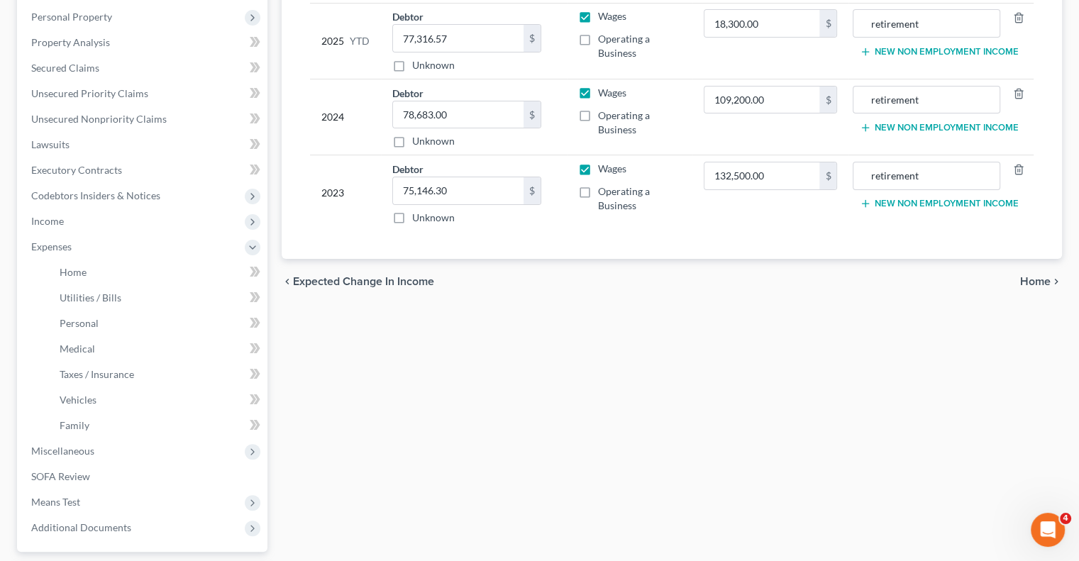
scroll to position [223, 0]
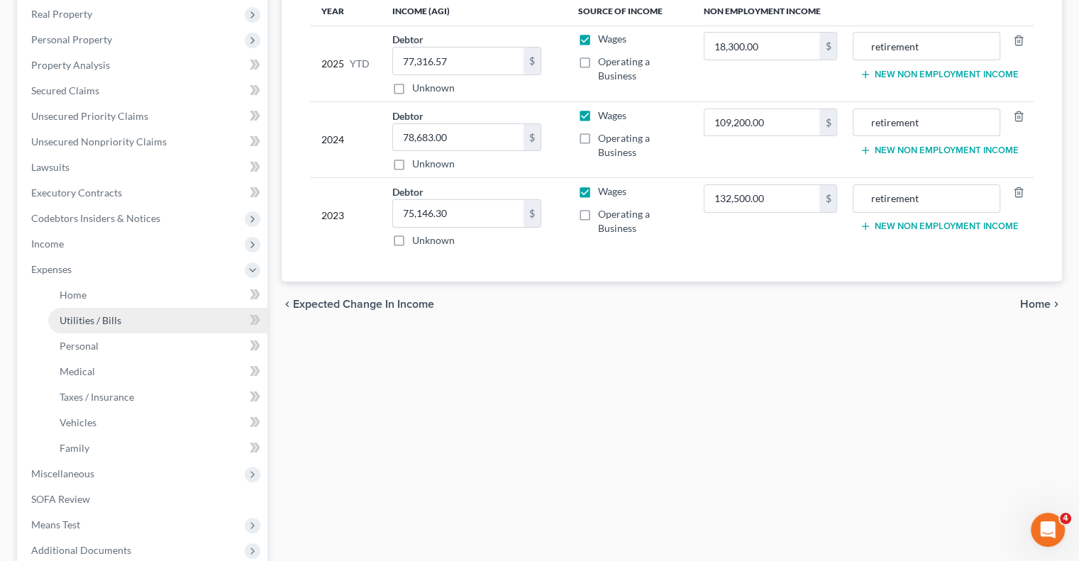
click at [70, 314] on span "Utilities / Bills" at bounding box center [91, 320] width 62 height 12
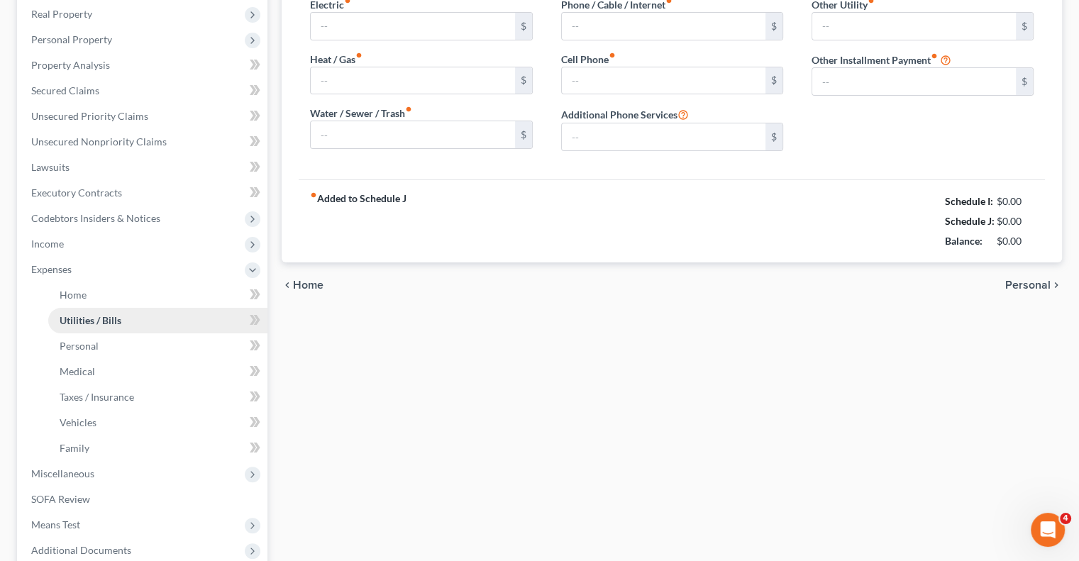
type input "400.00"
type input "0.00"
type input "33.43"
type input "160.00"
type input "213.00"
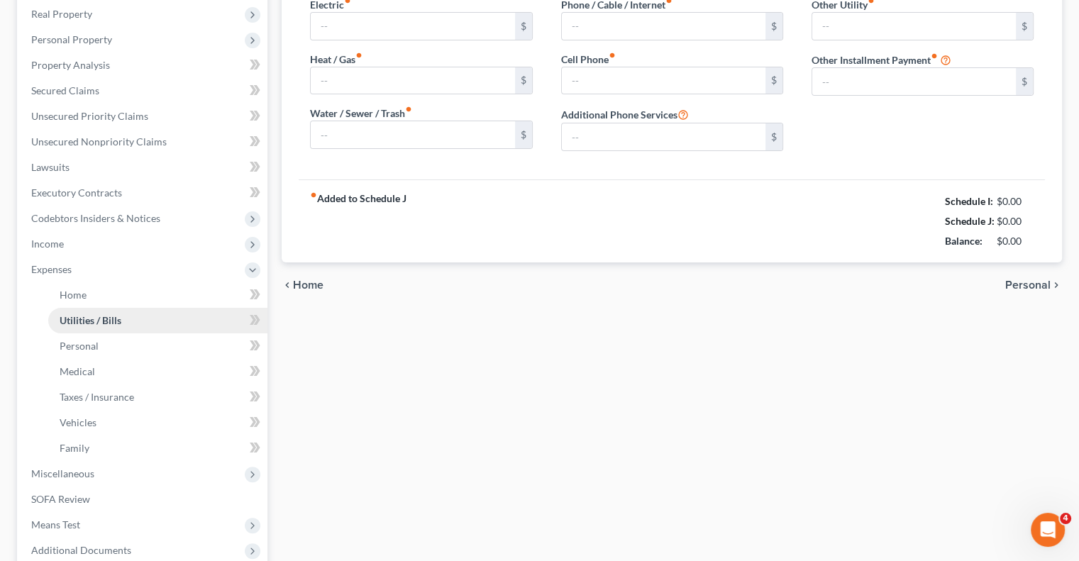
type input "0.00"
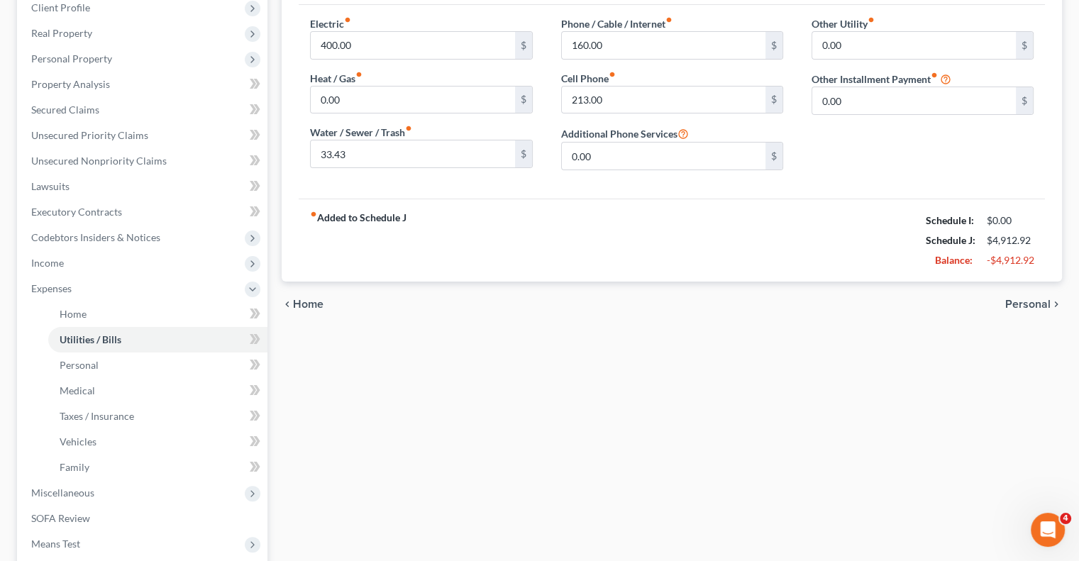
scroll to position [213, 0]
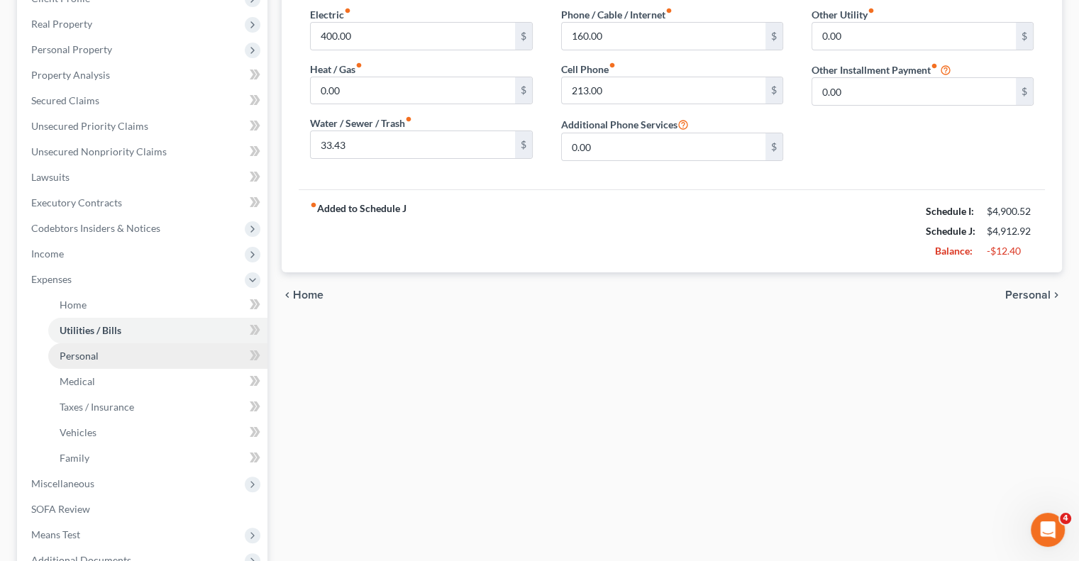
click at [94, 348] on link "Personal" at bounding box center [157, 356] width 219 height 26
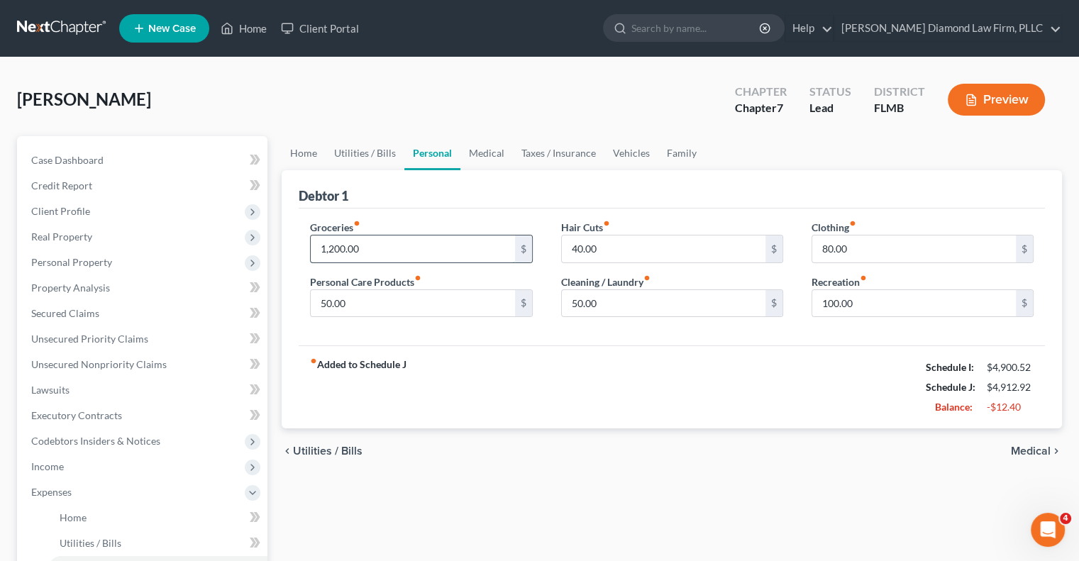
click at [343, 249] on input "1,200.00" at bounding box center [413, 249] width 204 height 27
type input "1,500.00"
click at [861, 255] on input "80.00" at bounding box center [914, 249] width 204 height 27
type input "150.00"
click at [648, 304] on input "50.00" at bounding box center [664, 303] width 204 height 27
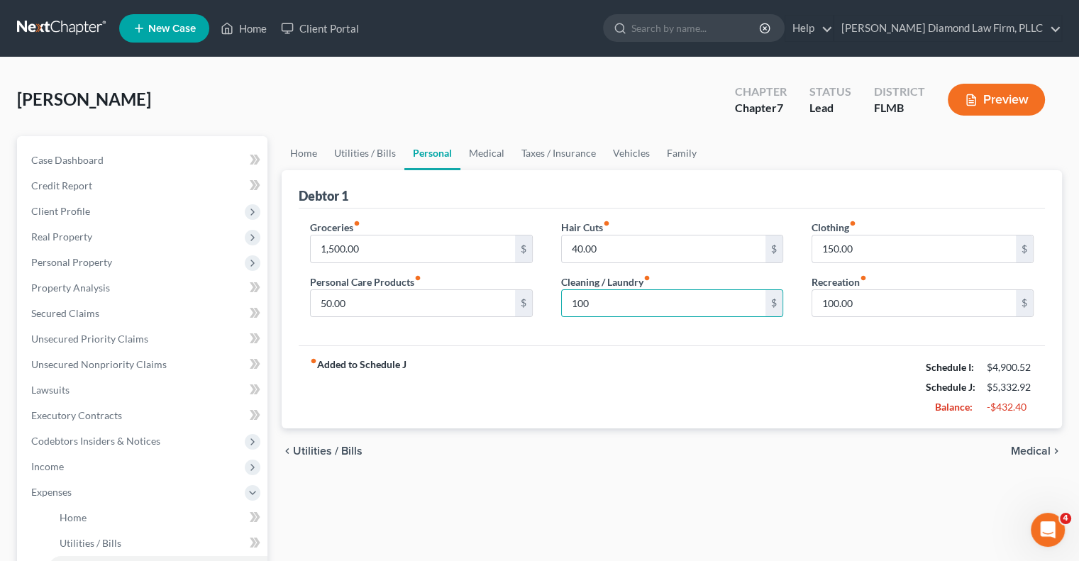
click at [571, 377] on div "fiber_manual_record Added to Schedule J Schedule I: $4,900.52 Schedule J: $5,33…" at bounding box center [672, 386] width 746 height 83
click at [595, 293] on input "100" at bounding box center [664, 303] width 204 height 27
type input "0"
click at [697, 536] on div "Home Utilities / Bills Personal Medical Taxes / Insurance Vehicles Family Debto…" at bounding box center [672, 507] width 794 height 743
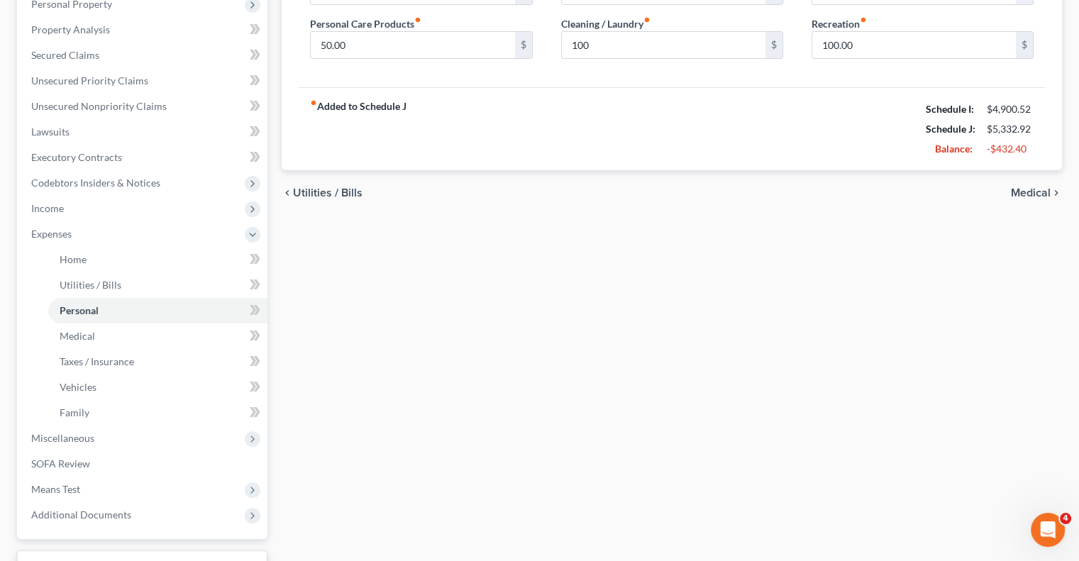
scroll to position [284, 0]
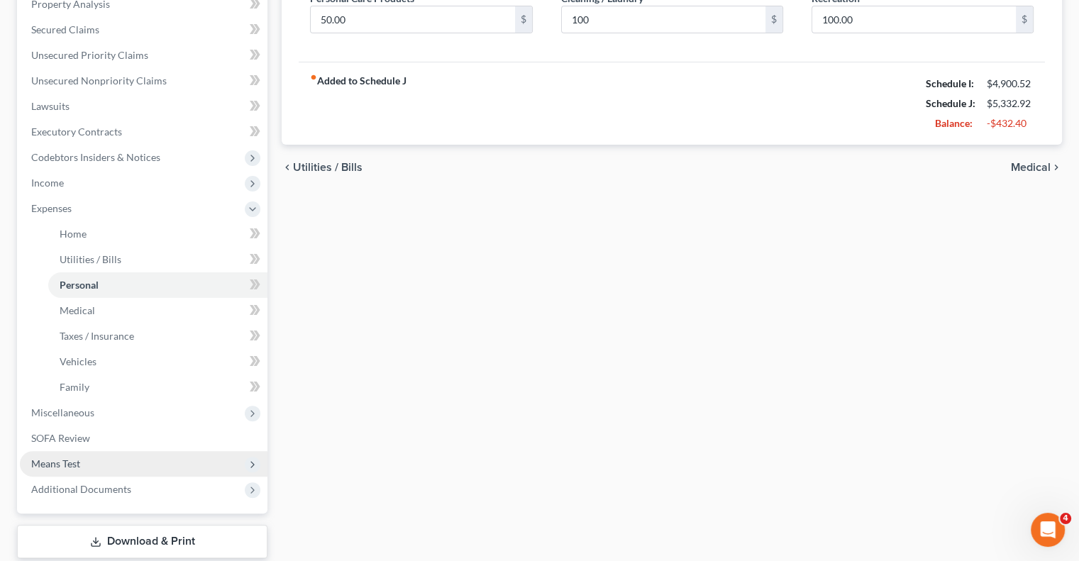
click at [74, 456] on span "Means Test" at bounding box center [144, 464] width 248 height 26
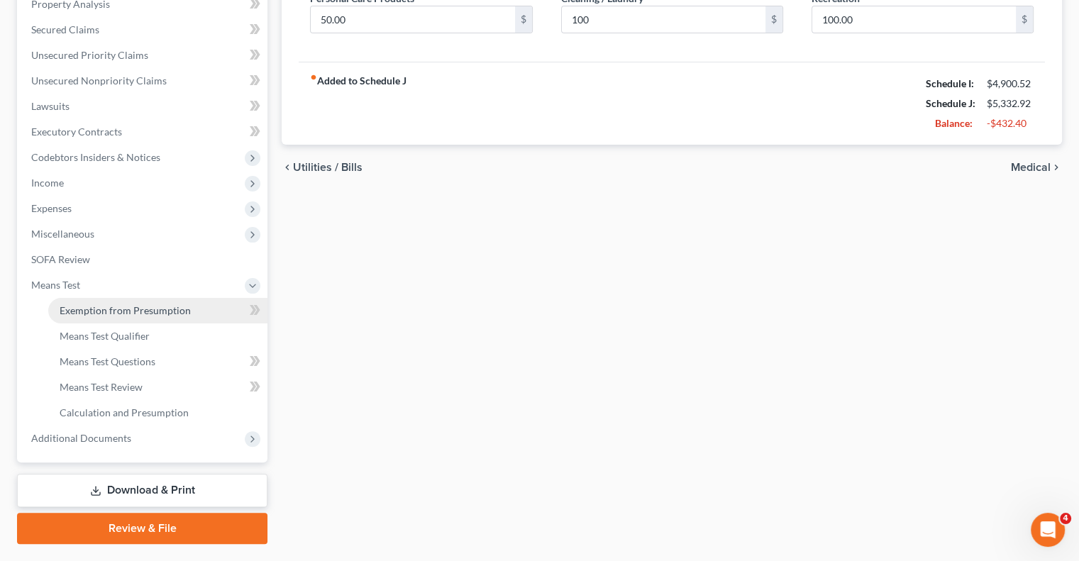
click at [82, 312] on span "Exemption from Presumption" at bounding box center [125, 310] width 131 height 12
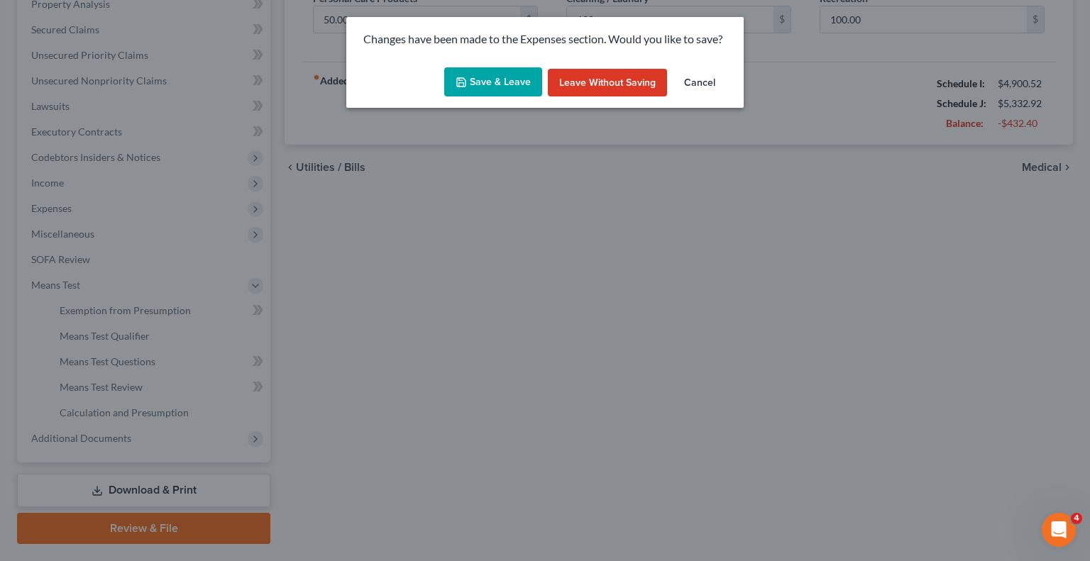
click at [488, 80] on button "Save & Leave" at bounding box center [493, 82] width 98 height 30
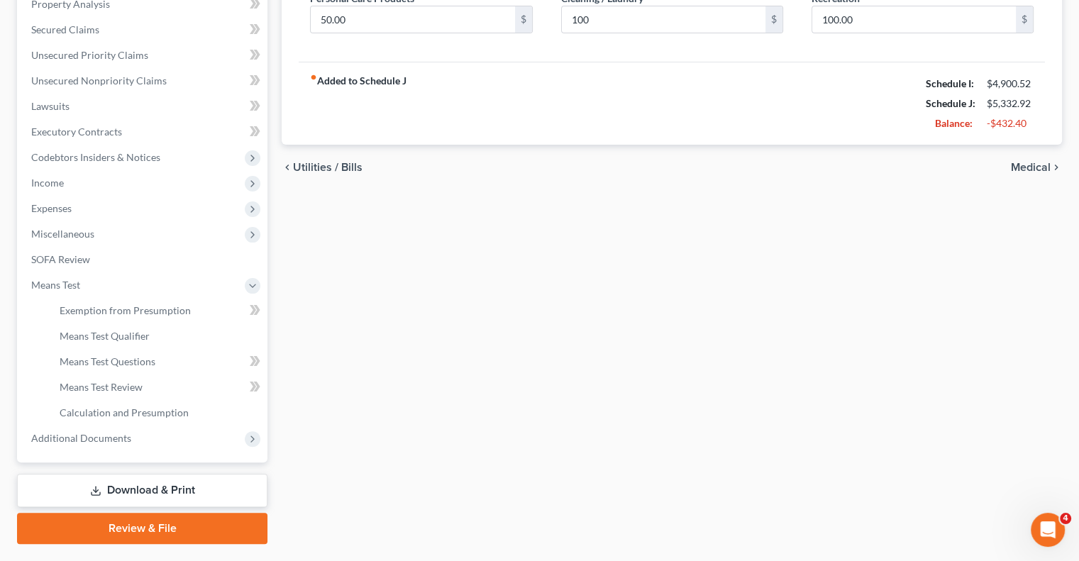
type input "100.00"
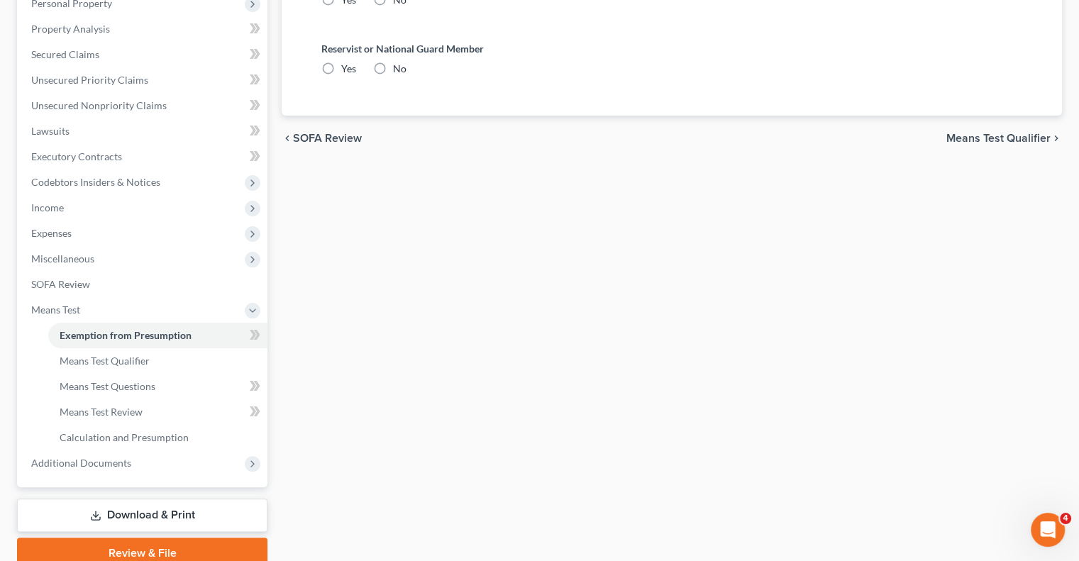
scroll to position [284, 0]
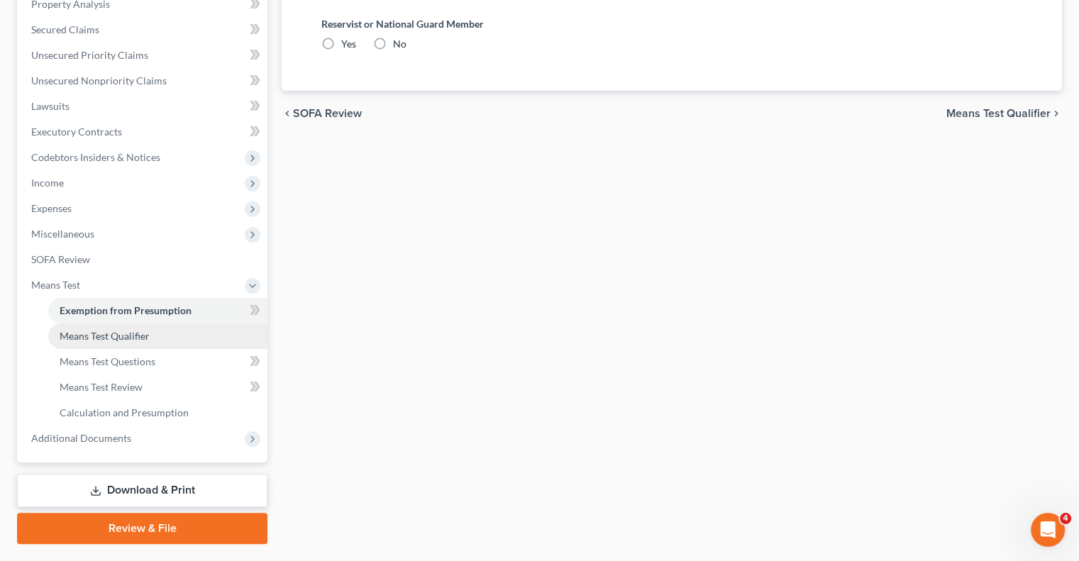
drag, startPoint x: 133, startPoint y: 336, endPoint x: 151, endPoint y: 333, distance: 18.7
click at [132, 336] on span "Means Test Qualifier" at bounding box center [105, 336] width 90 height 12
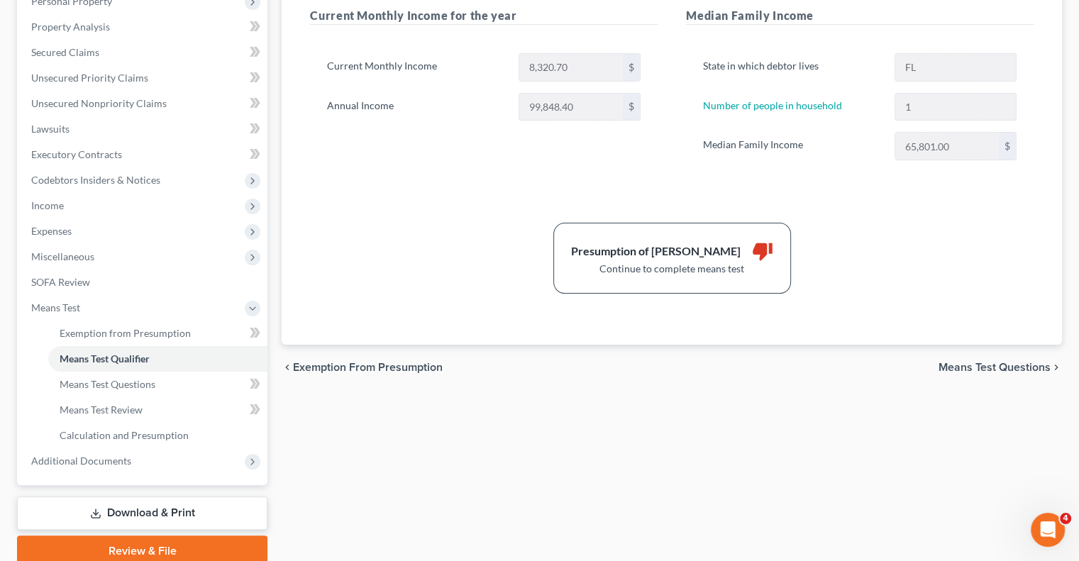
scroll to position [284, 0]
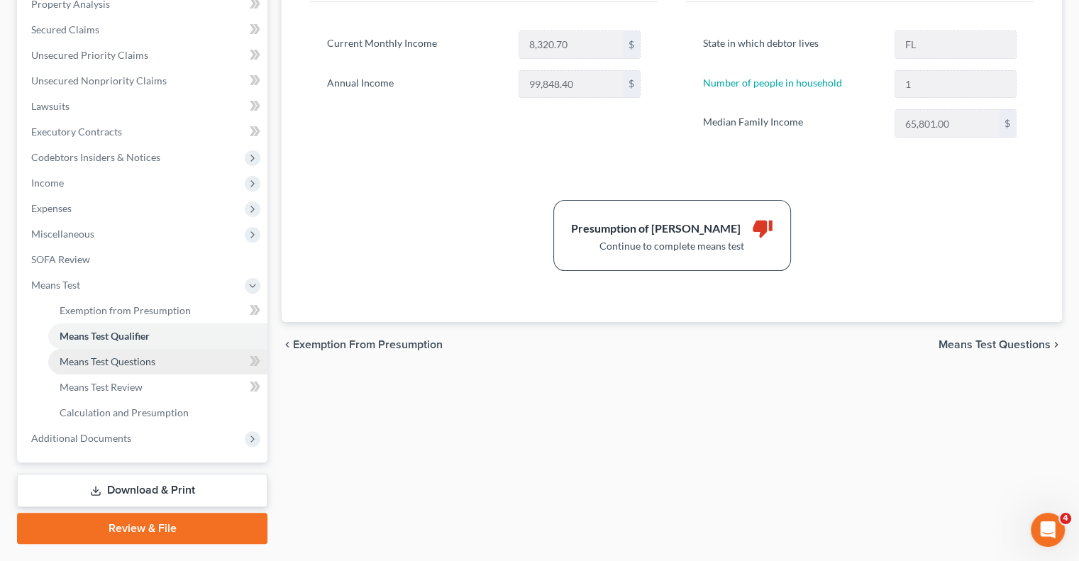
click at [135, 365] on span "Means Test Questions" at bounding box center [108, 361] width 96 height 12
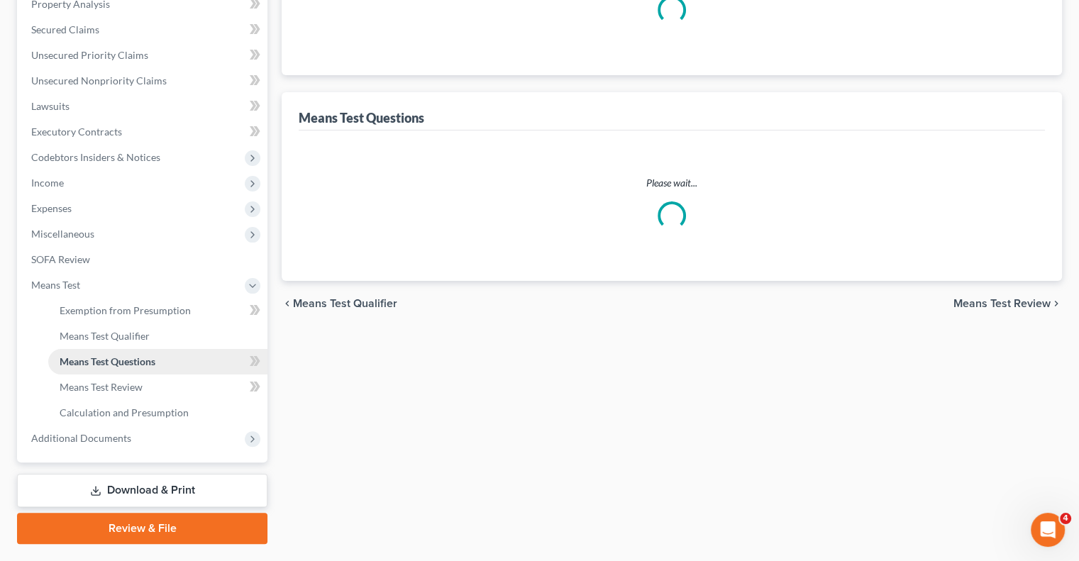
scroll to position [111, 0]
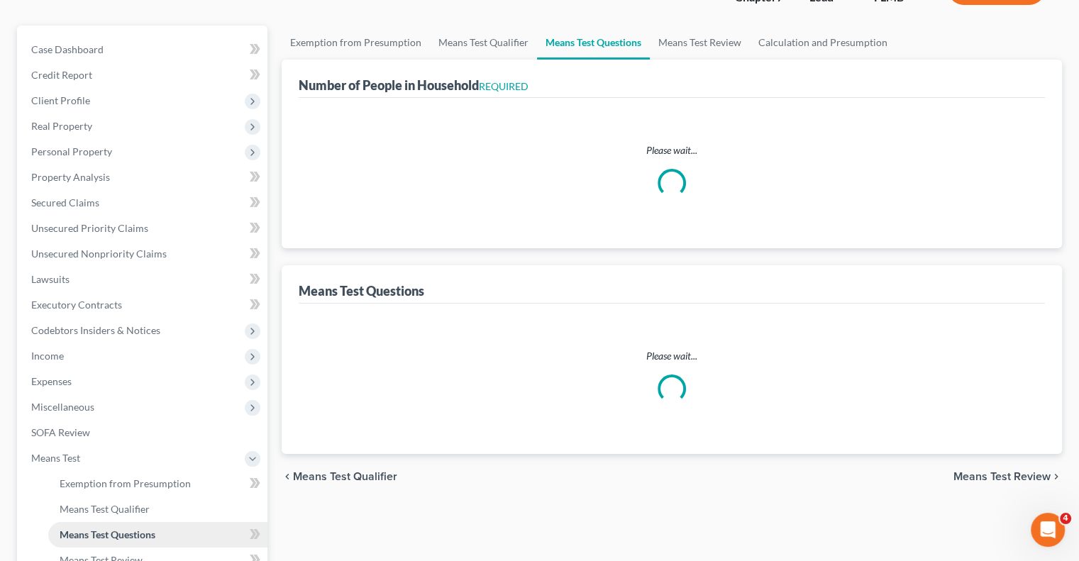
select select "0"
select select "60"
select select "1"
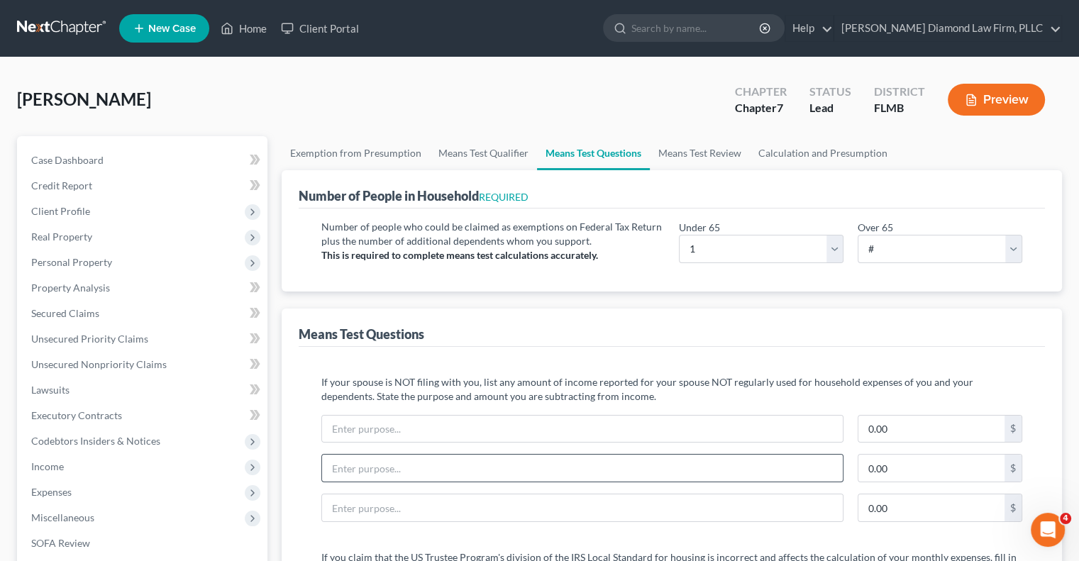
scroll to position [0, 0]
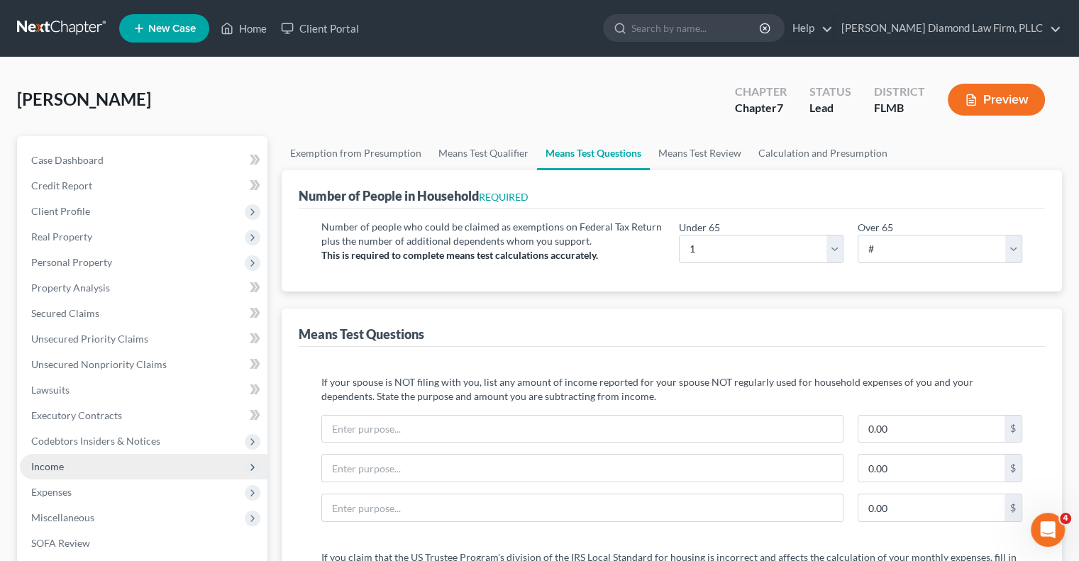
click at [51, 462] on span "Income" at bounding box center [47, 466] width 33 height 12
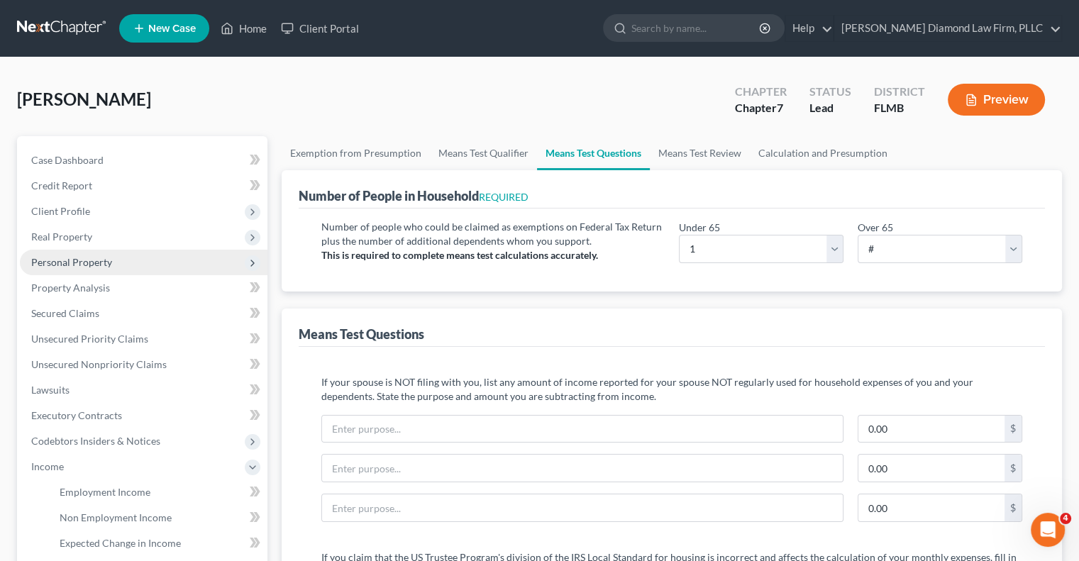
click at [59, 266] on span "Personal Property" at bounding box center [71, 262] width 81 height 12
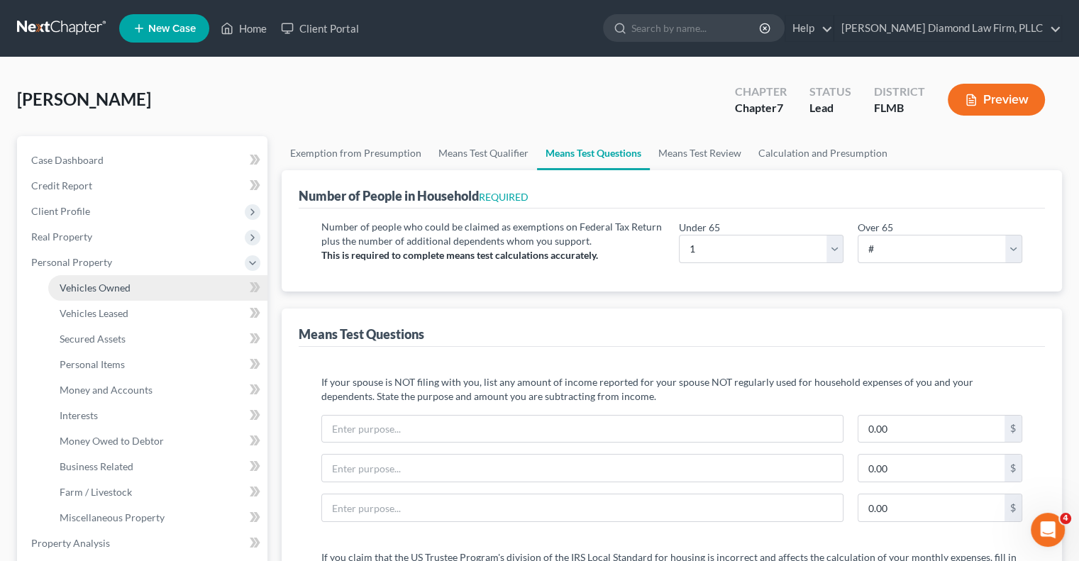
click at [74, 282] on span "Vehicles Owned" at bounding box center [95, 288] width 71 height 12
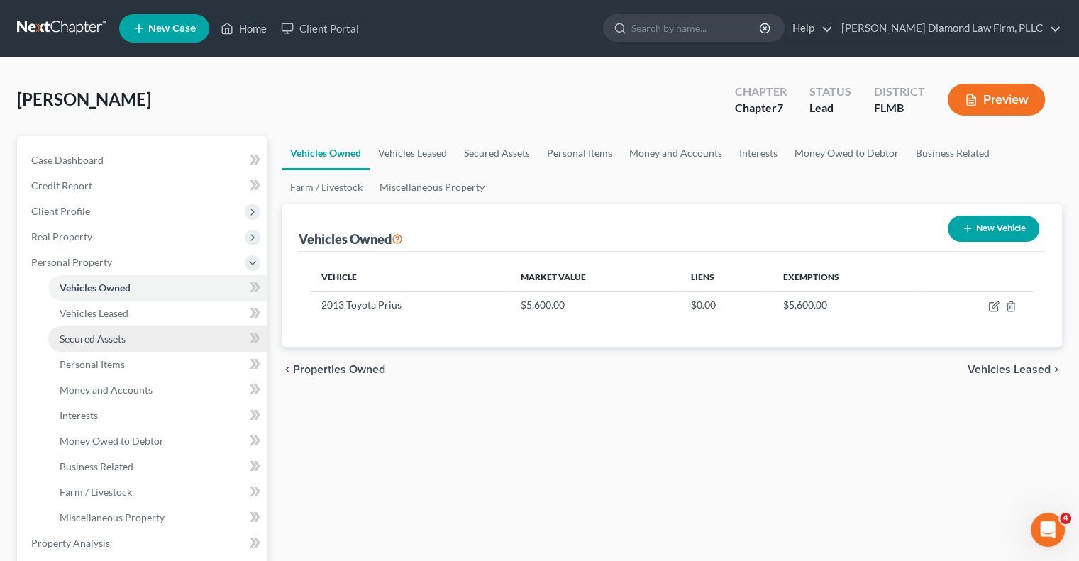
click at [65, 338] on span "Secured Assets" at bounding box center [93, 339] width 66 height 12
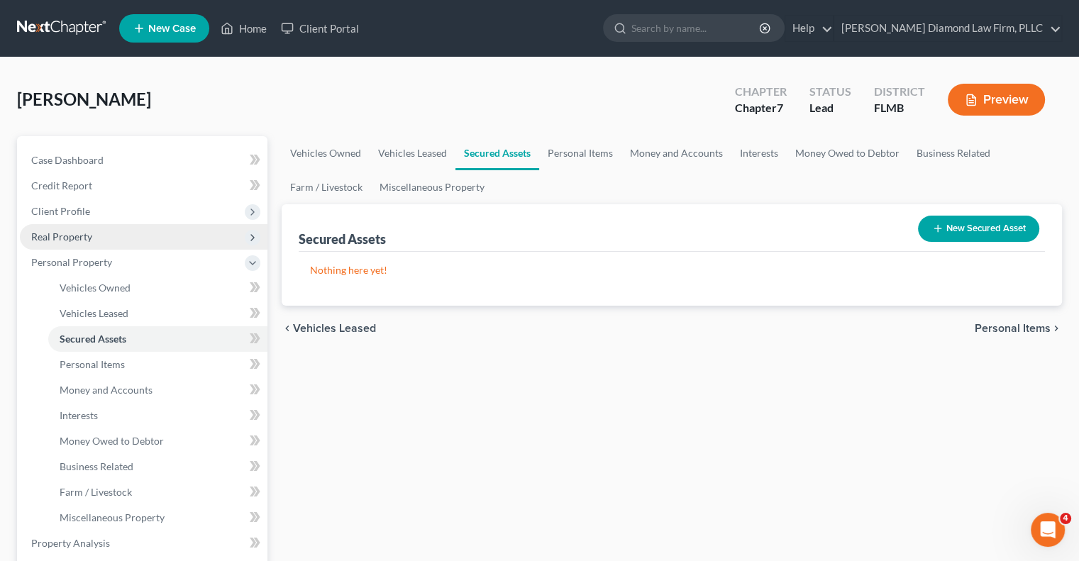
click at [94, 236] on span "Real Property" at bounding box center [144, 237] width 248 height 26
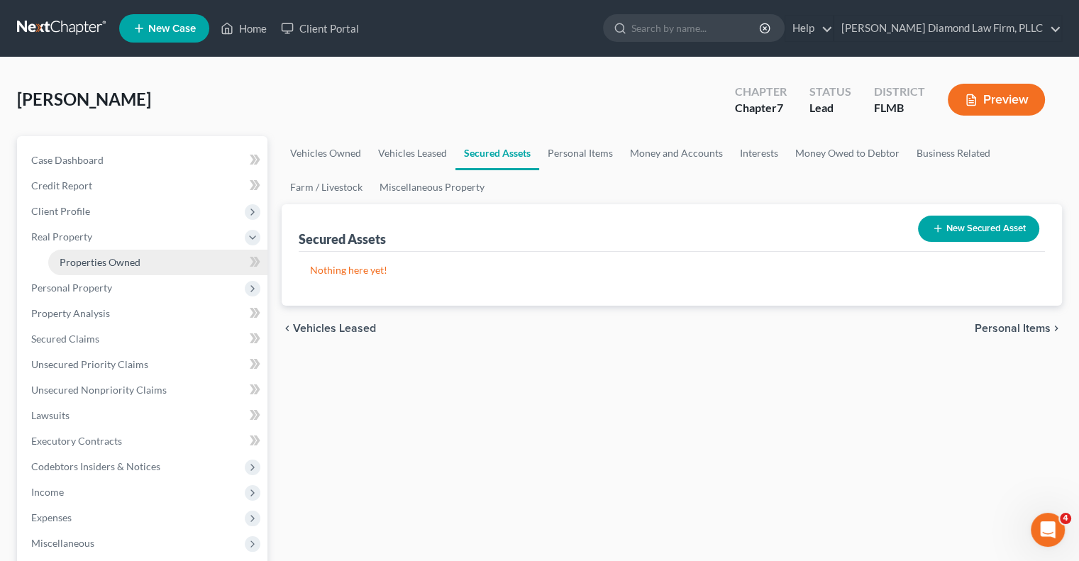
click at [82, 260] on span "Properties Owned" at bounding box center [100, 262] width 81 height 12
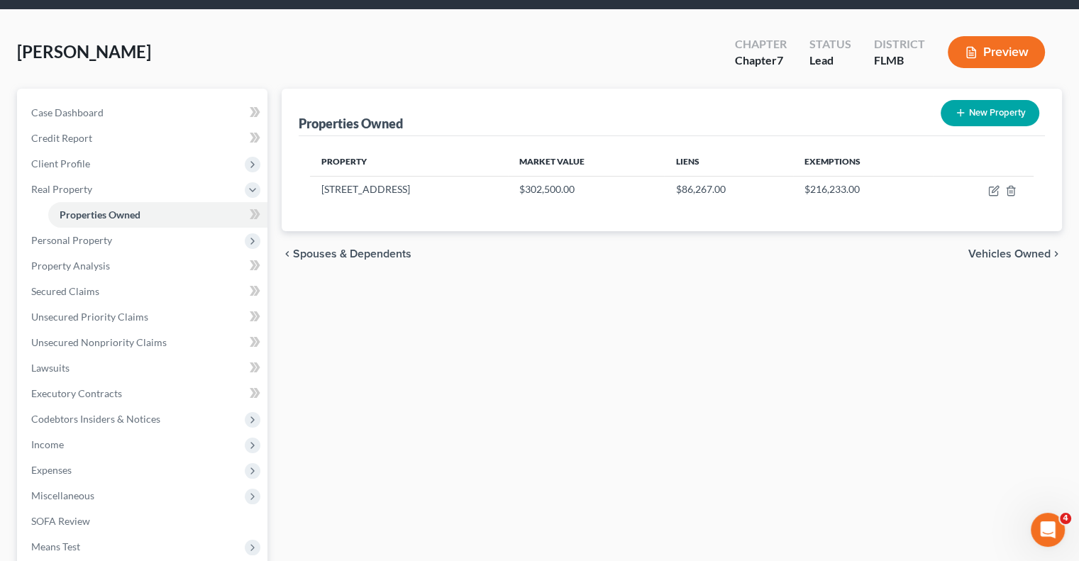
scroll to position [71, 0]
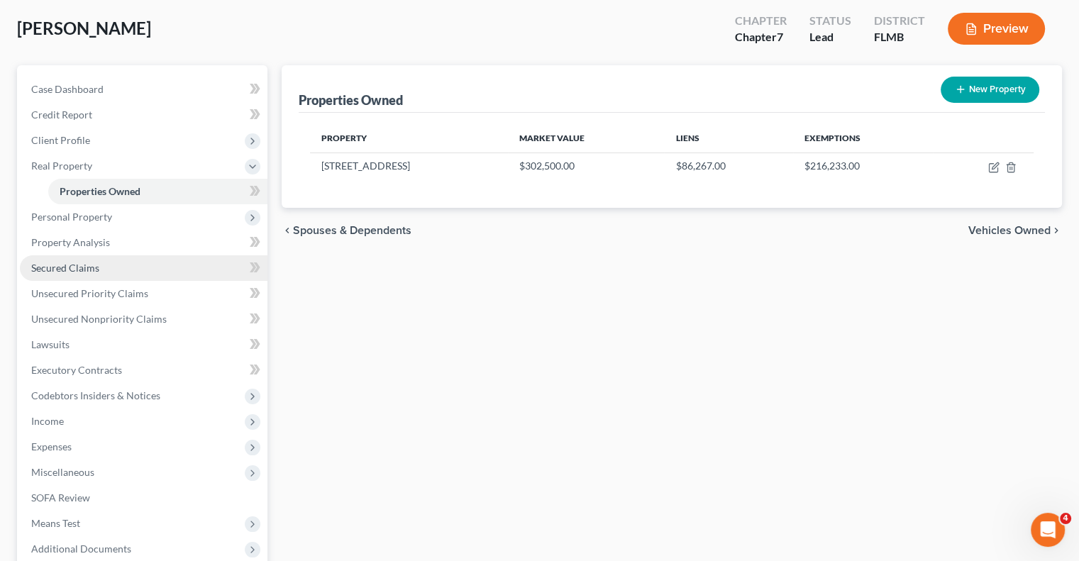
click at [60, 264] on span "Secured Claims" at bounding box center [65, 268] width 68 height 12
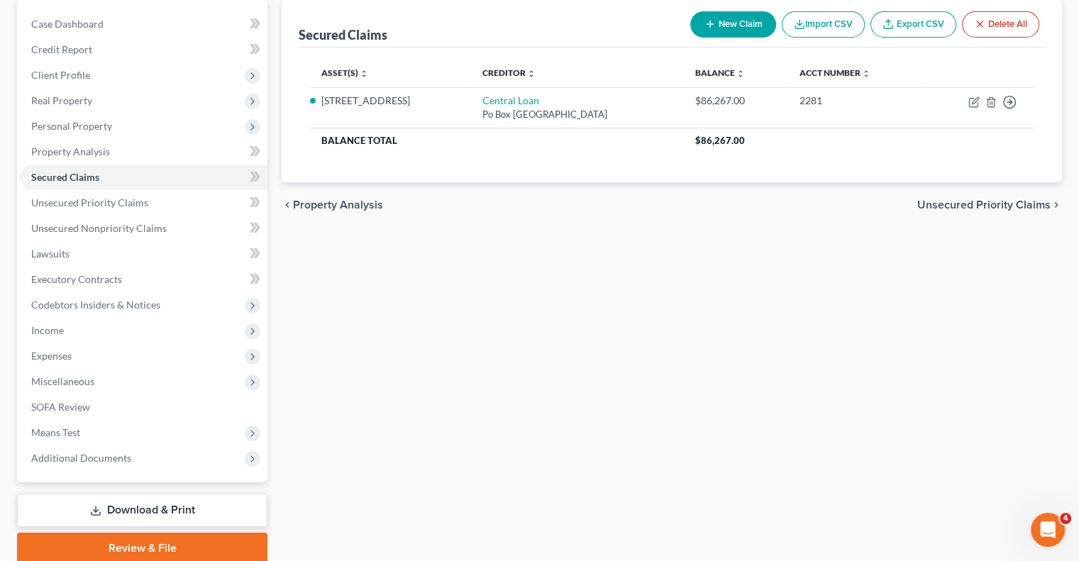
scroll to position [142, 0]
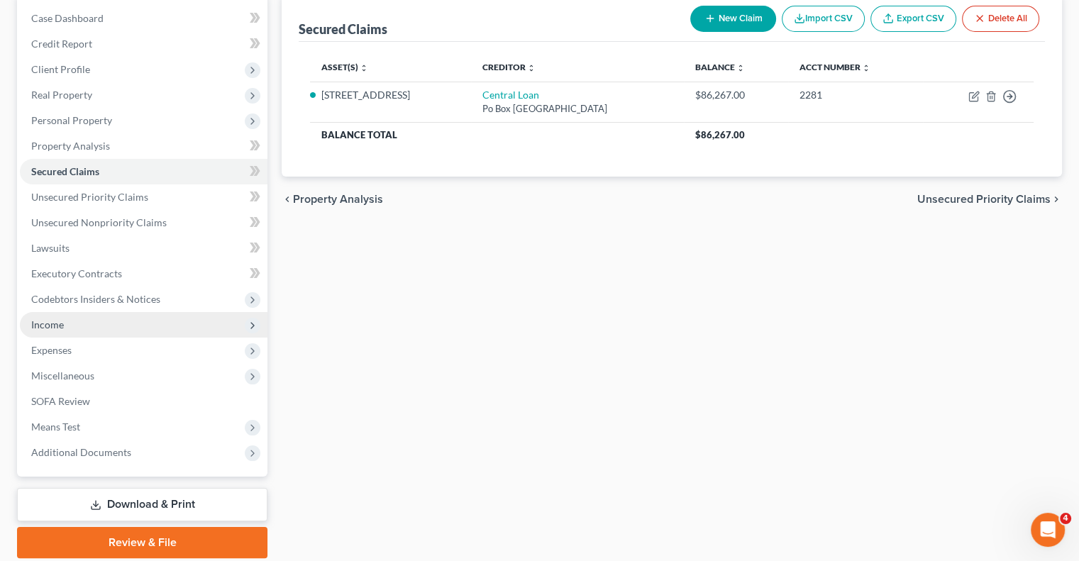
click at [31, 326] on span "Income" at bounding box center [47, 324] width 33 height 12
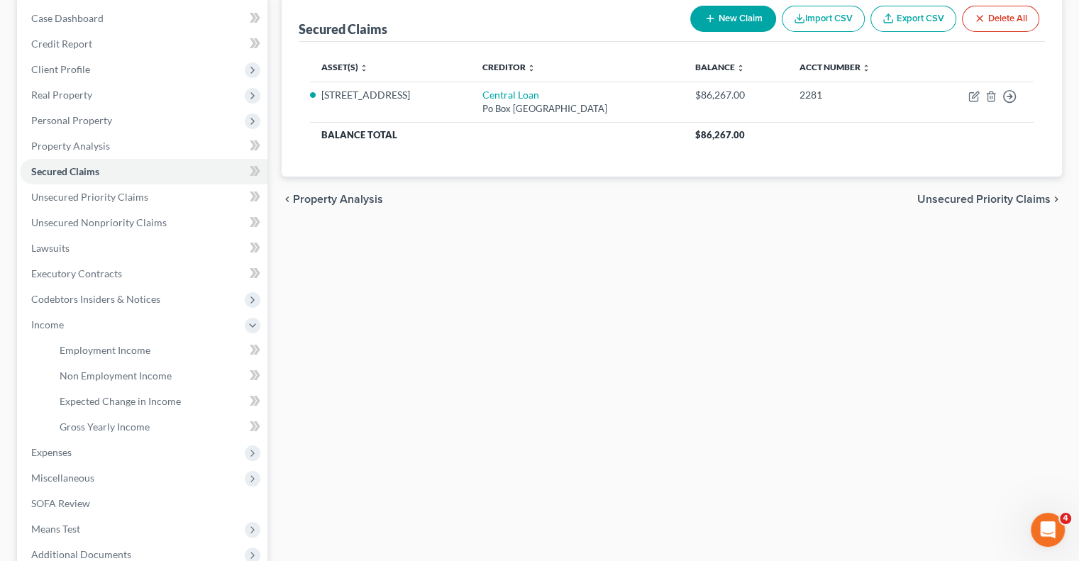
scroll to position [213, 0]
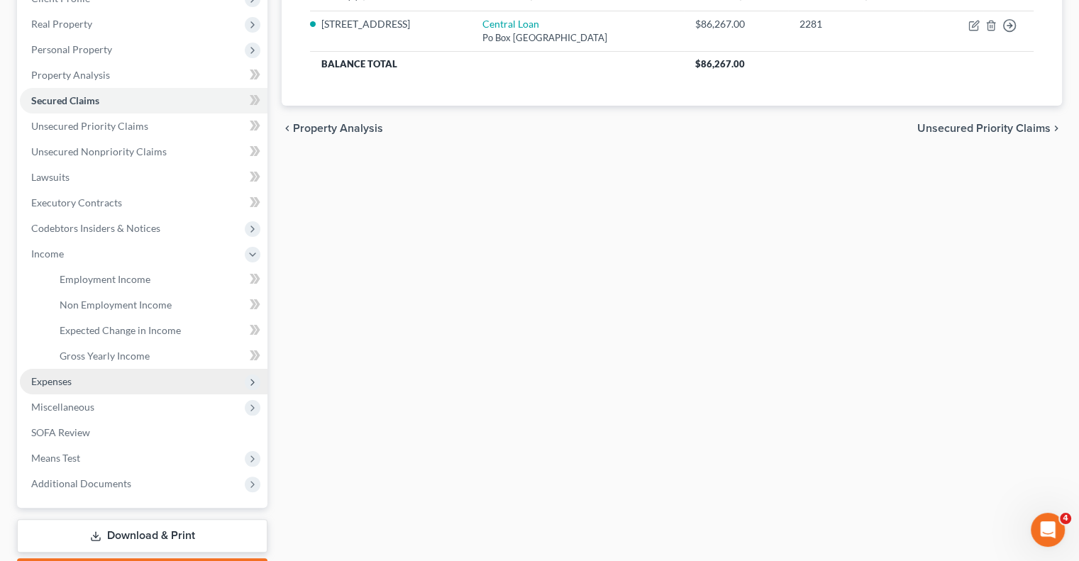
click at [37, 380] on span "Expenses" at bounding box center [51, 381] width 40 height 12
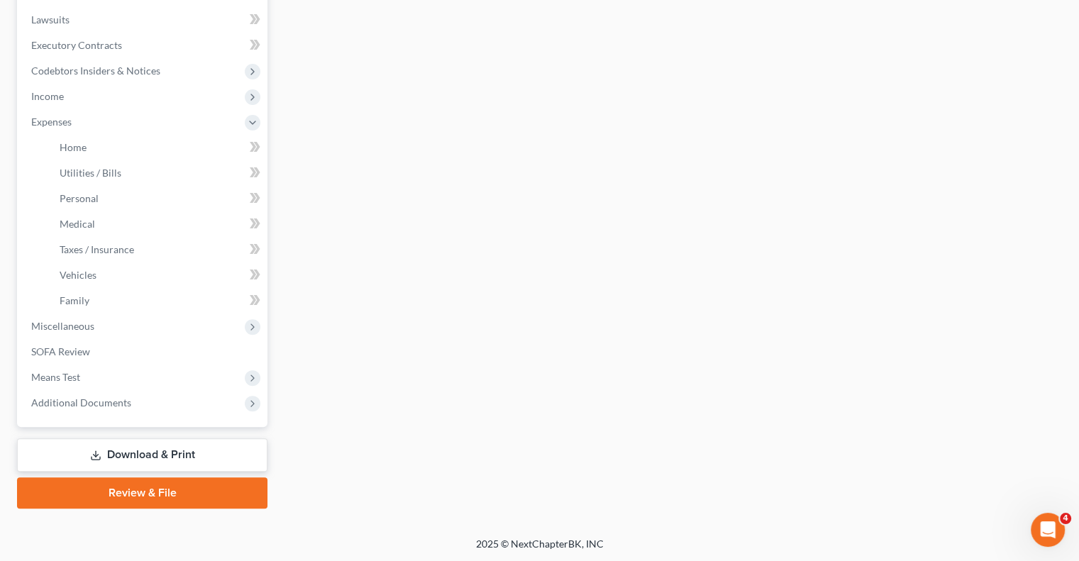
scroll to position [157, 0]
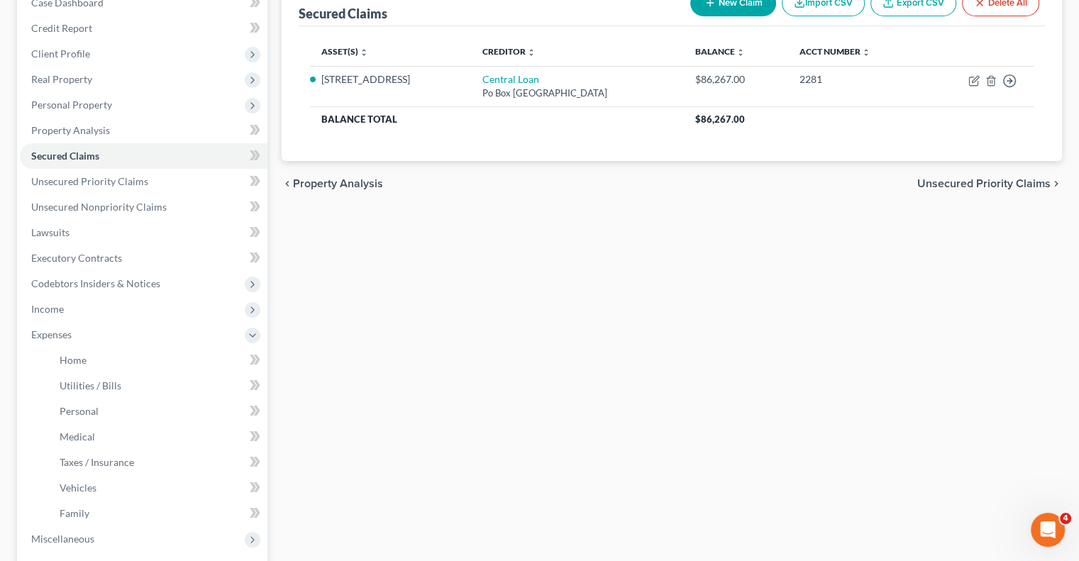
click at [960, 181] on span "Unsecured Priority Claims" at bounding box center [983, 183] width 133 height 11
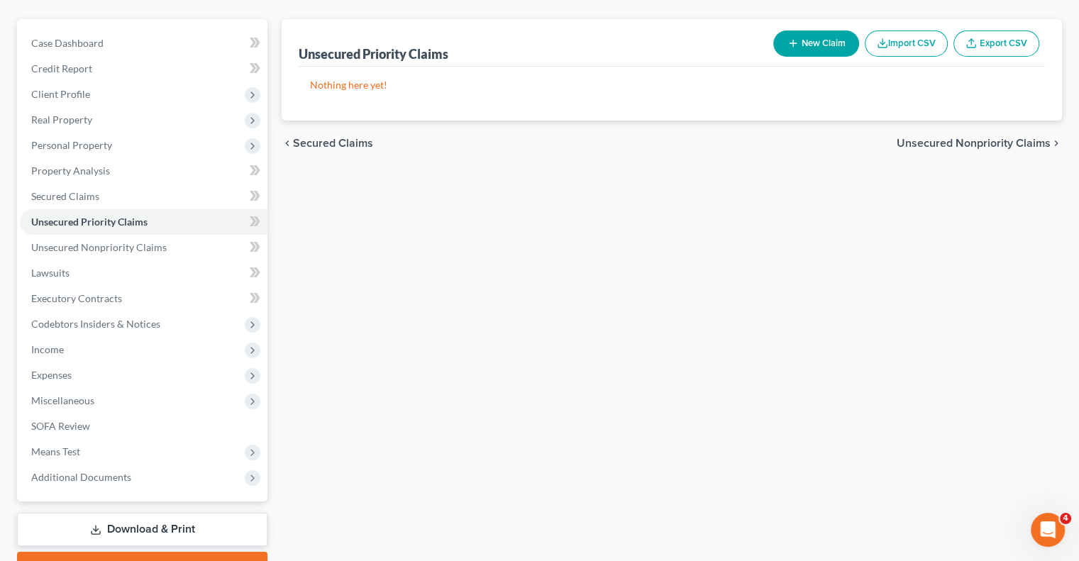
scroll to position [142, 0]
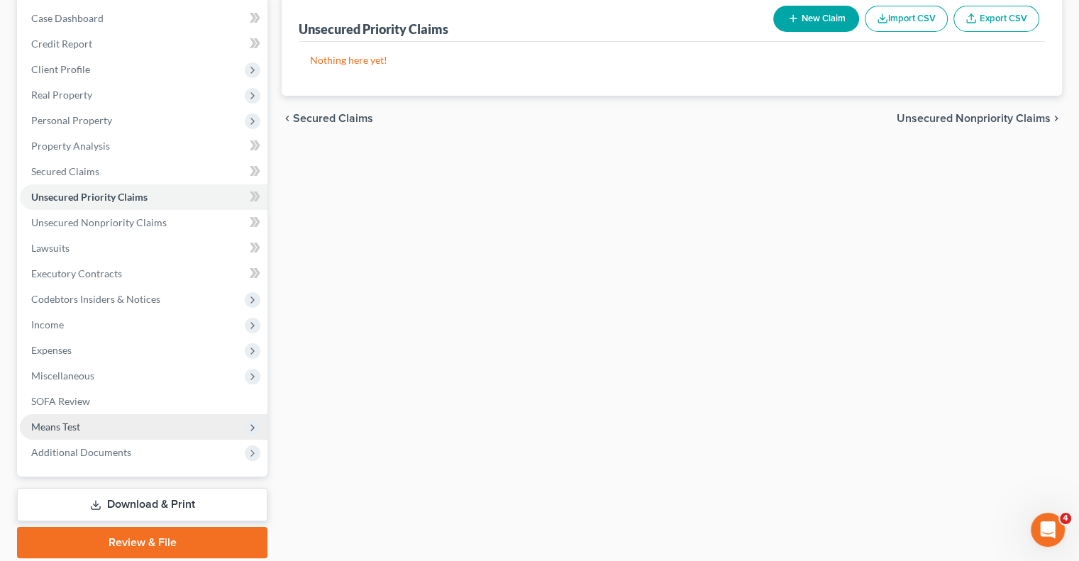
click at [50, 416] on span "Means Test" at bounding box center [144, 427] width 248 height 26
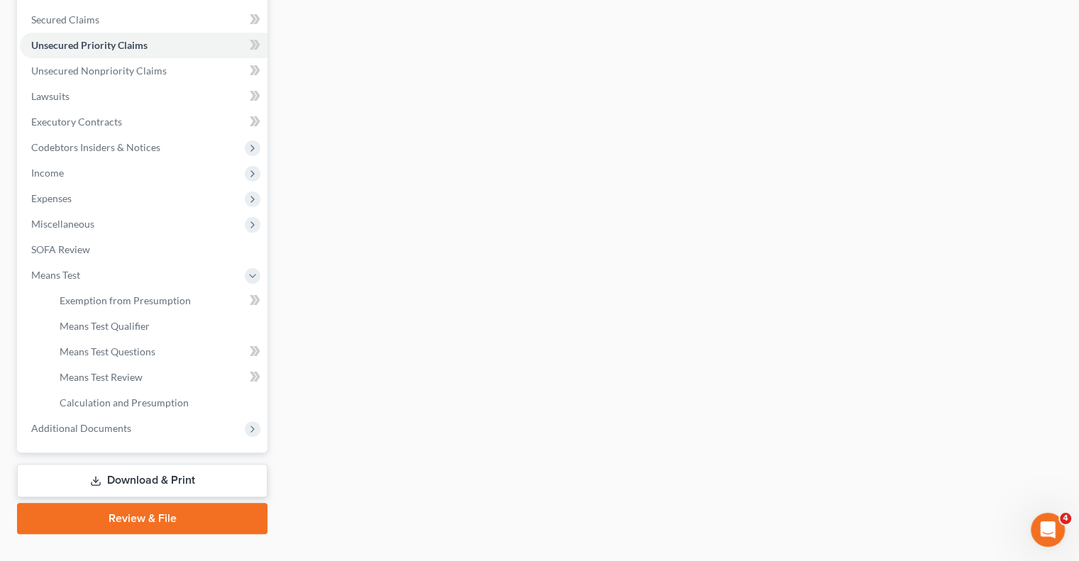
scroll to position [319, 0]
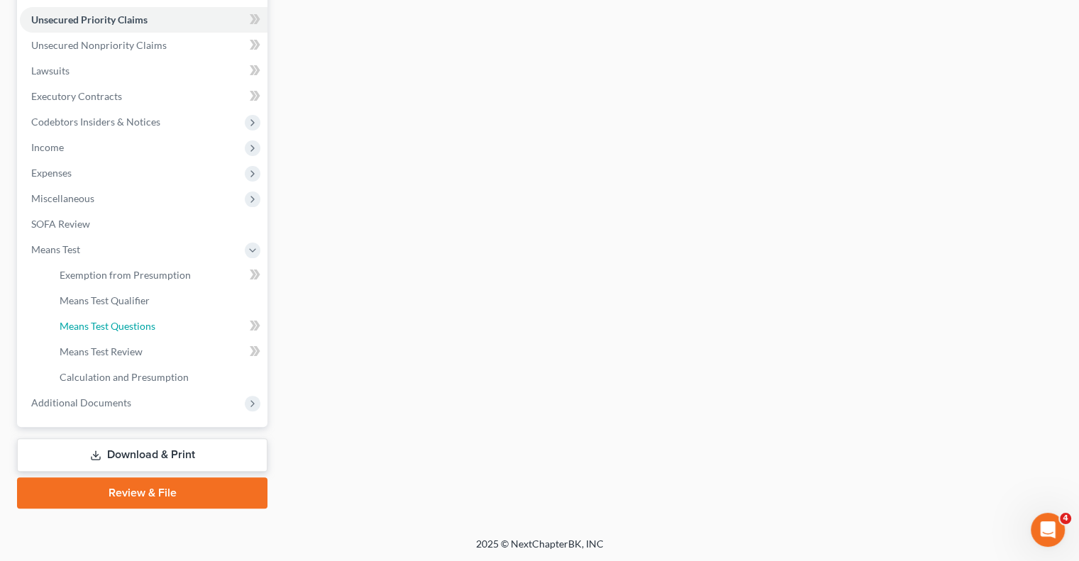
drag, startPoint x: 99, startPoint y: 326, endPoint x: 902, endPoint y: 379, distance: 804.7
click at [99, 326] on span "Means Test Questions" at bounding box center [108, 326] width 96 height 12
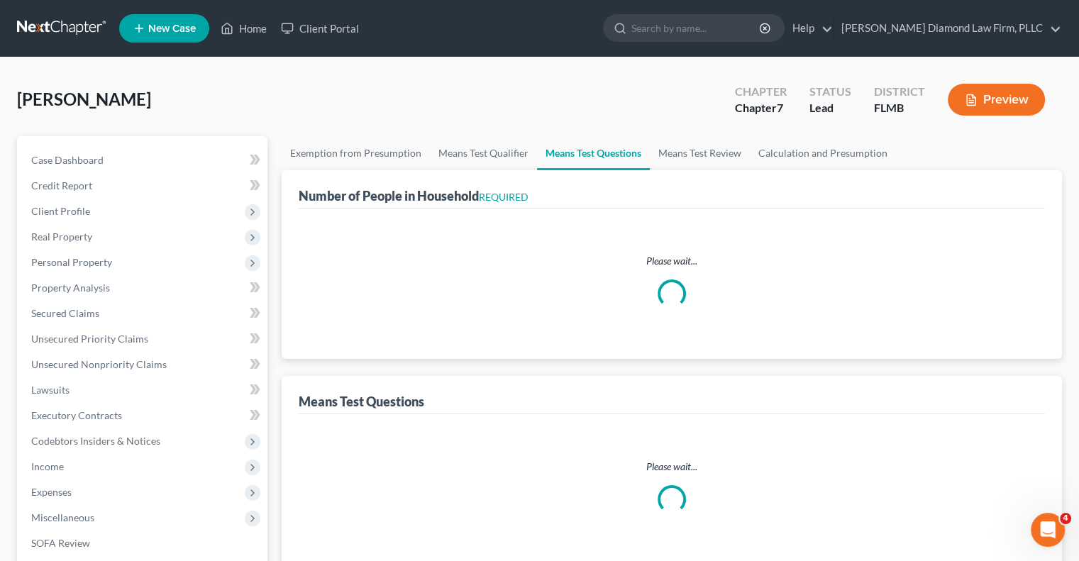
select select "0"
select select "60"
select select "1"
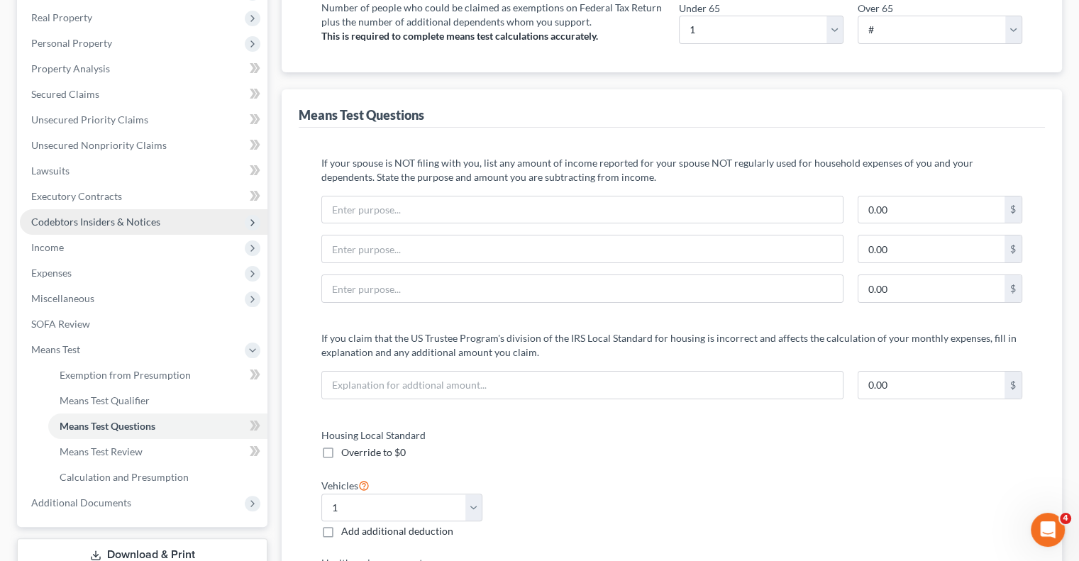
scroll to position [290, 0]
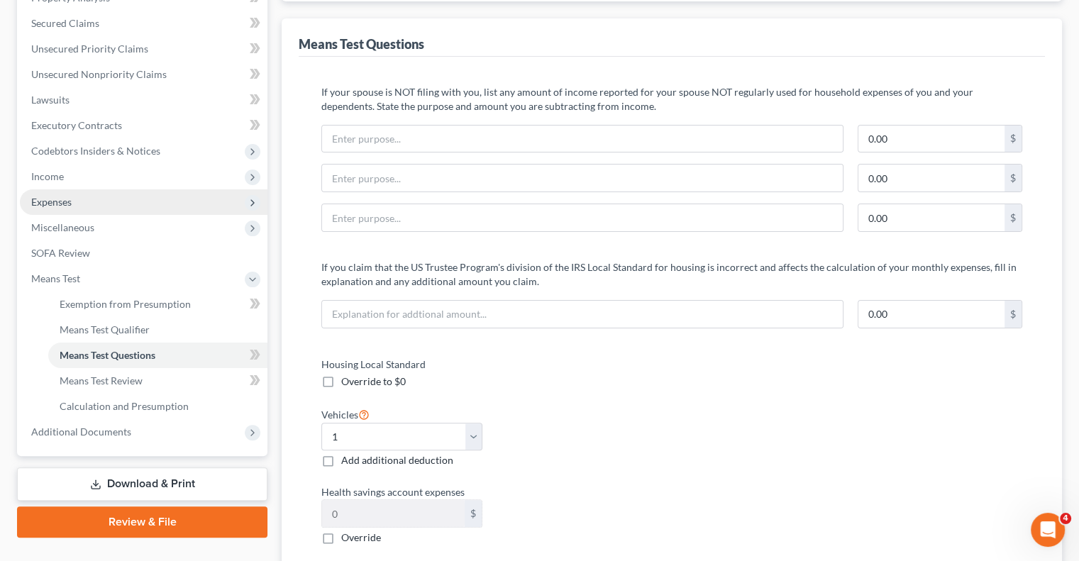
click at [189, 206] on span "Expenses" at bounding box center [144, 202] width 248 height 26
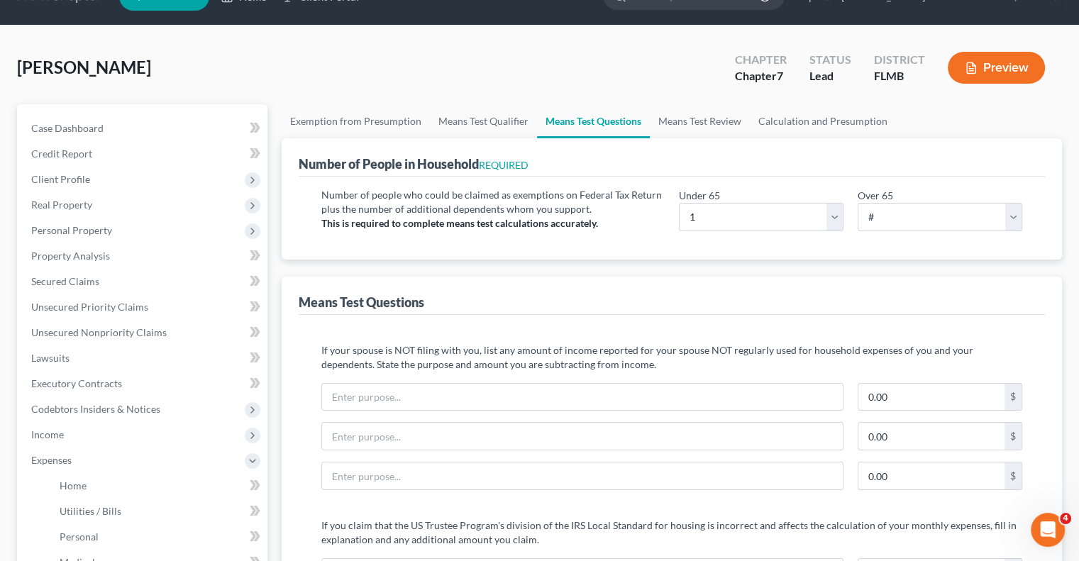
scroll to position [0, 0]
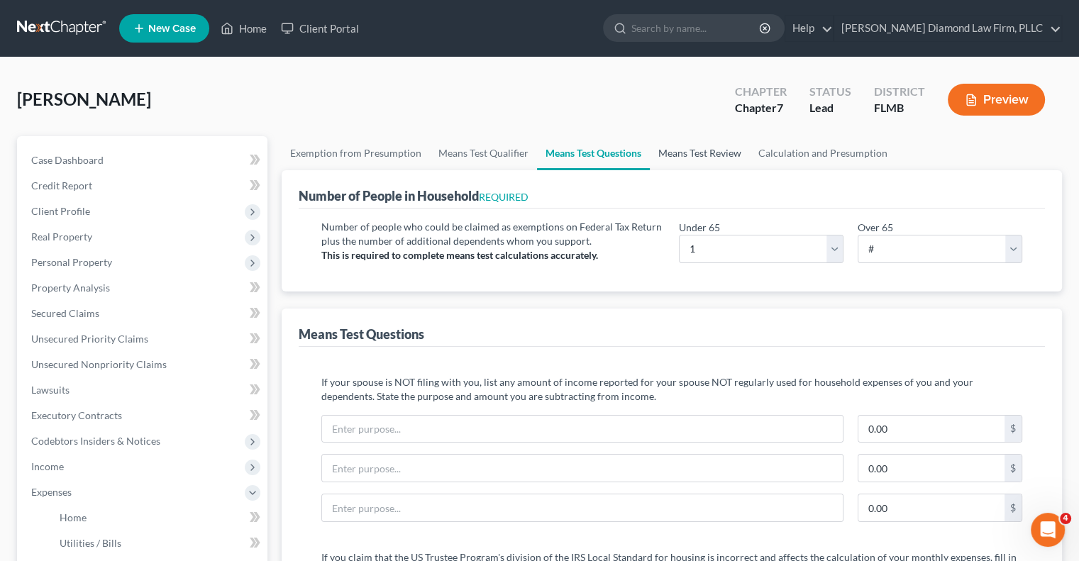
click at [675, 154] on link "Means Test Review" at bounding box center [700, 153] width 100 height 34
